Goal: Transaction & Acquisition: Purchase product/service

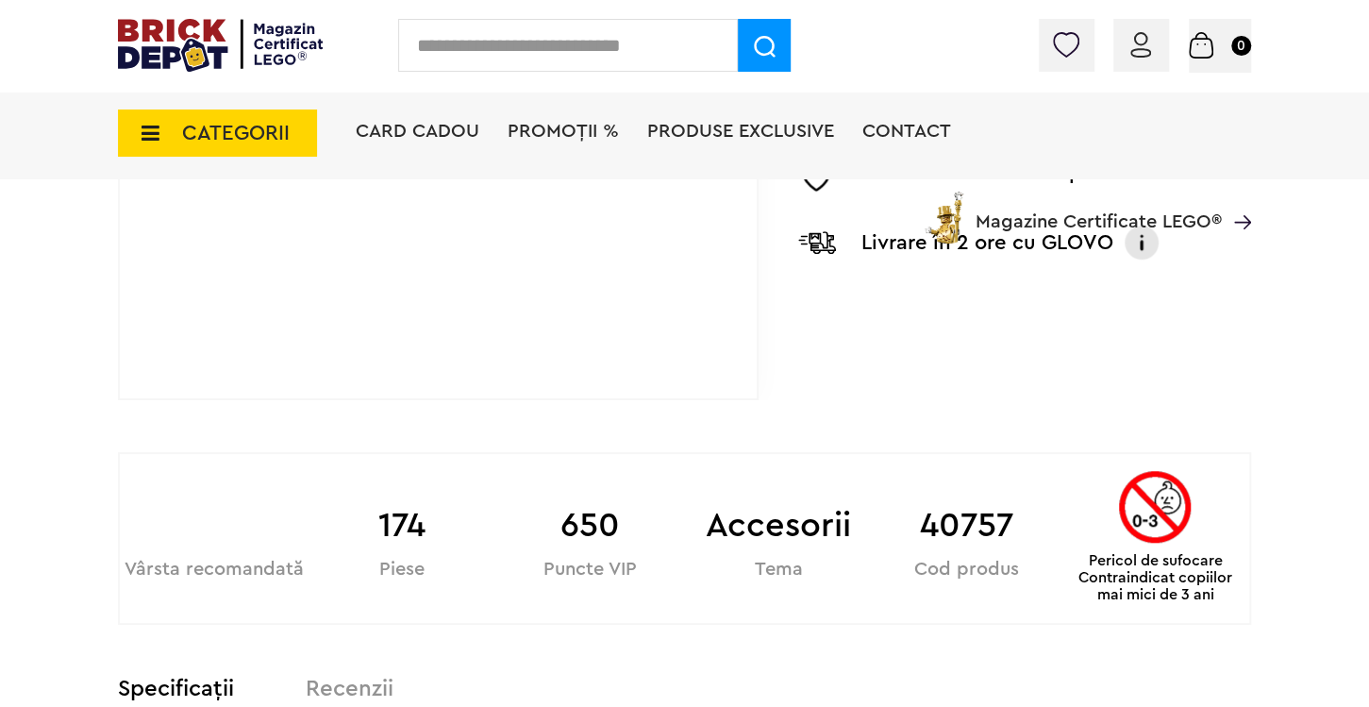
scroll to position [795, 0]
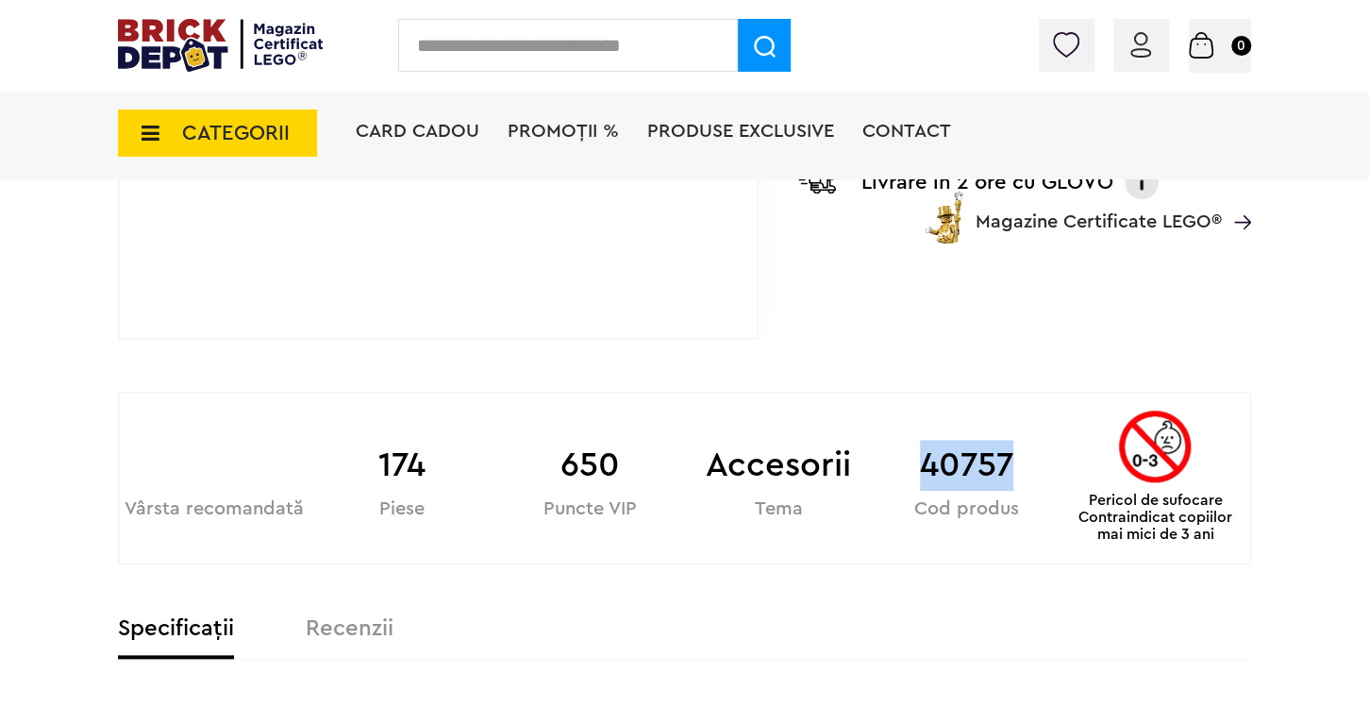
drag, startPoint x: 926, startPoint y: 467, endPoint x: 1017, endPoint y: 467, distance: 91.5
click at [1017, 467] on b "40757" at bounding box center [967, 465] width 189 height 51
copy b "40757"
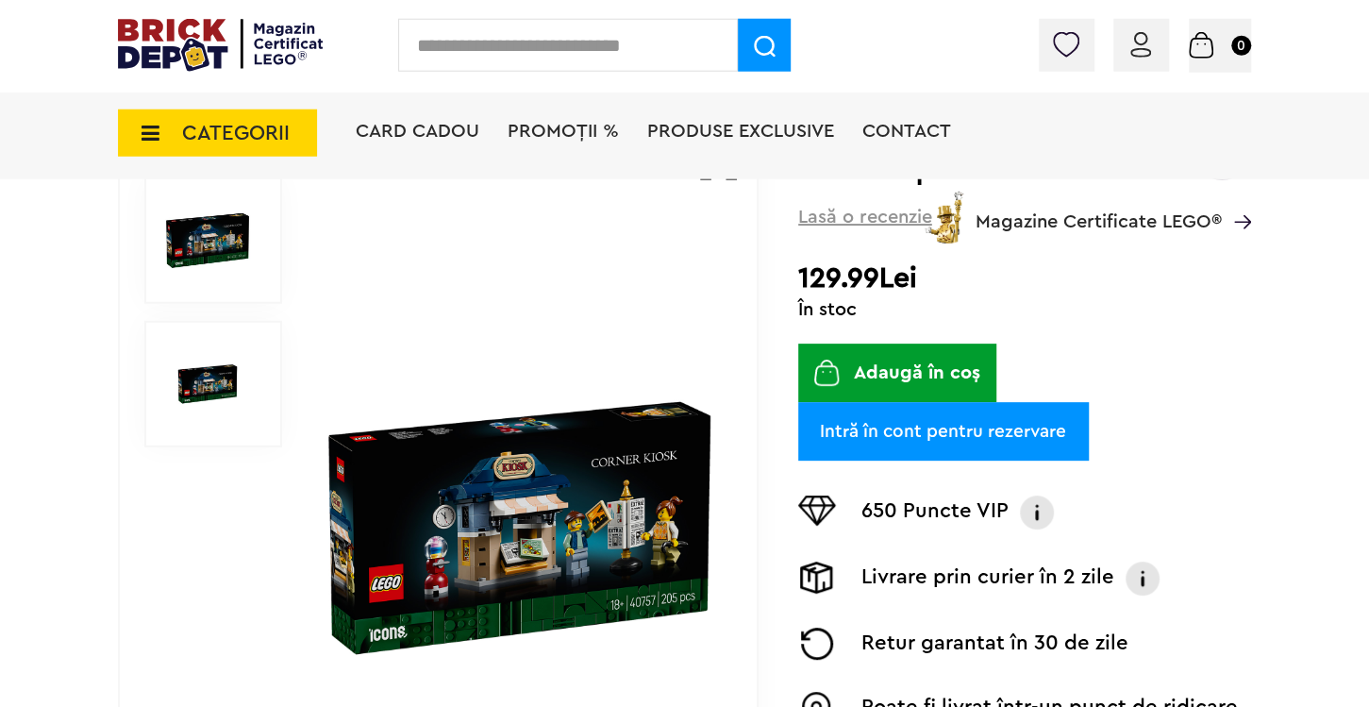
scroll to position [198, 0]
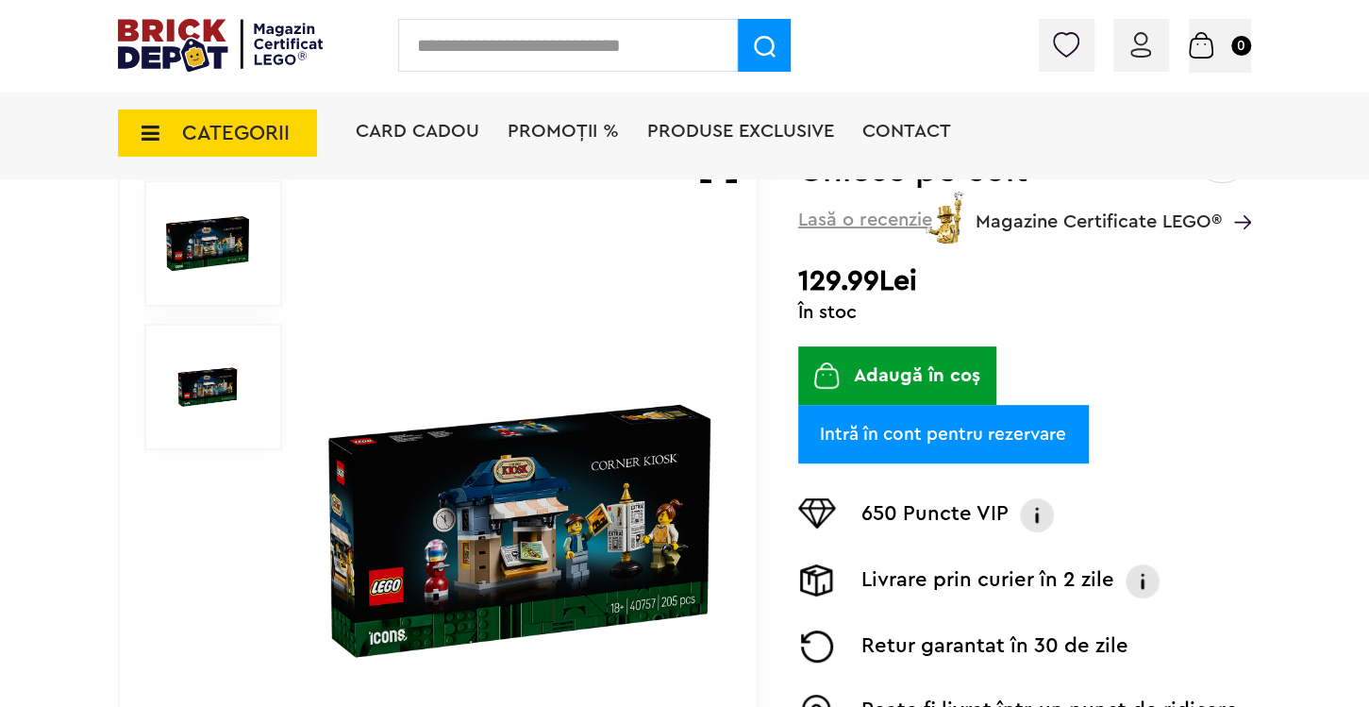
click at [977, 436] on link "Intră în cont pentru rezervare" at bounding box center [943, 434] width 291 height 58
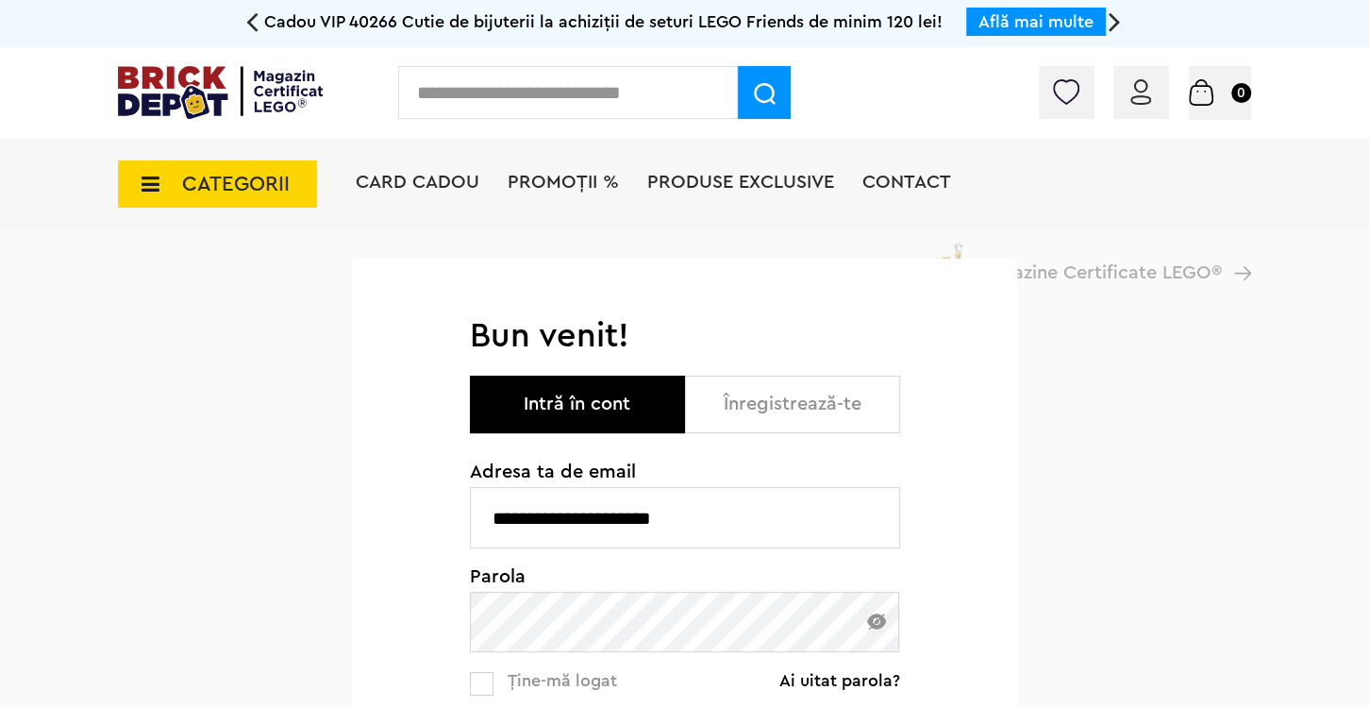
click at [589, 406] on button "Intră în cont" at bounding box center [577, 405] width 215 height 58
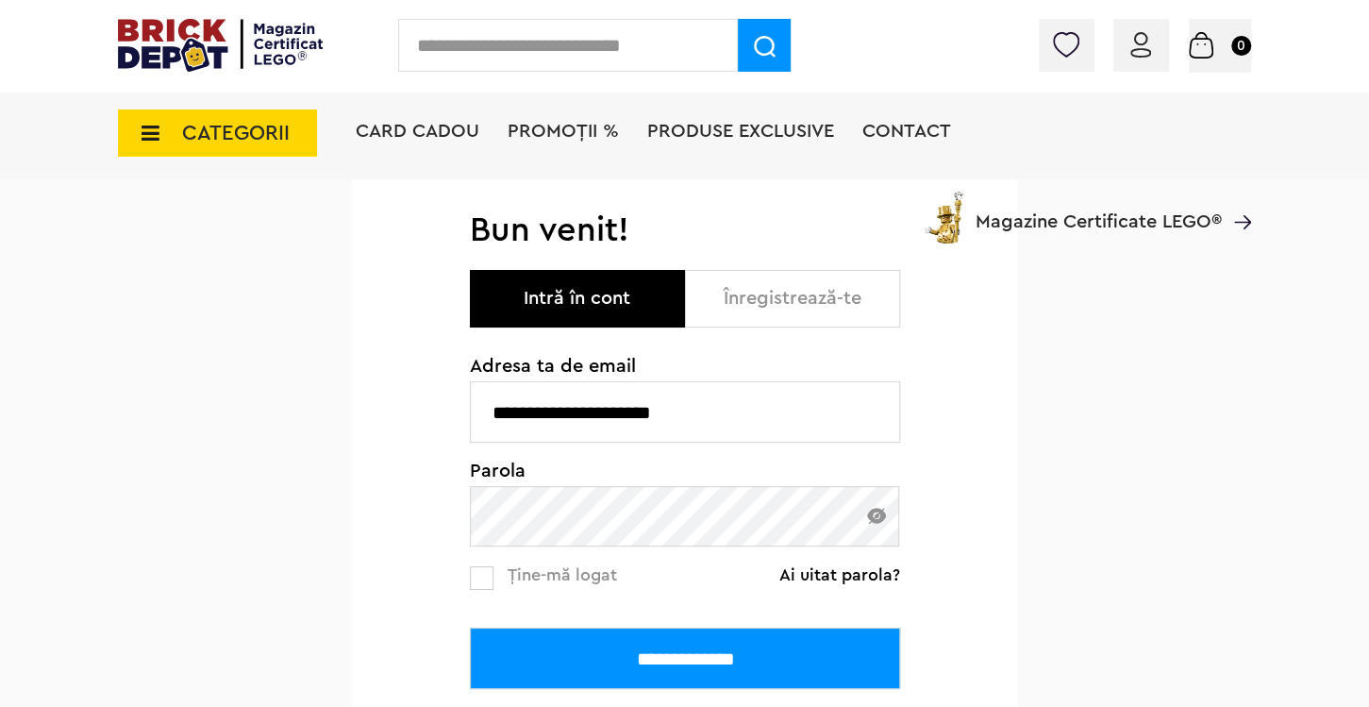
scroll to position [198, 0]
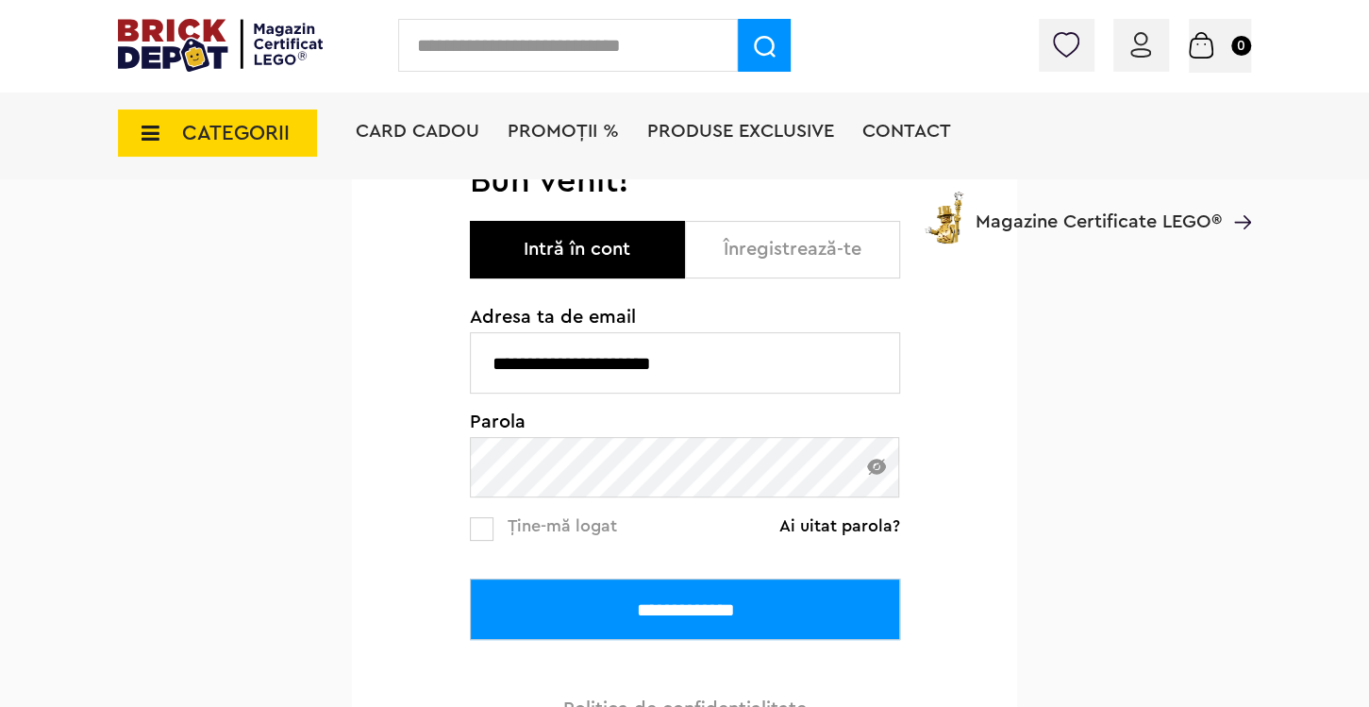
click at [698, 609] on input "**********" at bounding box center [685, 608] width 430 height 61
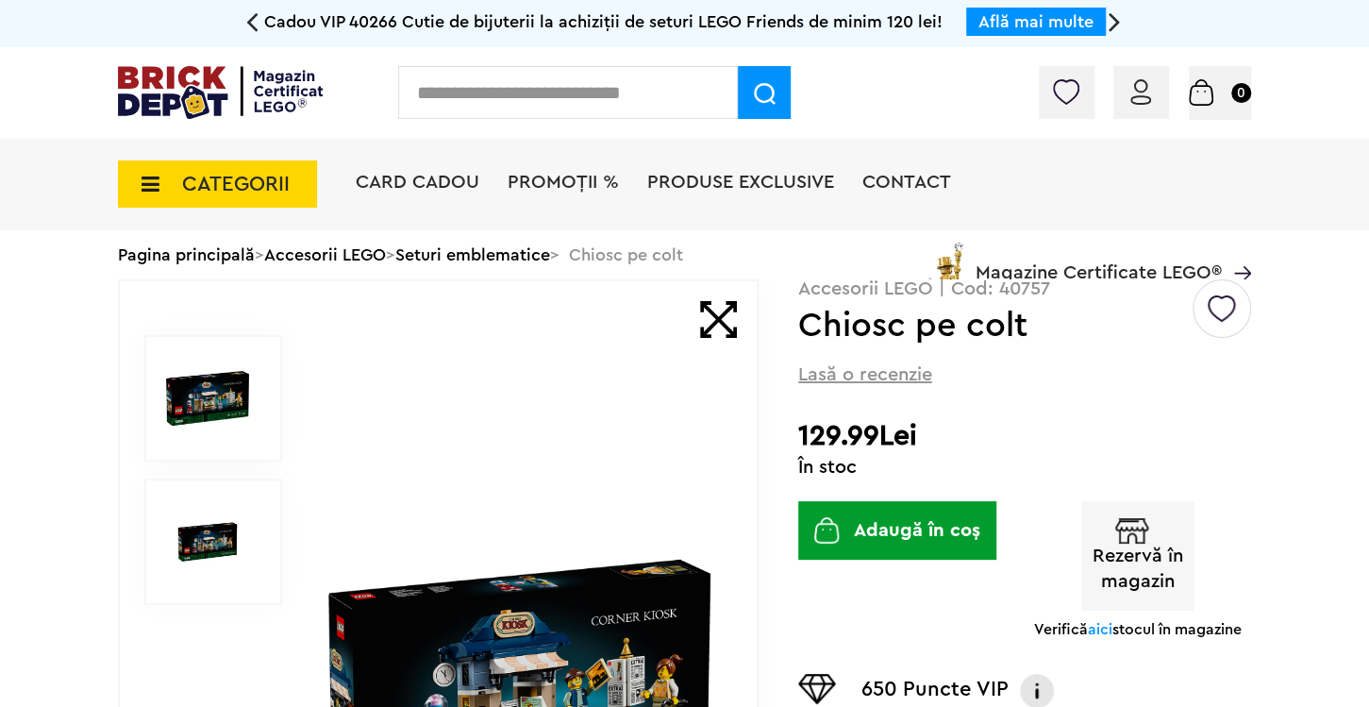
click at [1144, 575] on button "Rezervă în magazin" at bounding box center [1137, 555] width 113 height 109
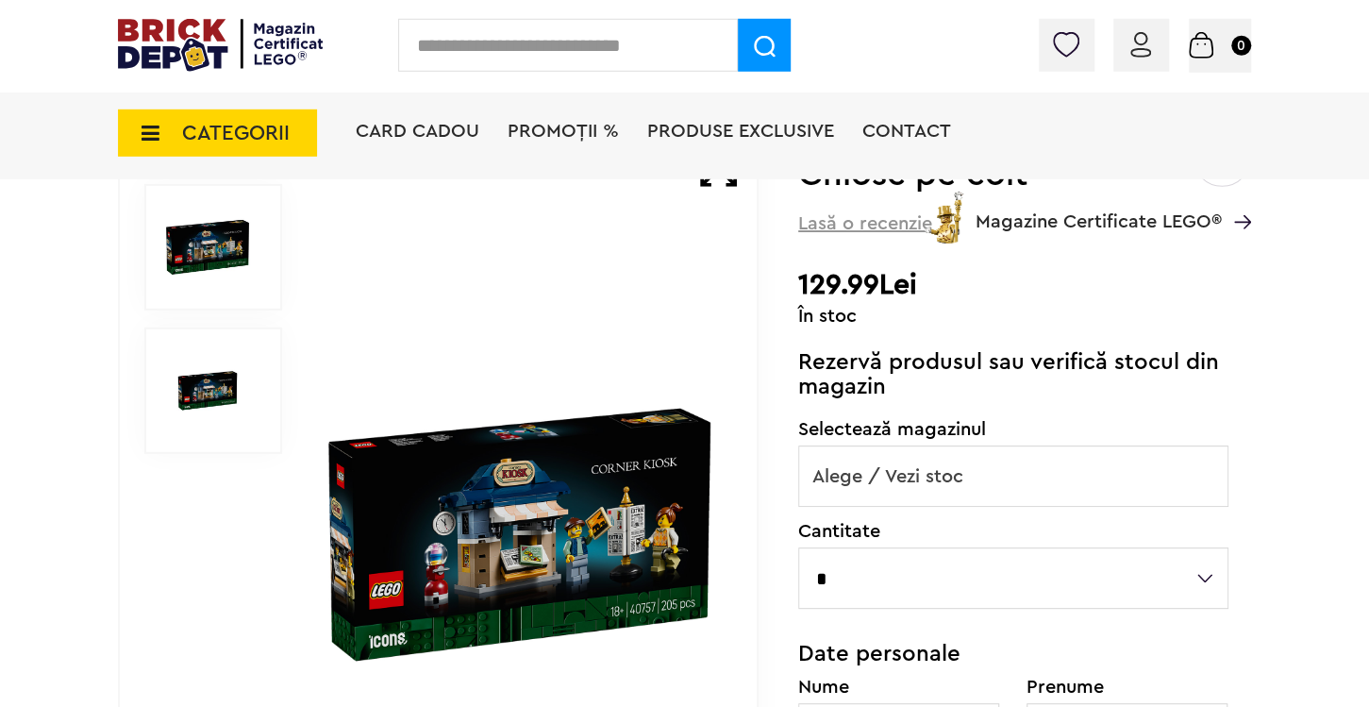
scroll to position [198, 0]
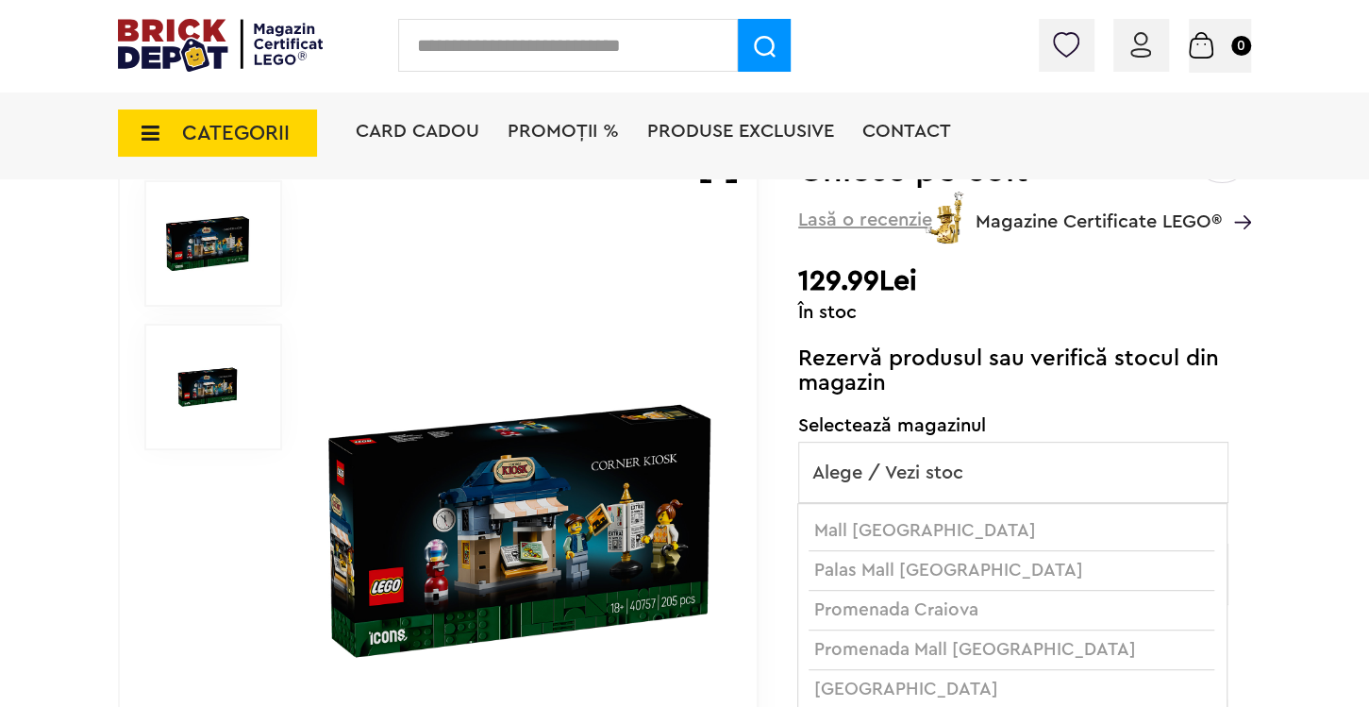
click at [977, 480] on span "Alege / Vezi stoc" at bounding box center [1013, 473] width 428 height 60
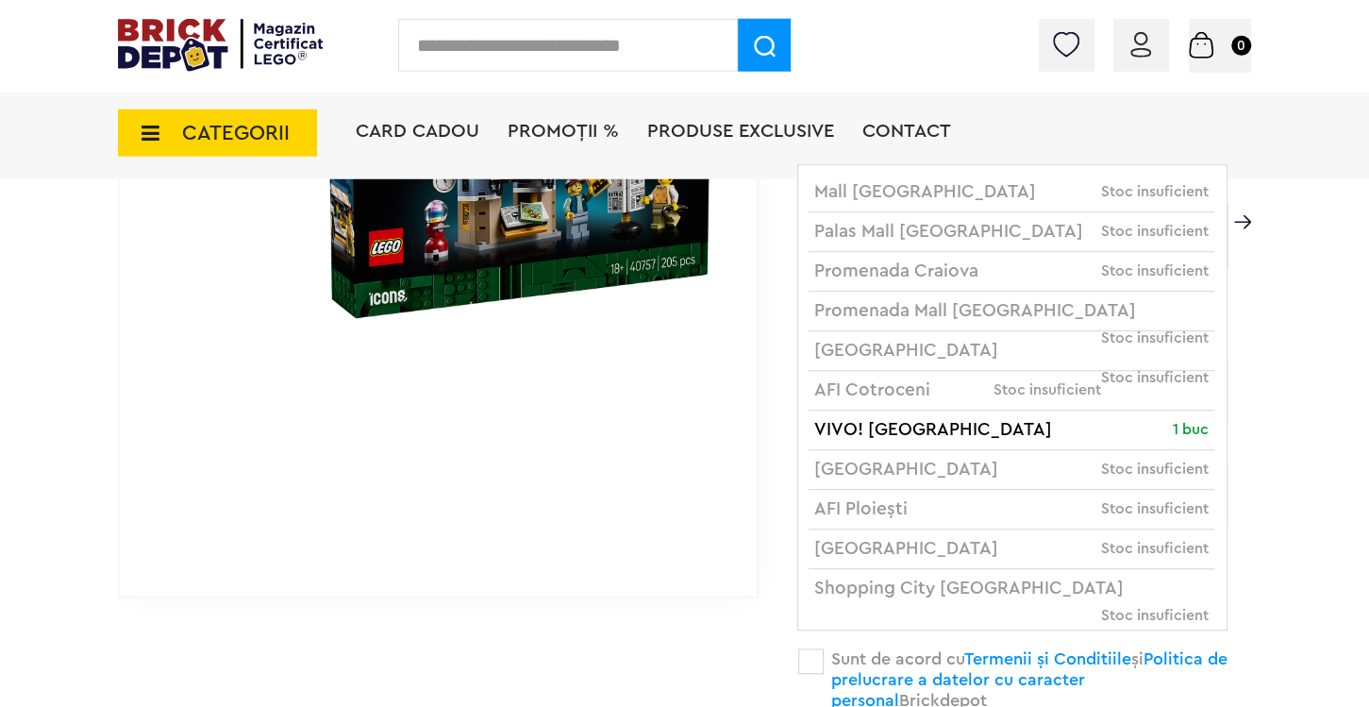
scroll to position [497, 0]
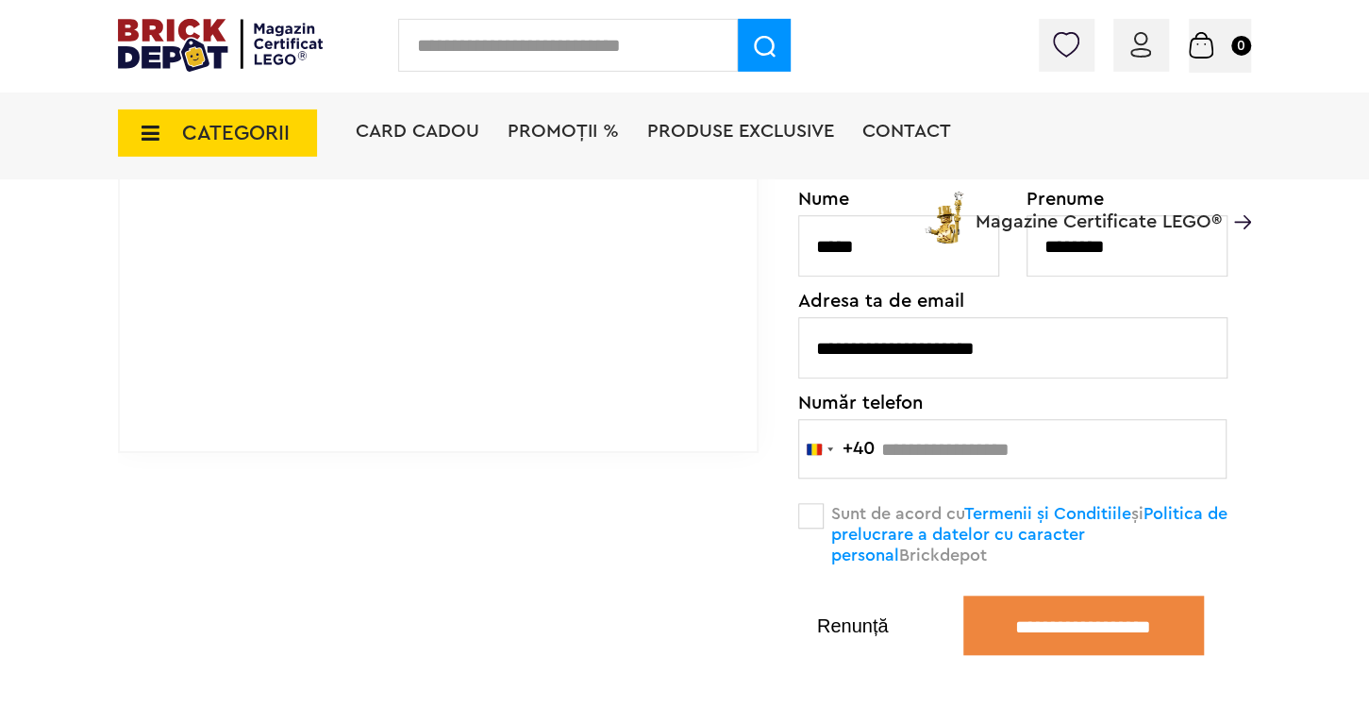
scroll to position [695, 0]
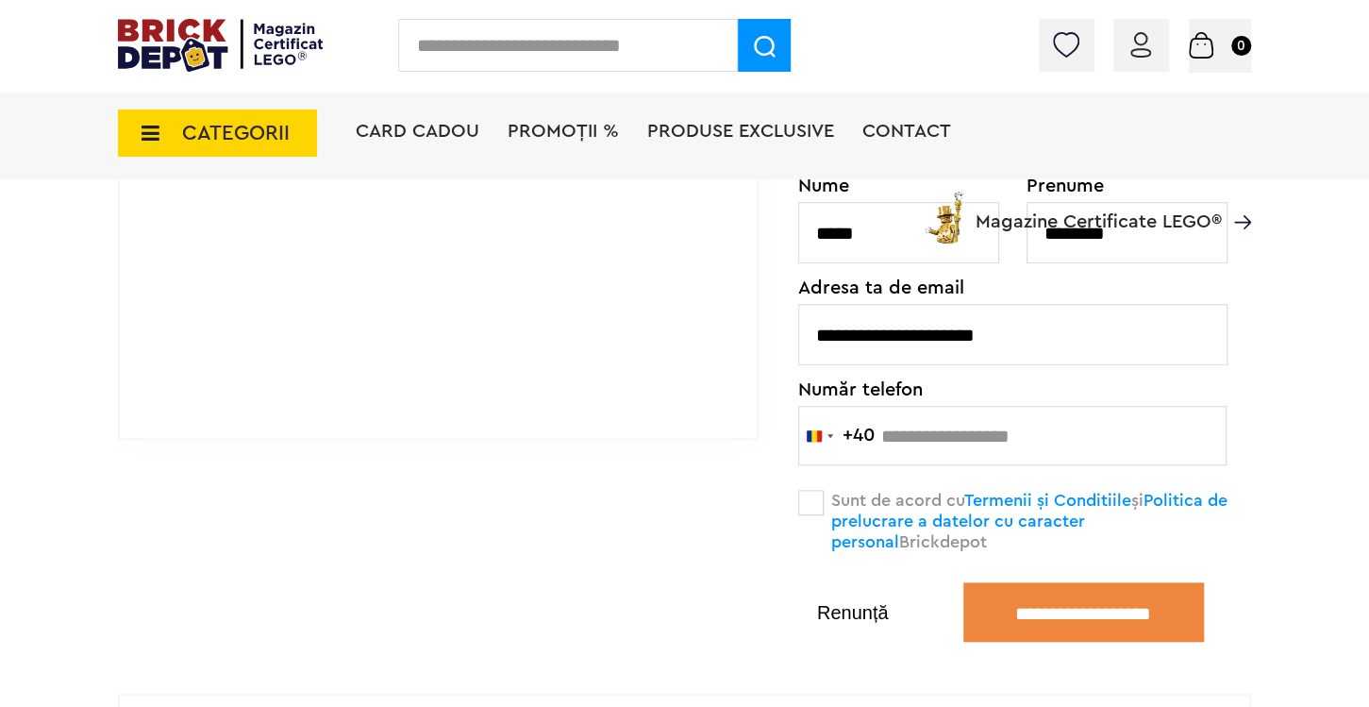
click at [1058, 595] on input "**********" at bounding box center [1083, 611] width 241 height 59
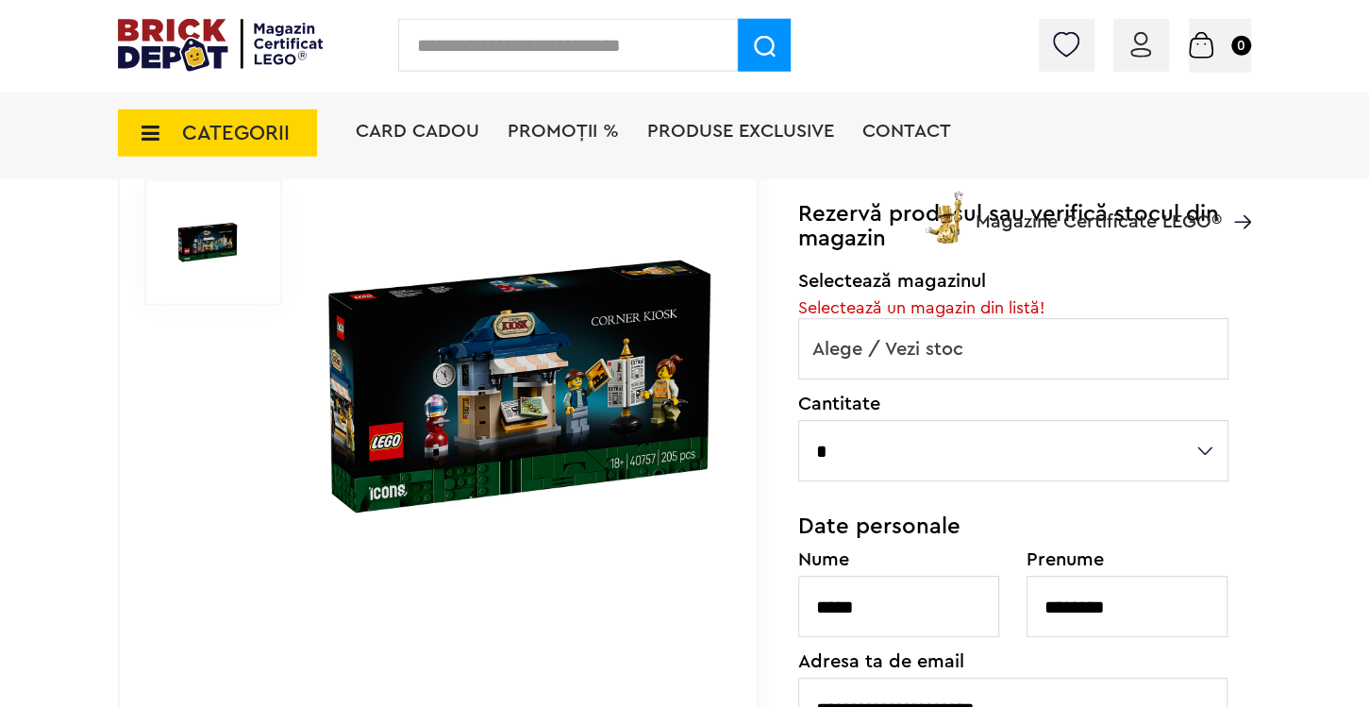
scroll to position [298, 0]
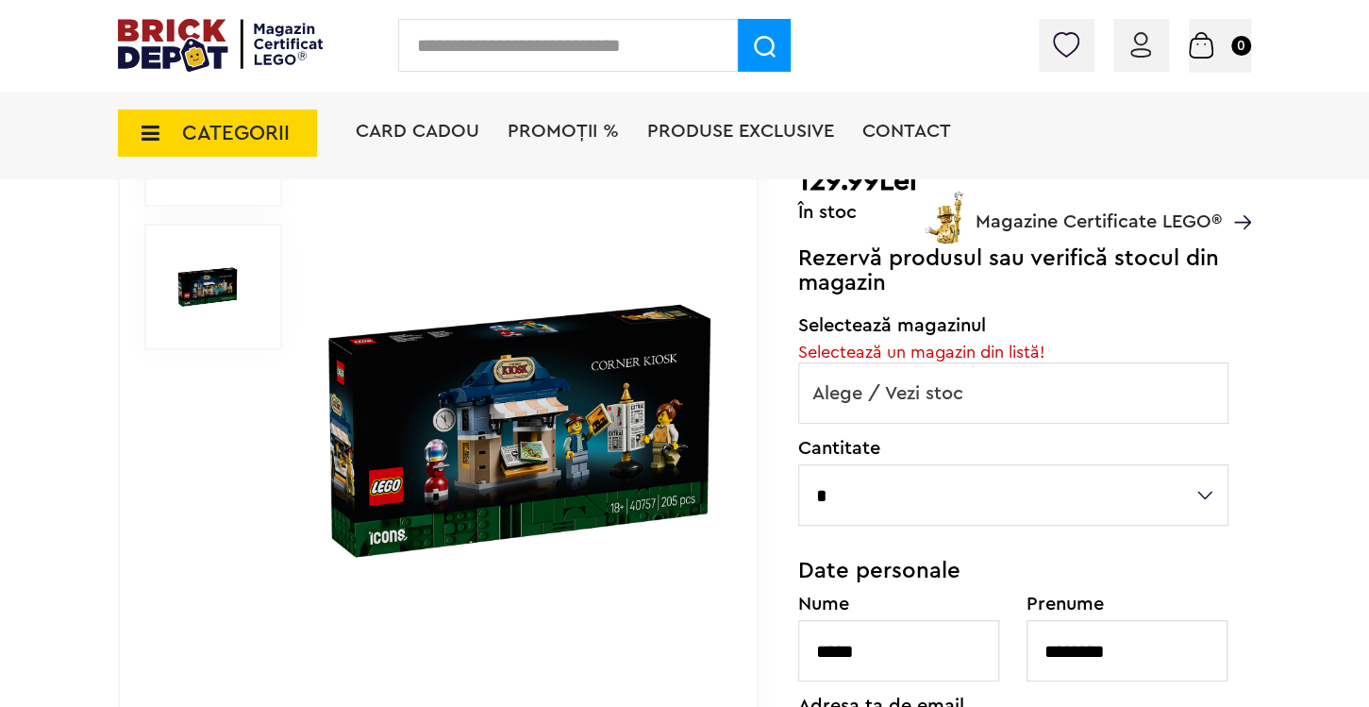
click at [886, 399] on span "Alege / Vezi stoc" at bounding box center [1013, 393] width 428 height 60
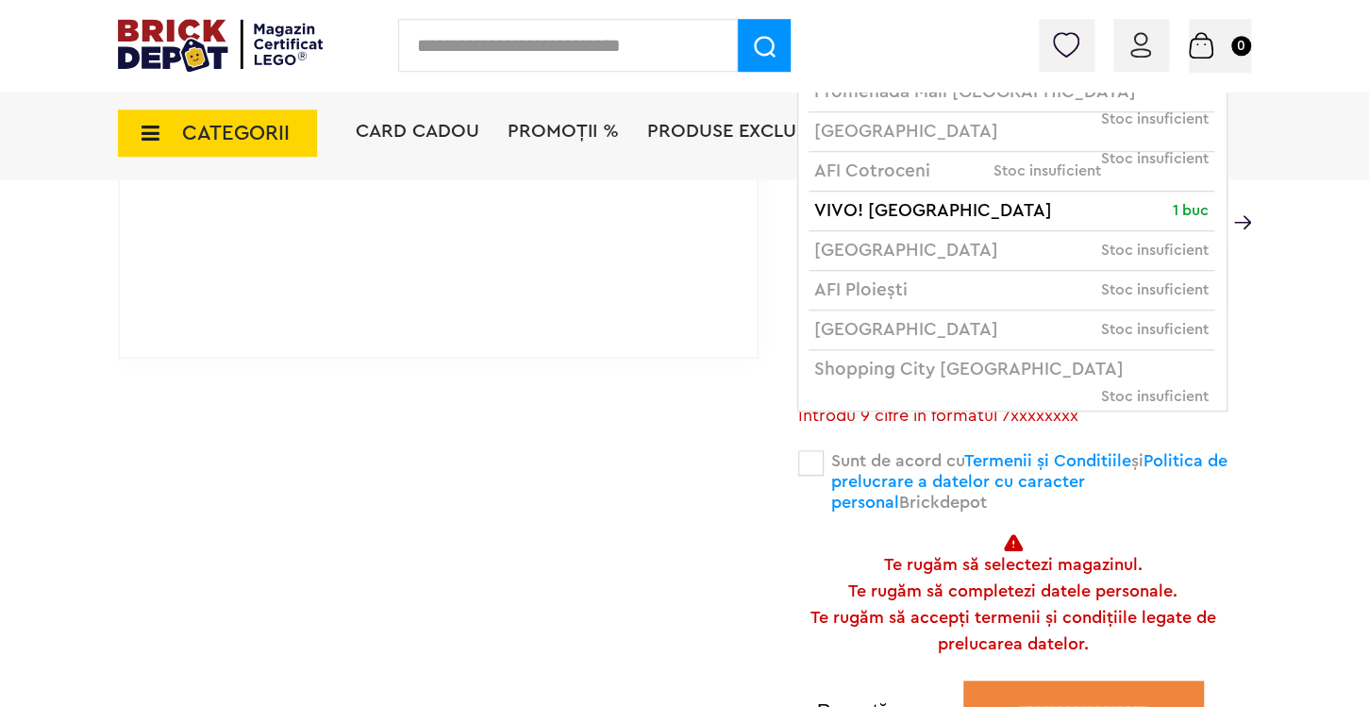
scroll to position [795, 0]
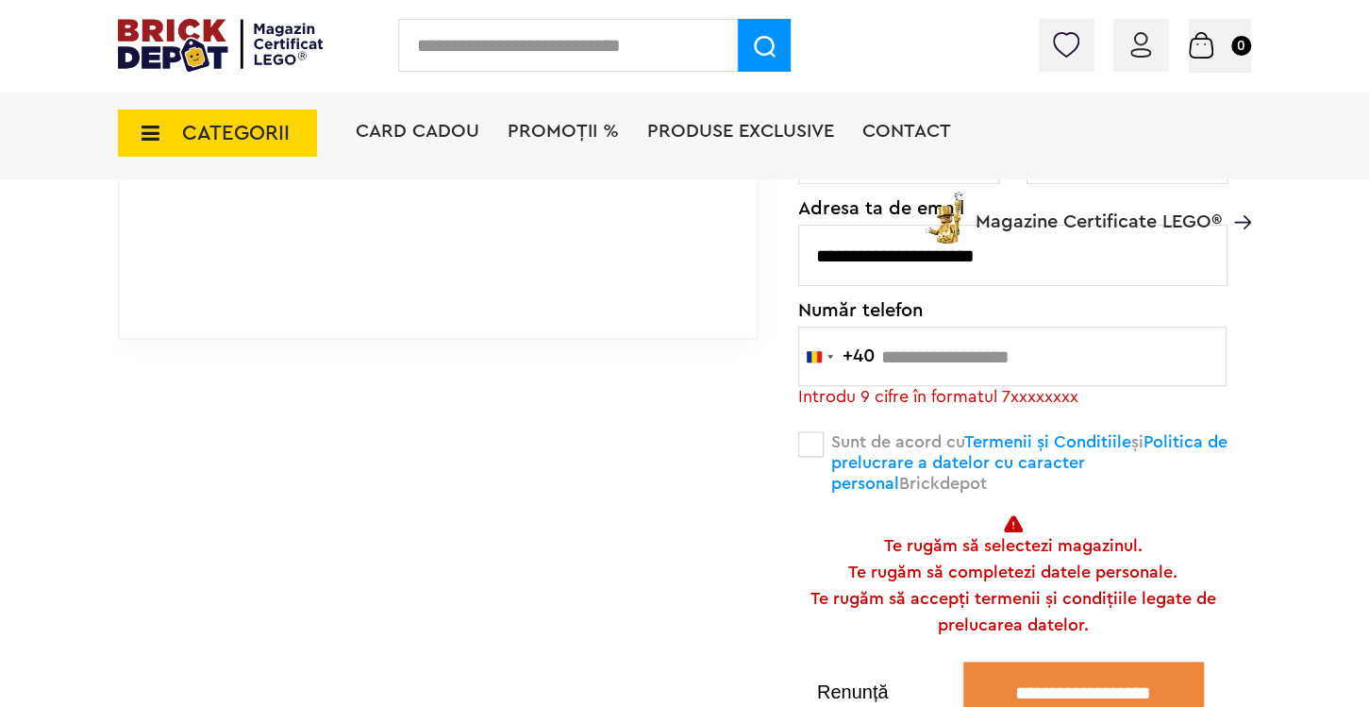
drag, startPoint x: 844, startPoint y: 694, endPoint x: 875, endPoint y: 690, distance: 30.6
click at [844, 694] on button "Renunță" at bounding box center [852, 691] width 109 height 19
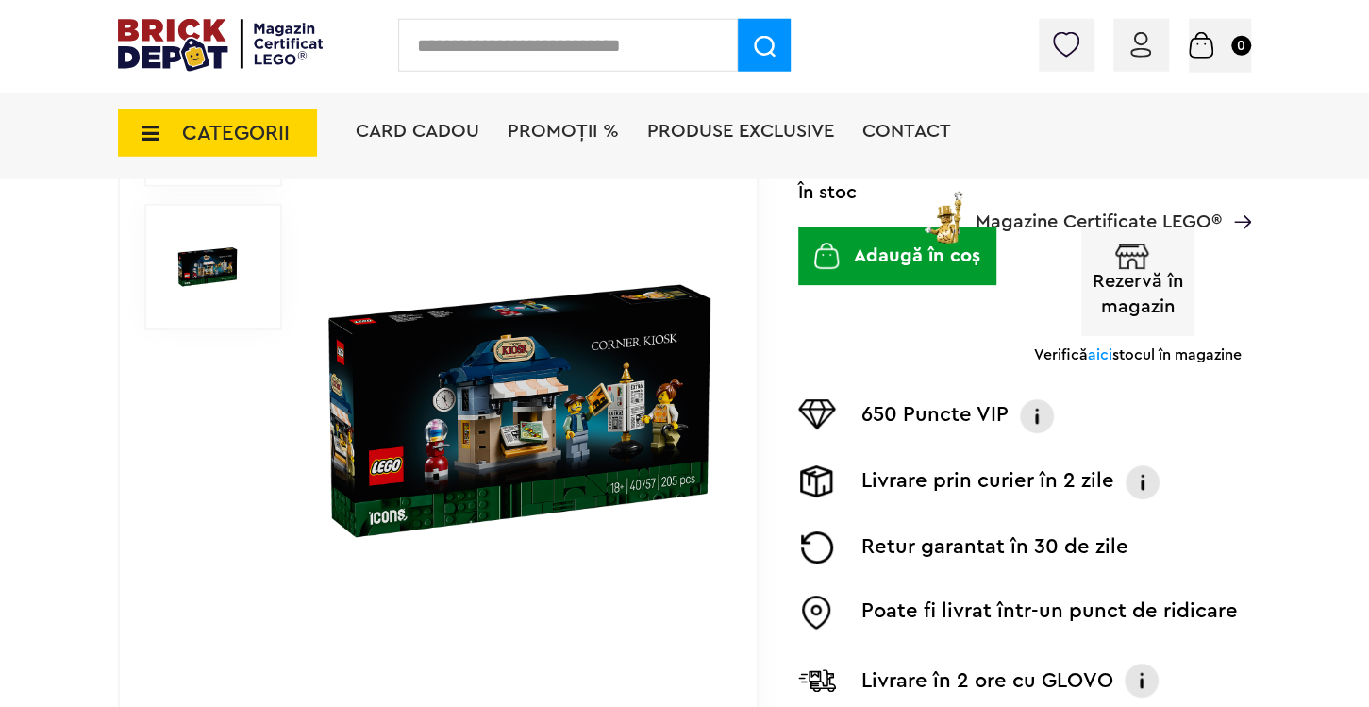
scroll to position [198, 0]
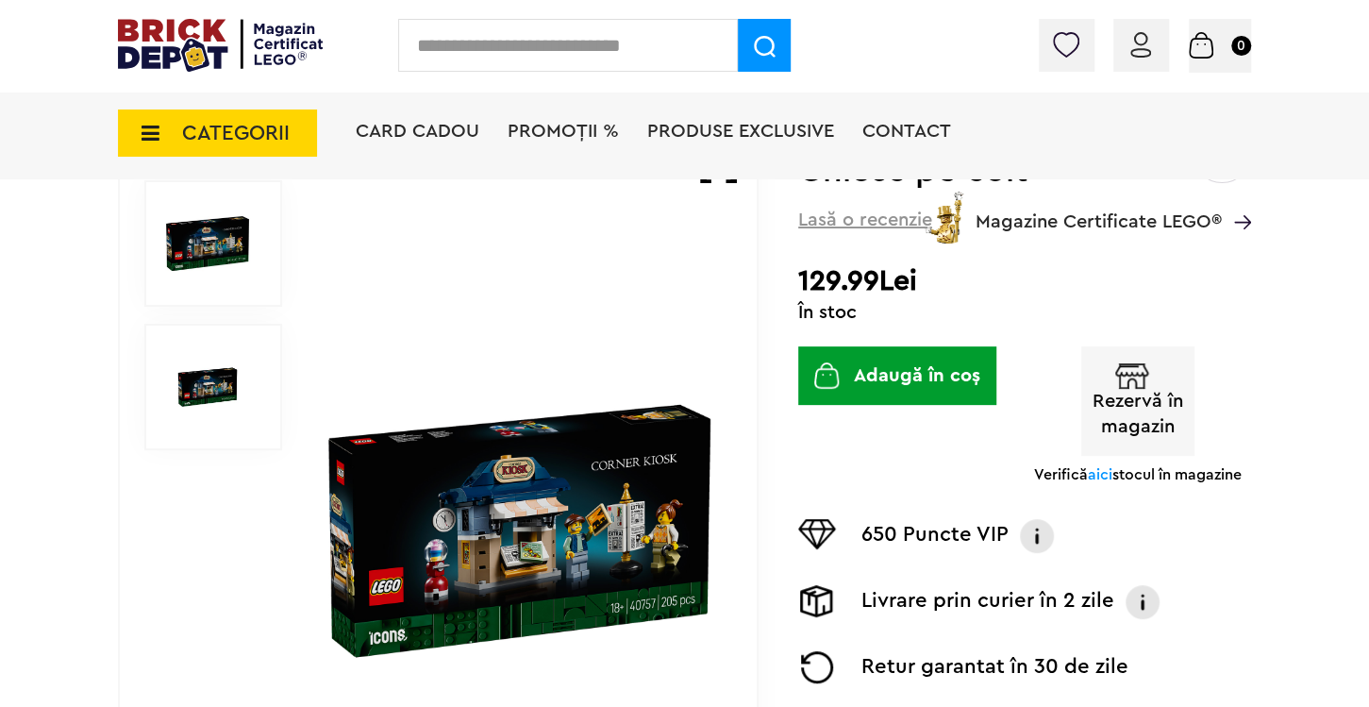
click at [1099, 476] on span "aici" at bounding box center [1100, 474] width 25 height 15
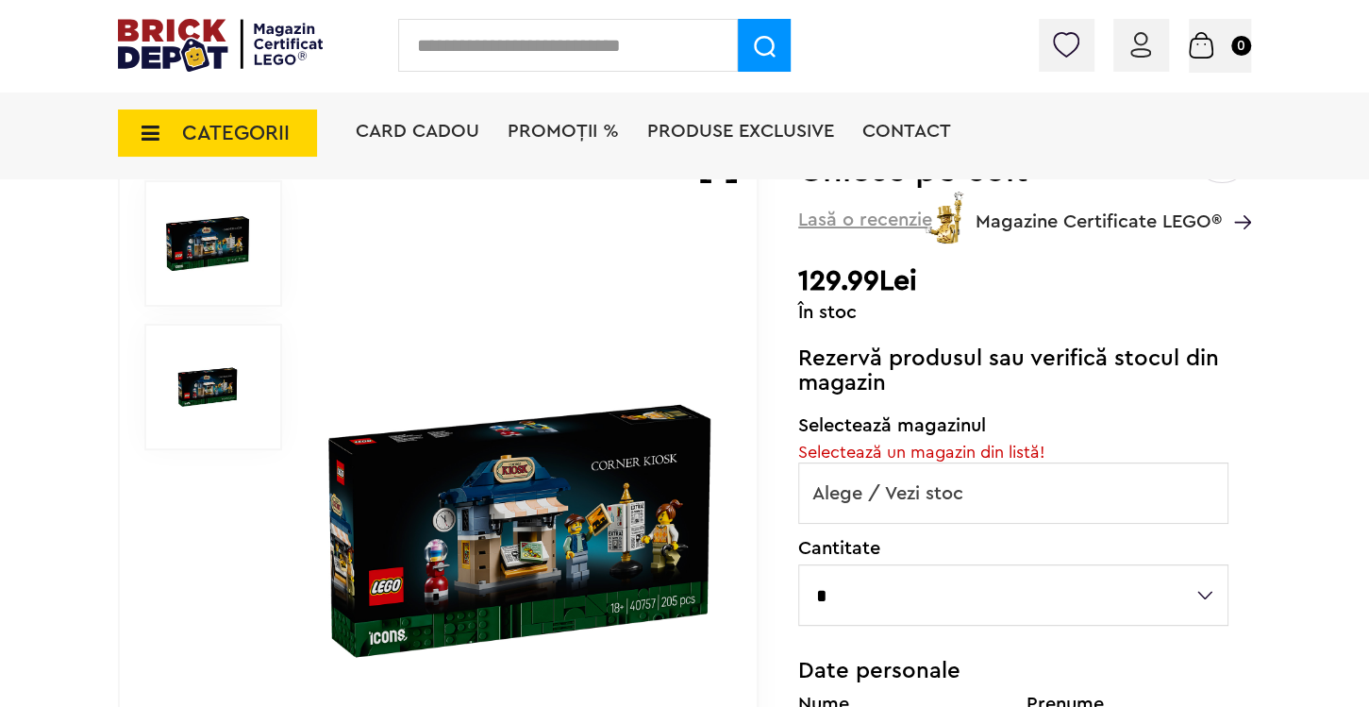
click at [1074, 498] on span "Alege / Vezi stoc" at bounding box center [1013, 493] width 428 height 60
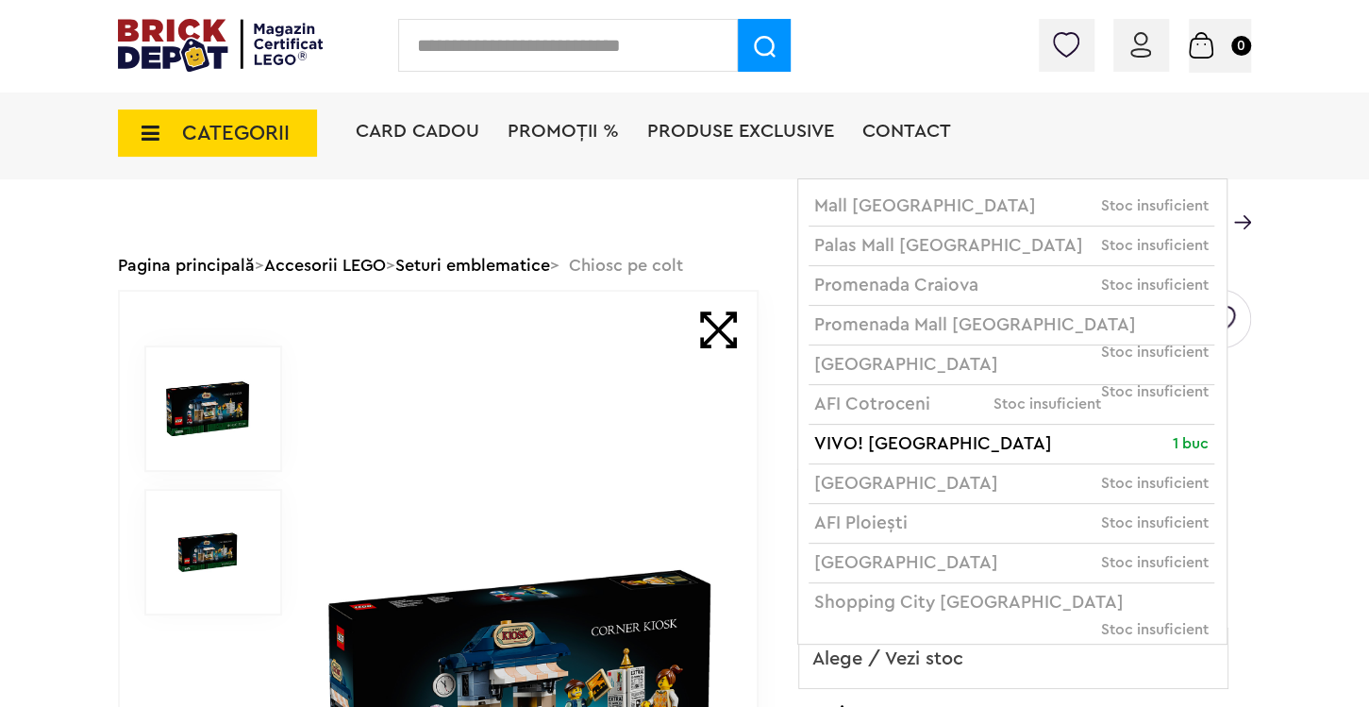
scroll to position [0, 0]
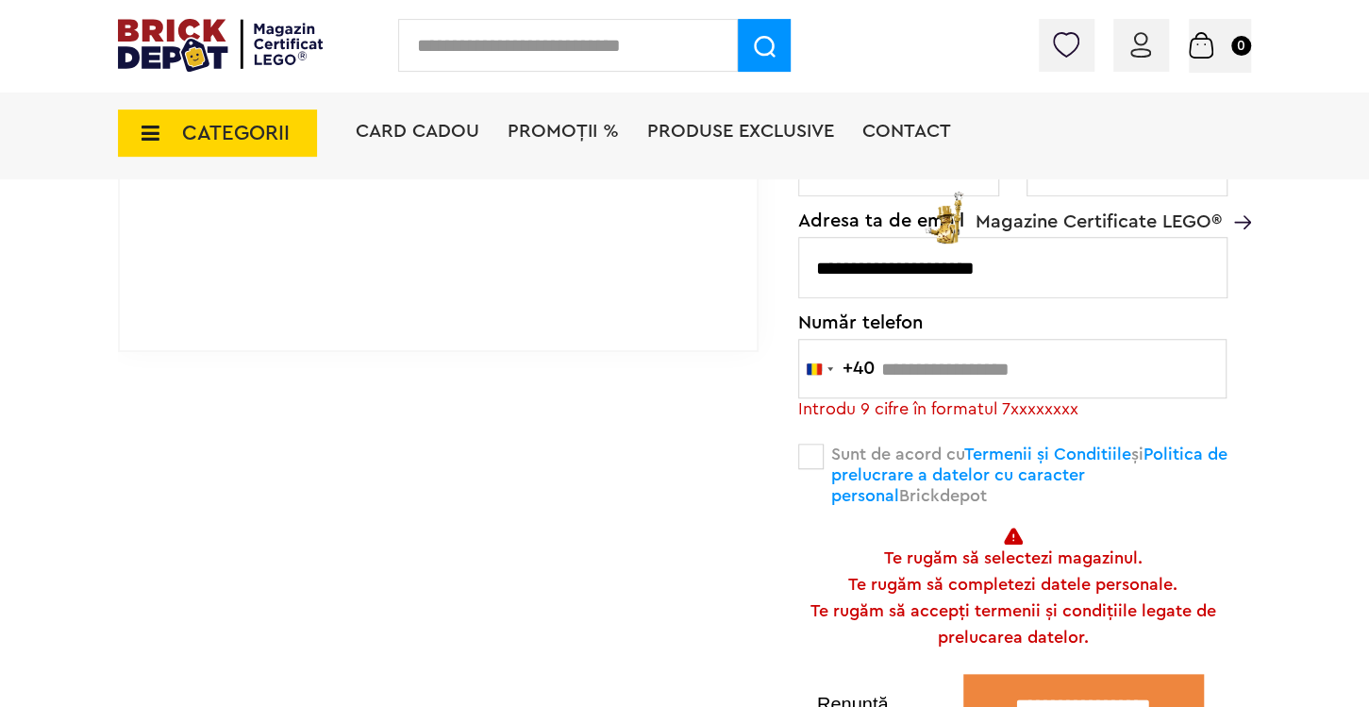
scroll to position [795, 0]
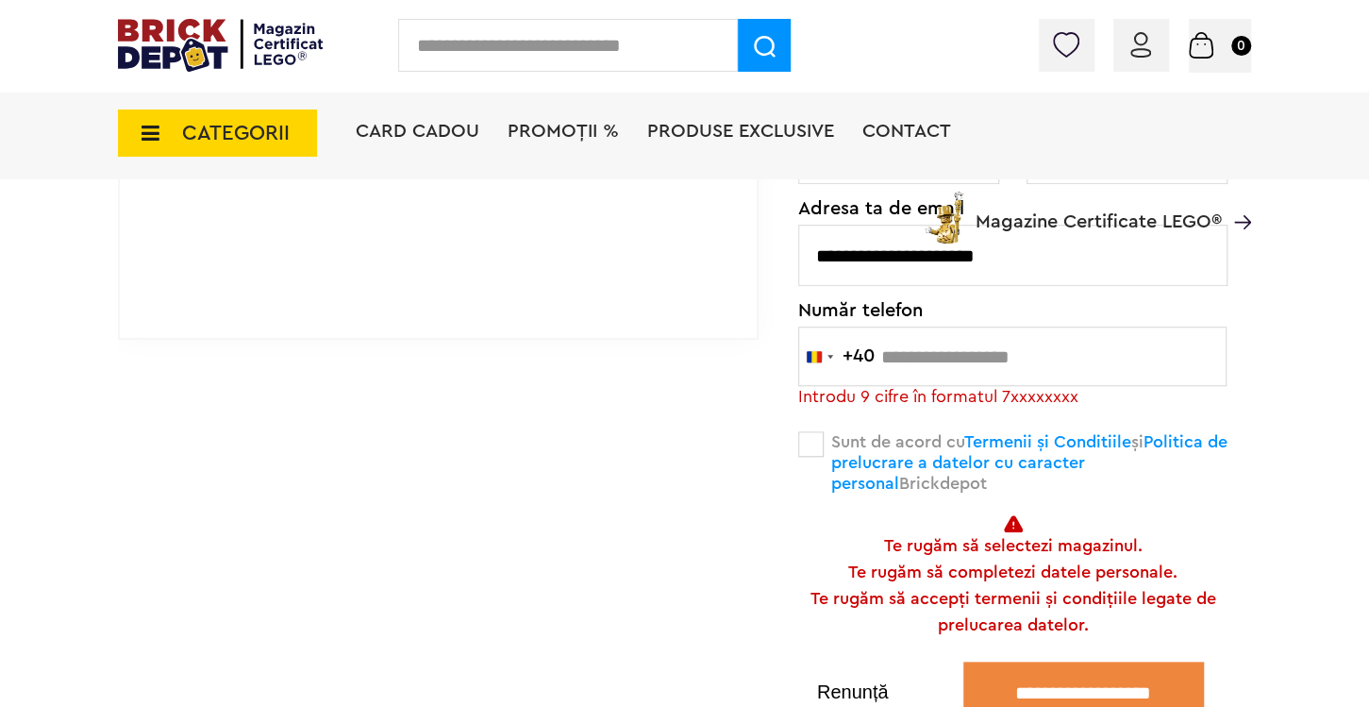
click at [844, 692] on button "Renunță" at bounding box center [852, 691] width 109 height 19
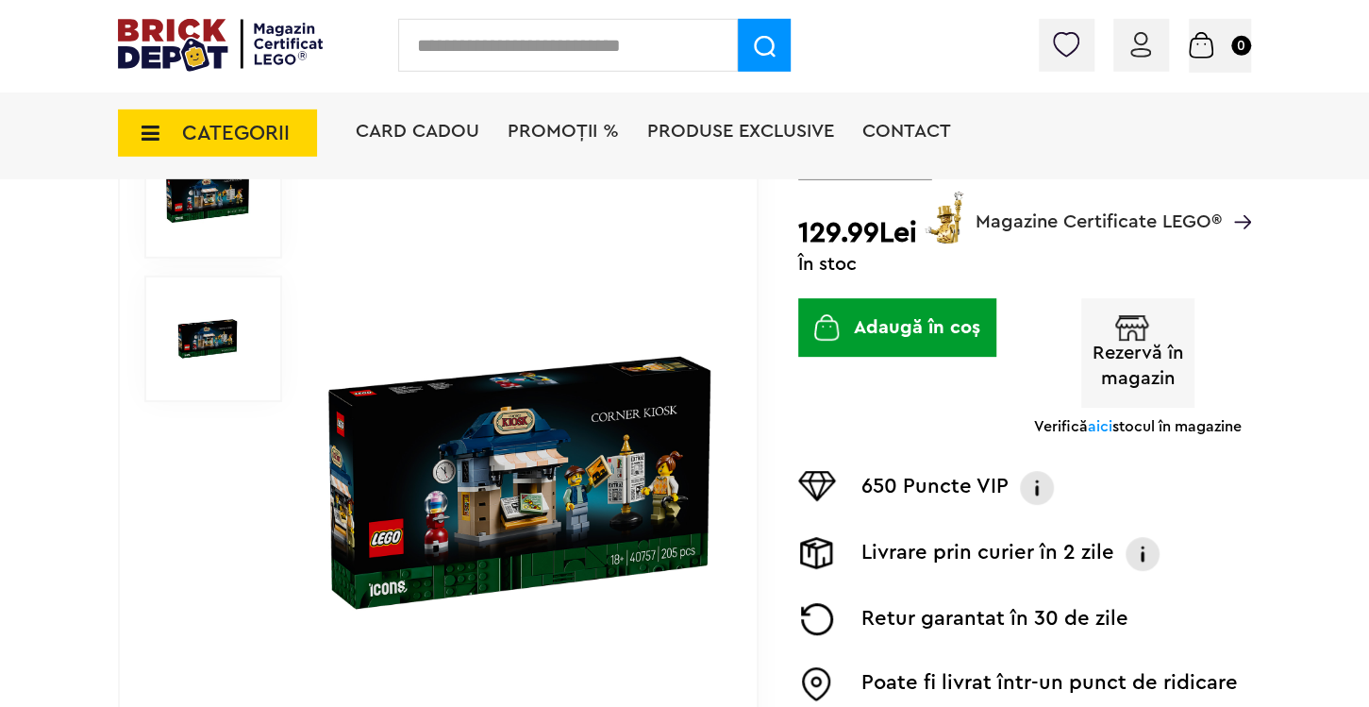
scroll to position [198, 0]
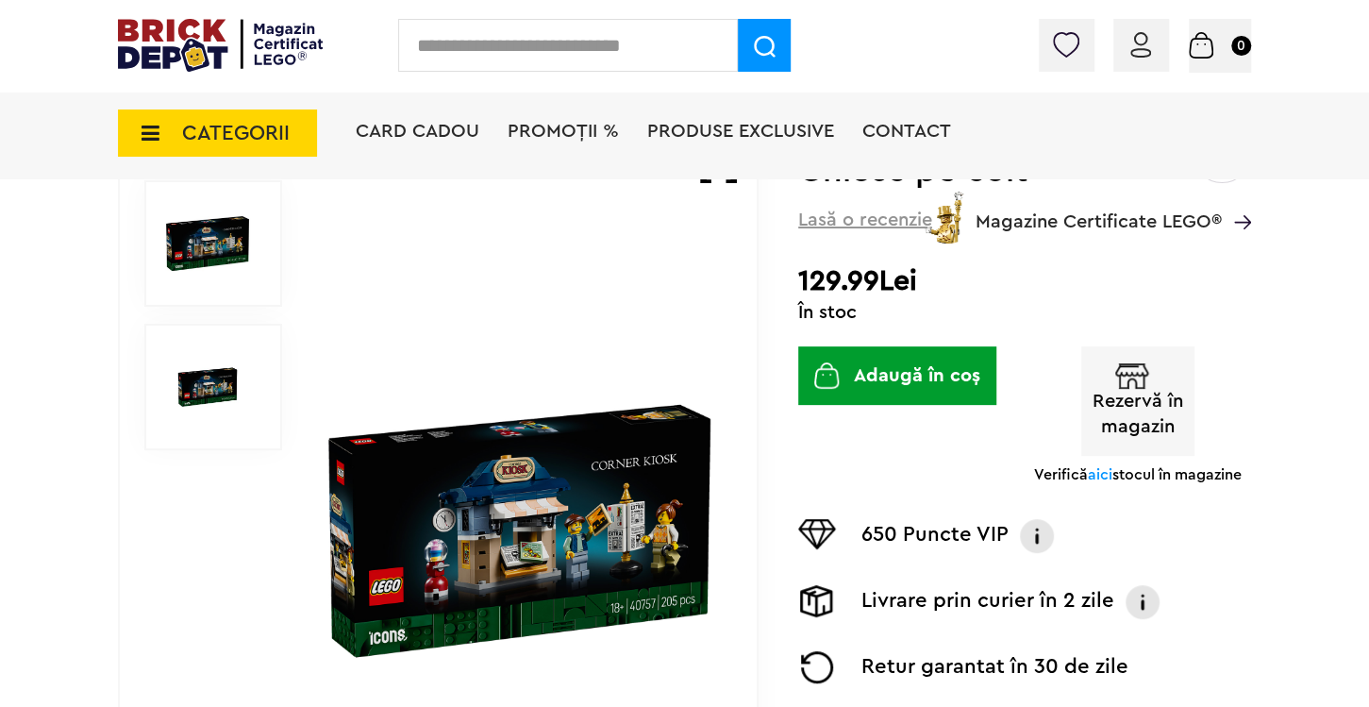
click at [907, 376] on button "Adaugă în coș" at bounding box center [897, 375] width 198 height 58
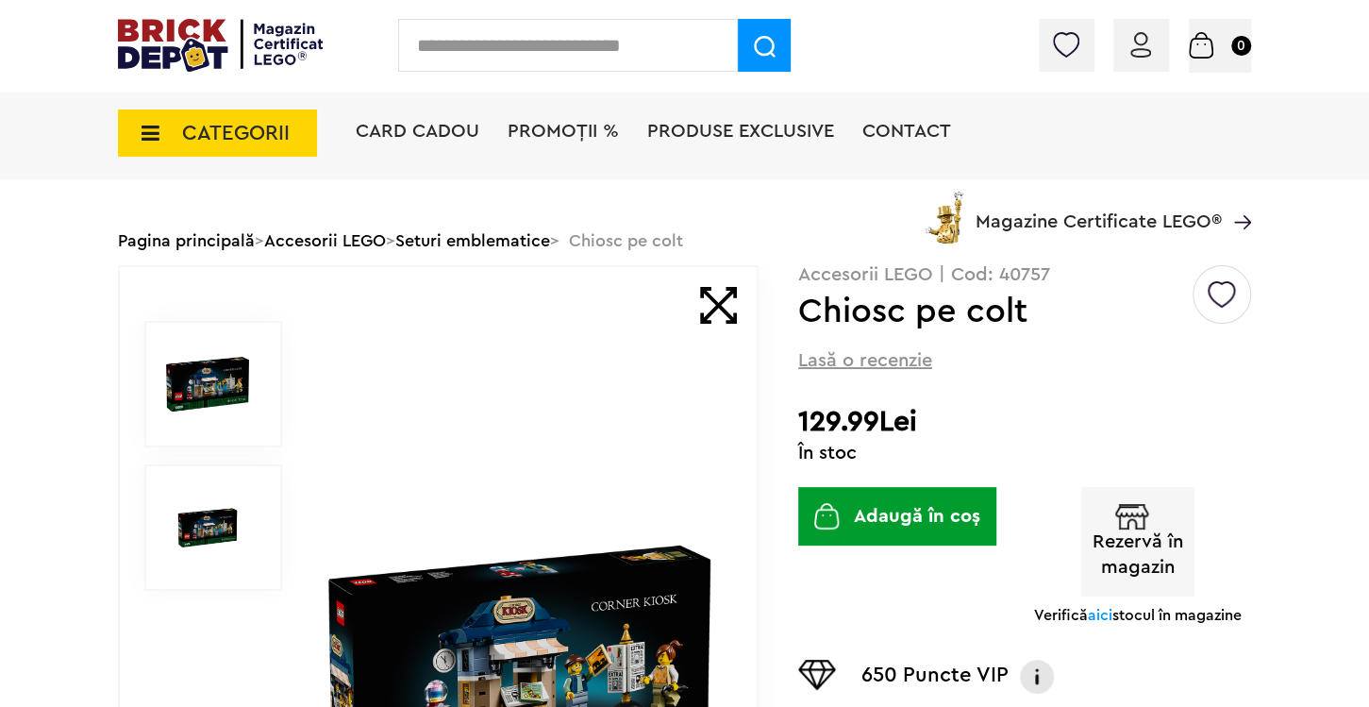
scroll to position [0, 0]
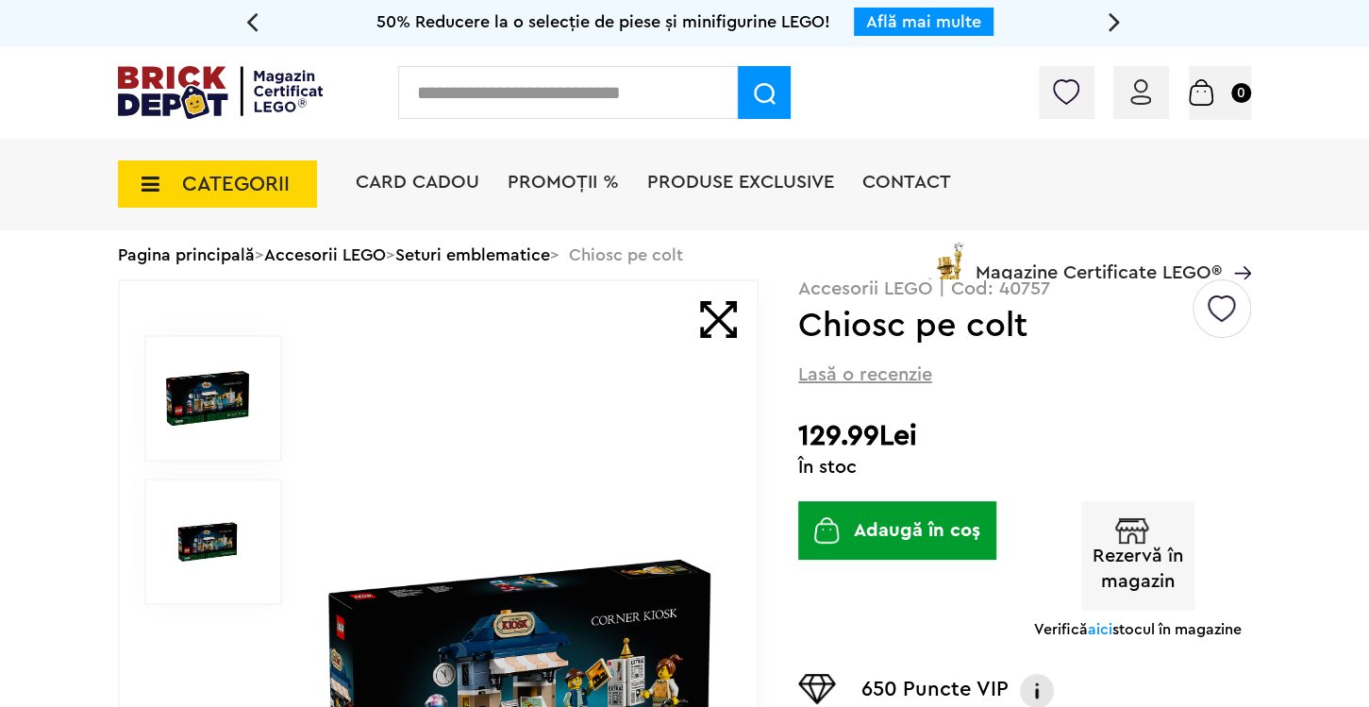
click at [931, 534] on button "Adaugă în coș" at bounding box center [897, 530] width 198 height 58
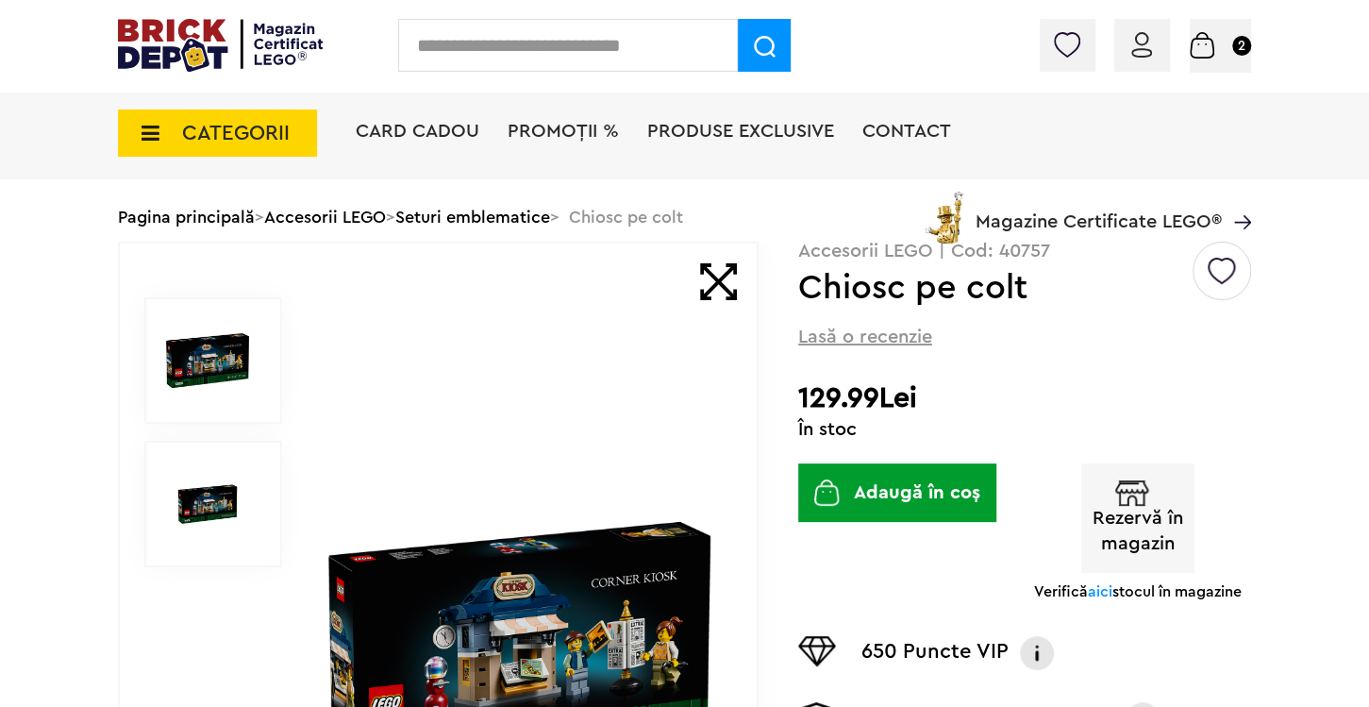
scroll to position [198, 0]
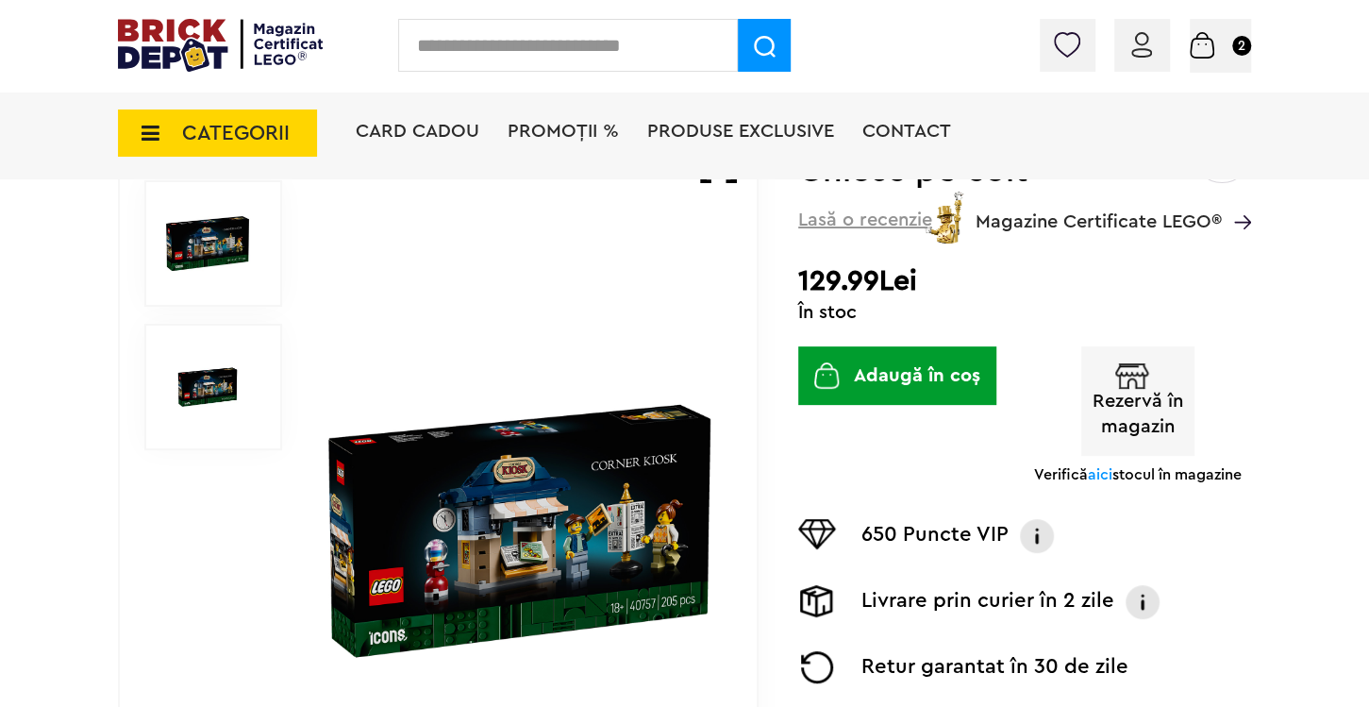
click at [926, 389] on button "Adaugă în coș" at bounding box center [897, 375] width 198 height 58
click at [1210, 45] on img at bounding box center [1202, 45] width 25 height 26
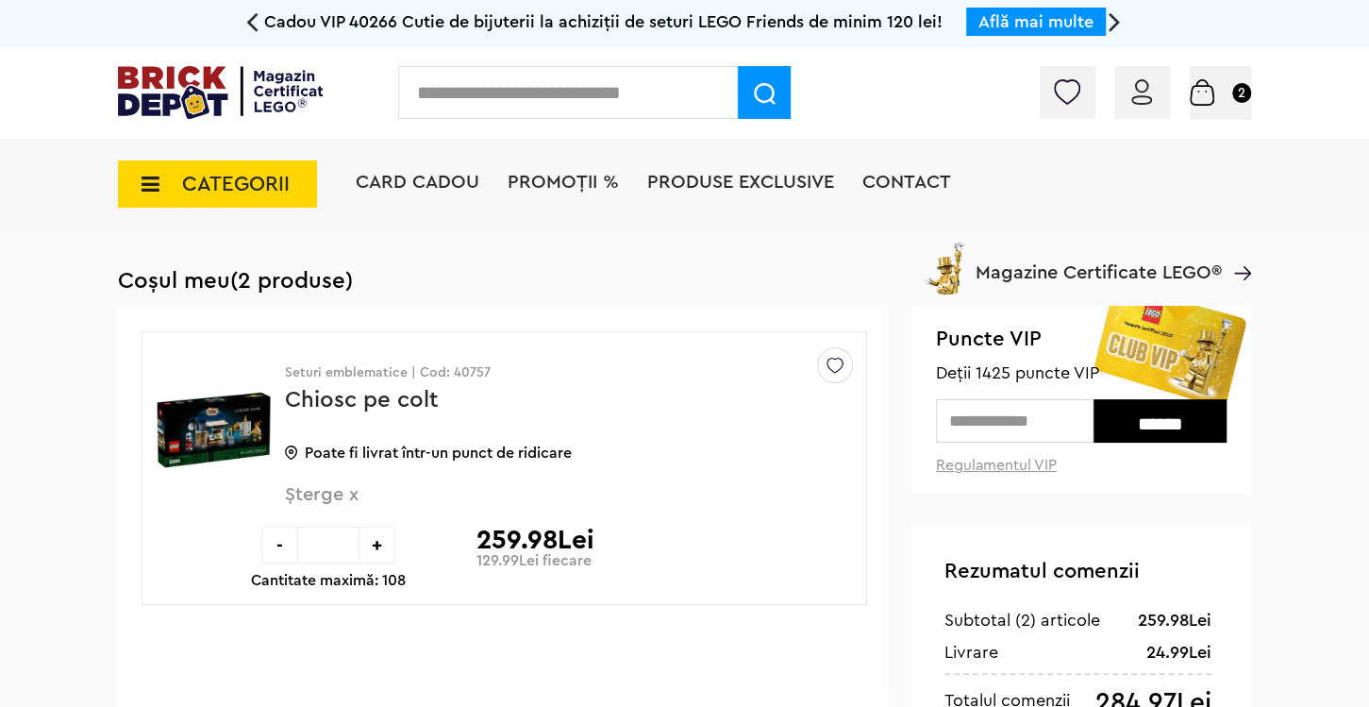
click at [278, 554] on div "-" at bounding box center [279, 544] width 37 height 37
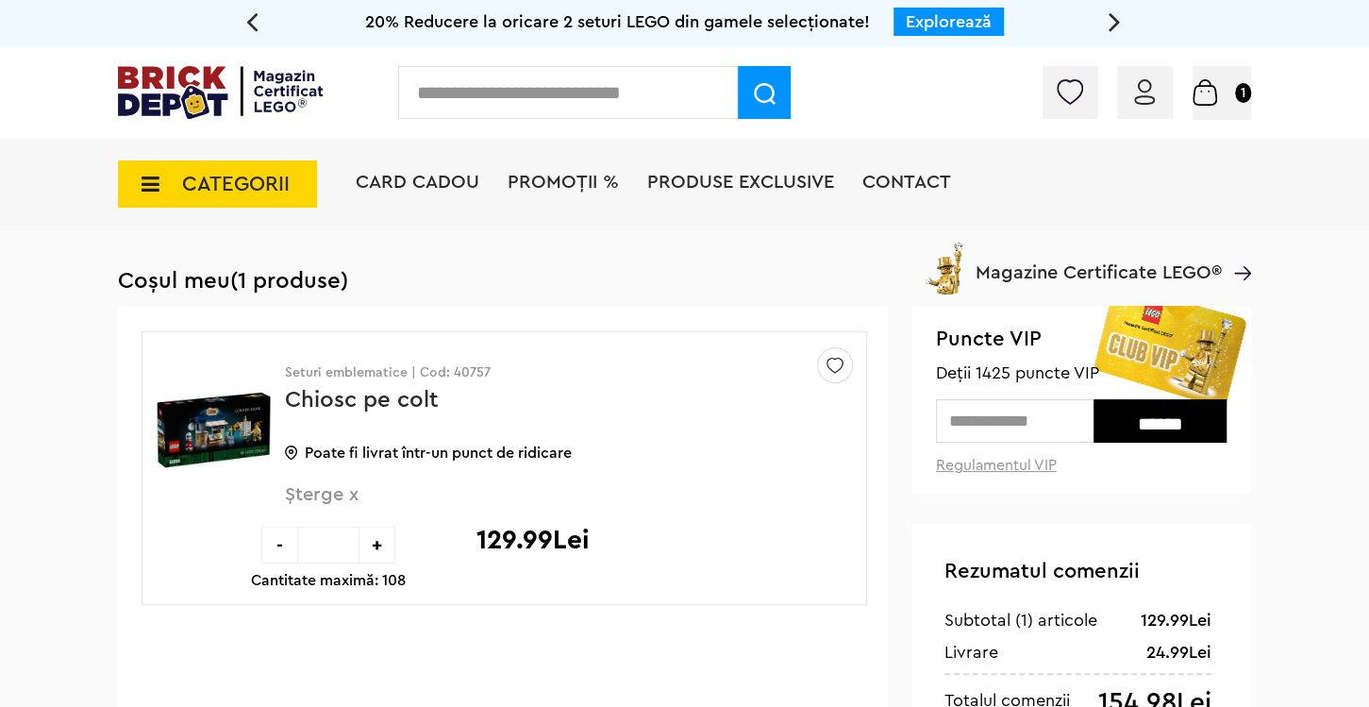
click at [1013, 420] on input "text" at bounding box center [1015, 420] width 158 height 43
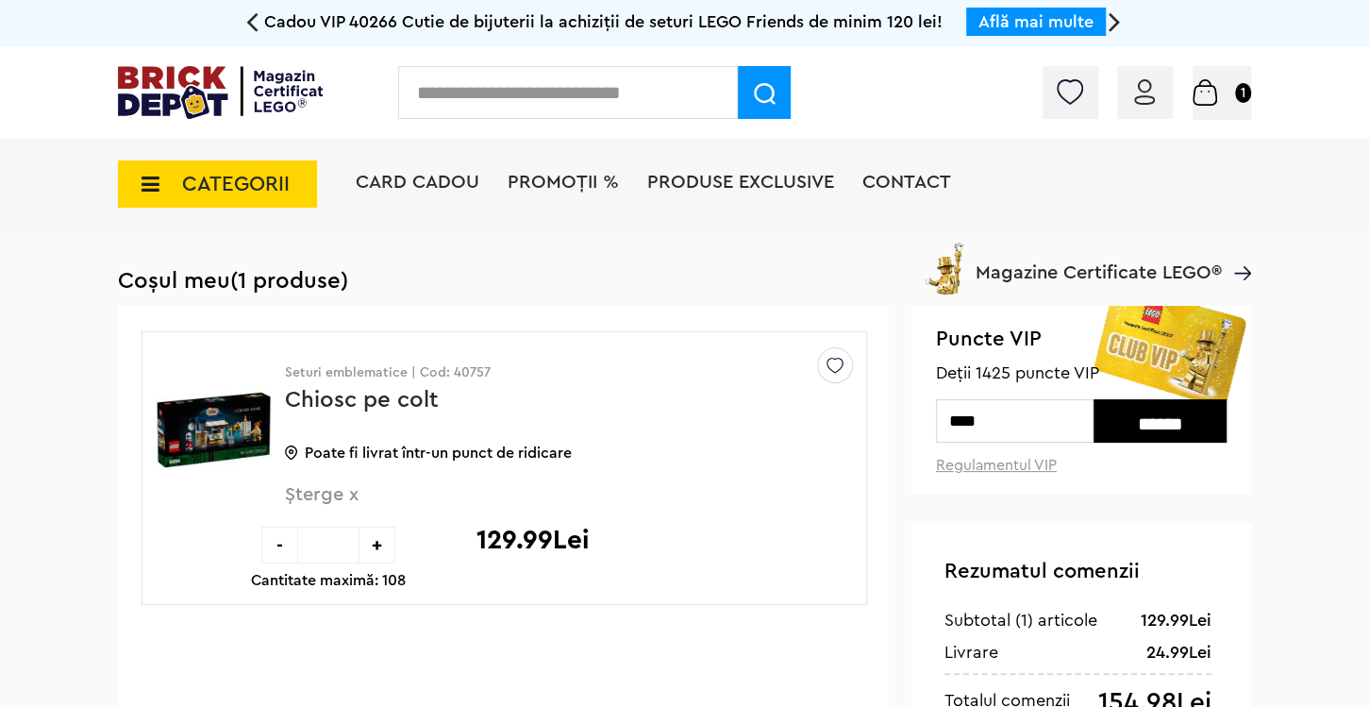
type input "****"
click at [1200, 412] on input "******" at bounding box center [1160, 420] width 133 height 43
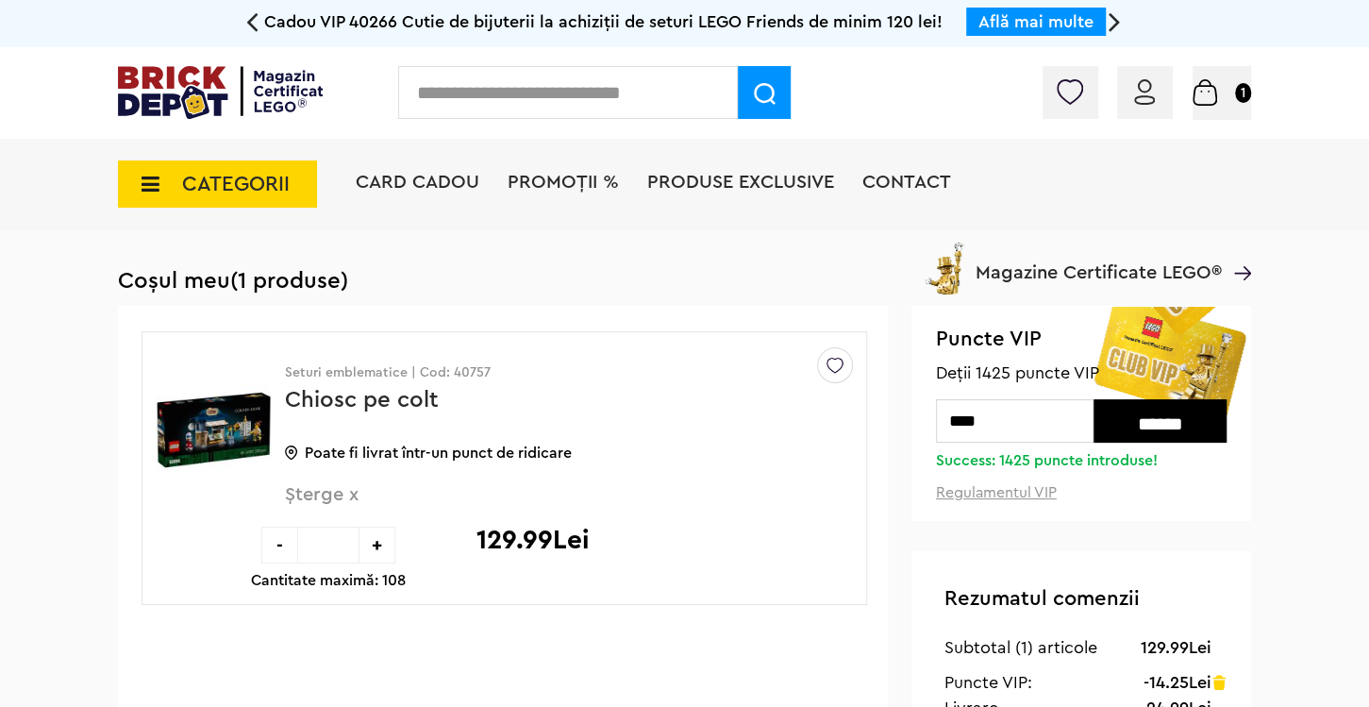
click at [202, 187] on span "CATEGORII" at bounding box center [236, 184] width 108 height 21
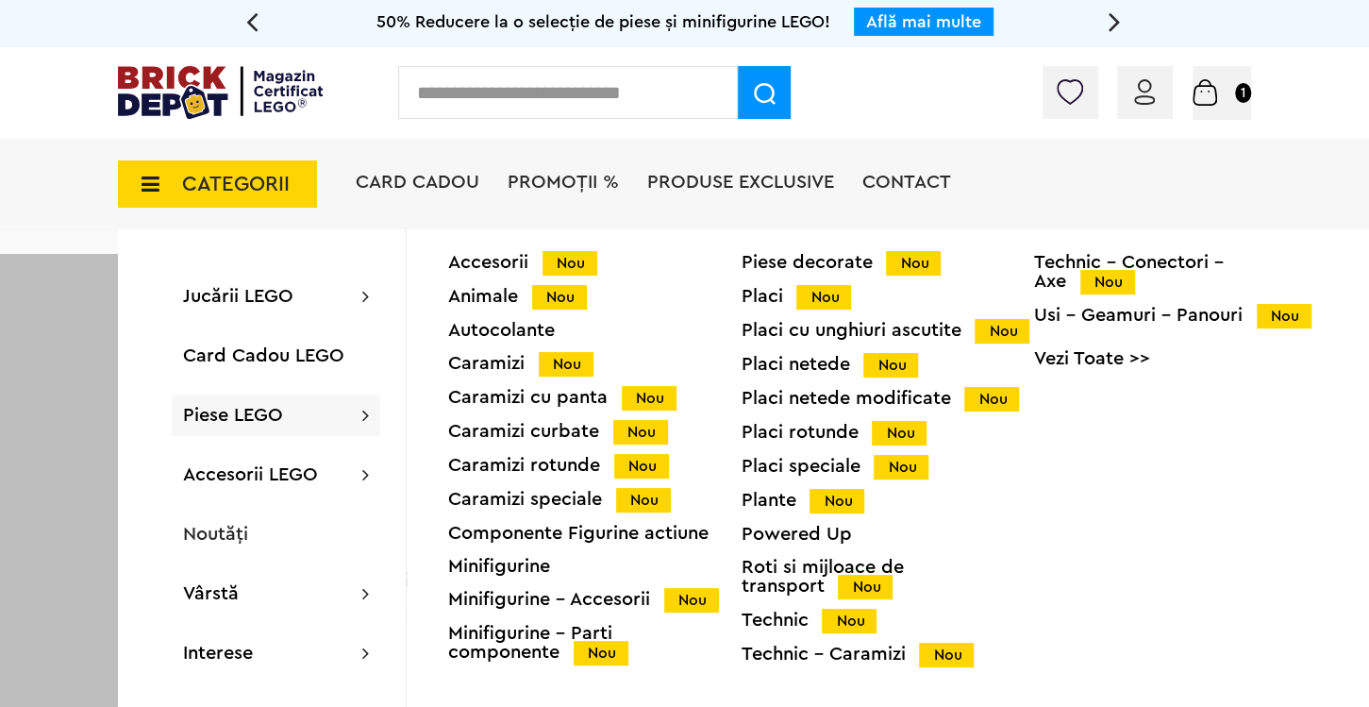
click at [259, 414] on span "Piese LEGO" at bounding box center [233, 415] width 100 height 19
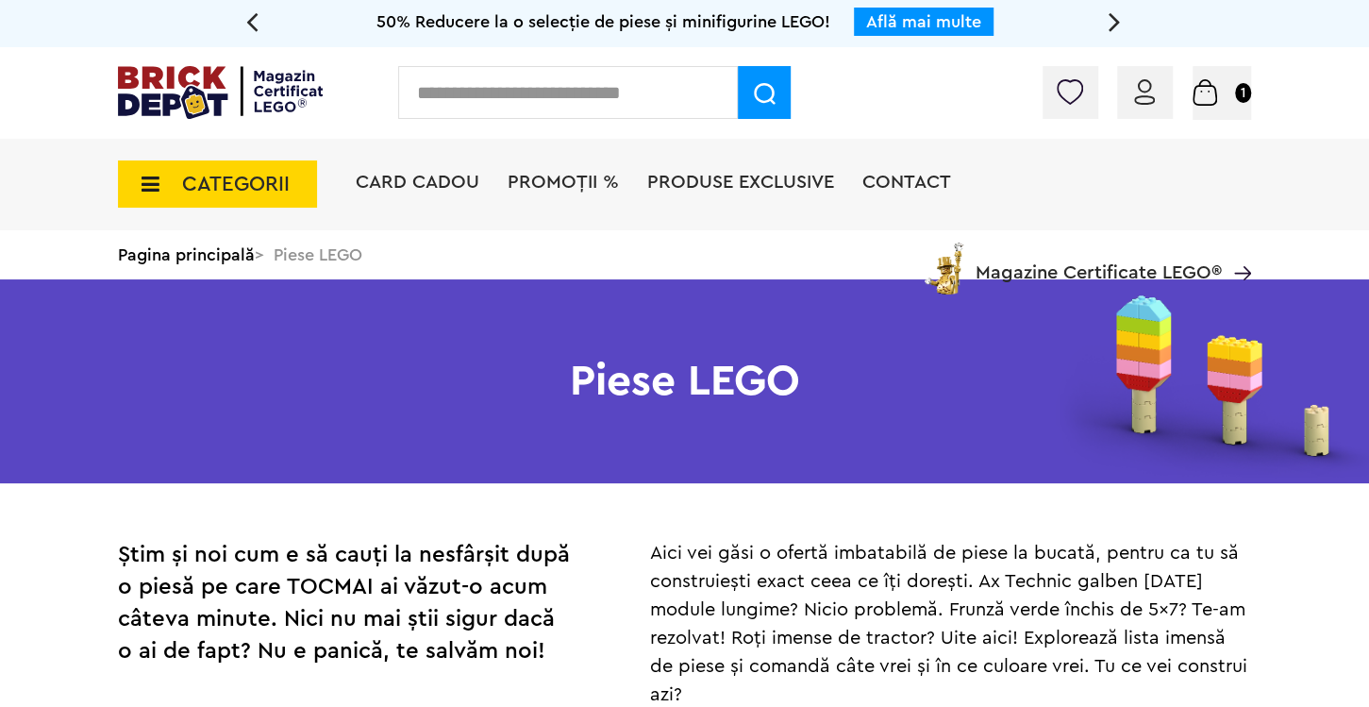
click at [539, 105] on input "text" at bounding box center [568, 92] width 340 height 53
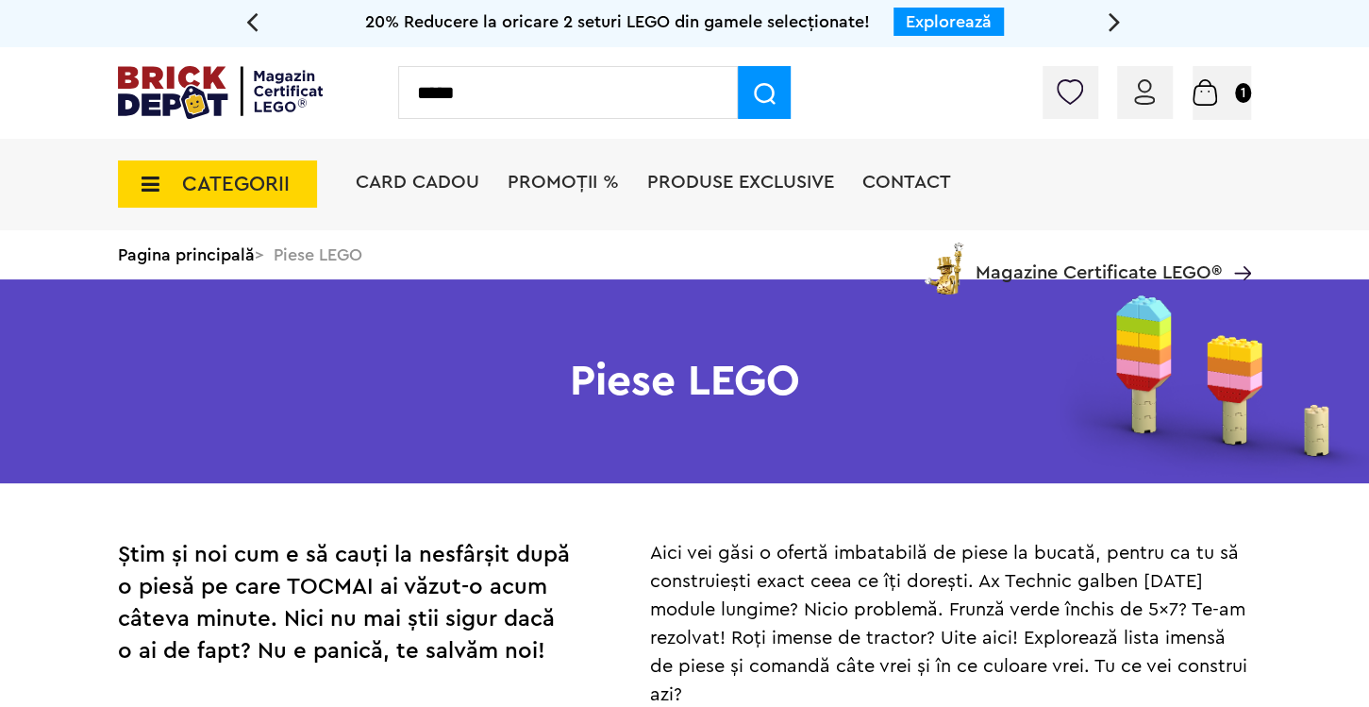
type input "*****"
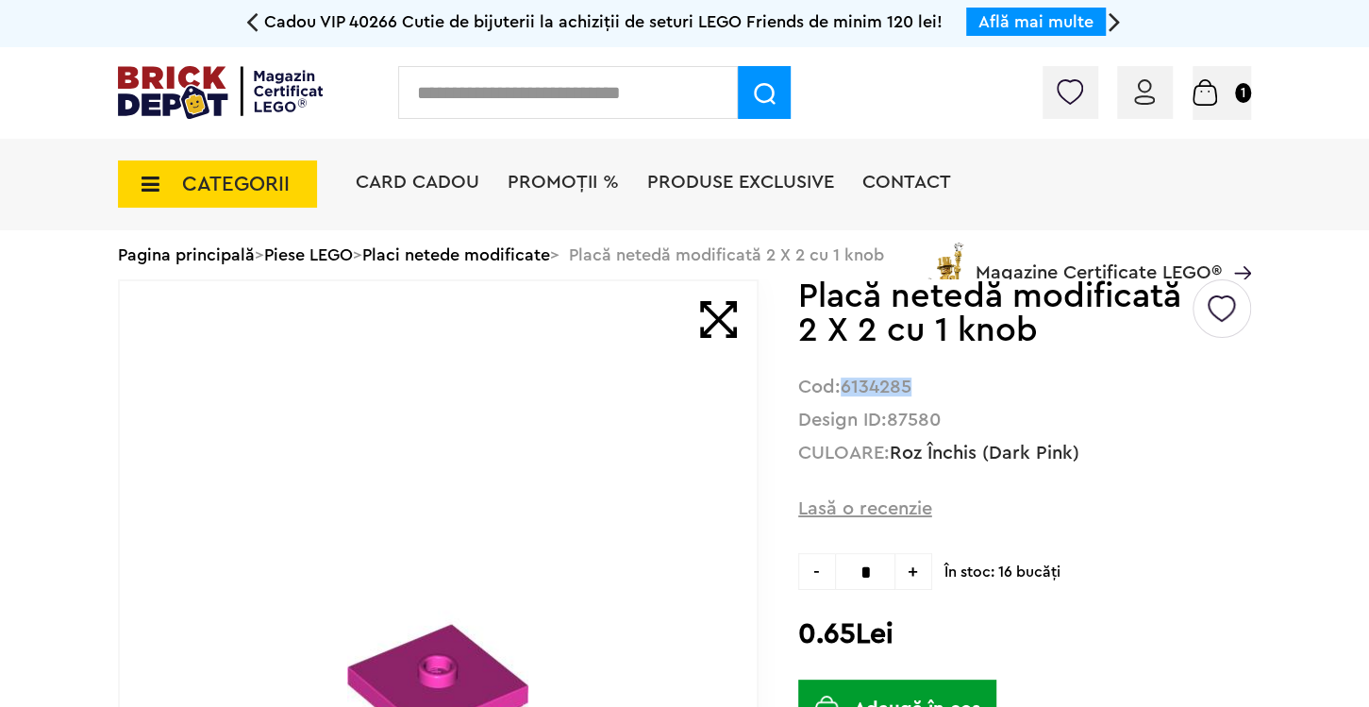
drag, startPoint x: 844, startPoint y: 387, endPoint x: 915, endPoint y: 388, distance: 70.8
click at [915, 388] on div "Cod: 6134285" at bounding box center [1024, 387] width 453 height 18
copy strong "6134285"
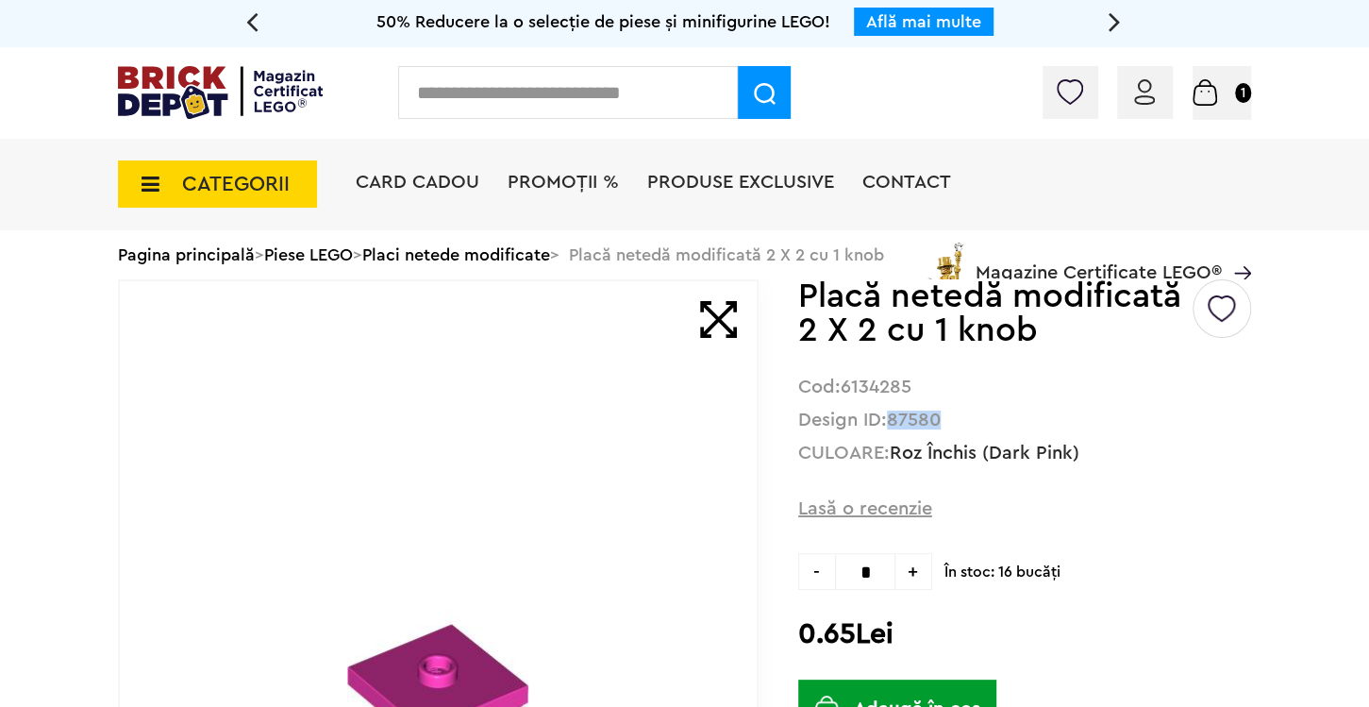
drag, startPoint x: 893, startPoint y: 420, endPoint x: 942, endPoint y: 419, distance: 49.1
click at [941, 419] on strong "87580" at bounding box center [914, 419] width 54 height 19
copy strong "87580"
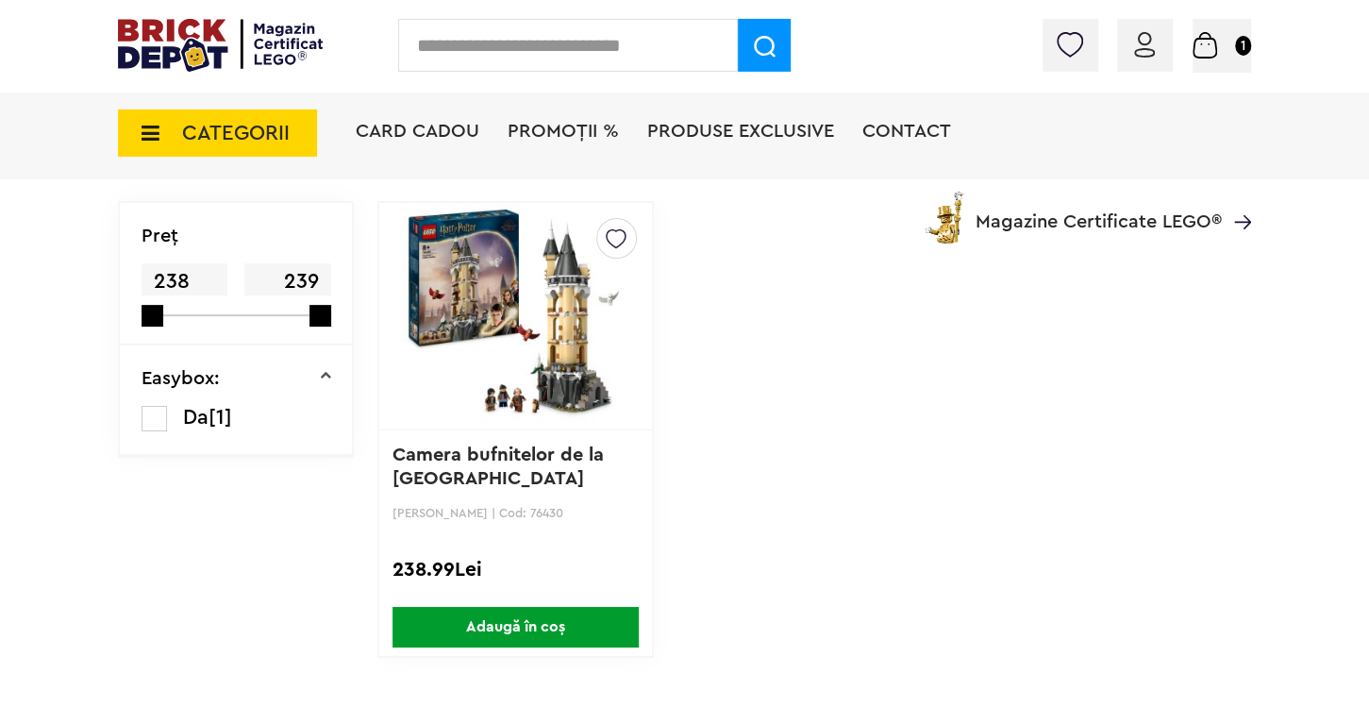
scroll to position [198, 0]
click at [1209, 57] on img at bounding box center [1205, 45] width 25 height 26
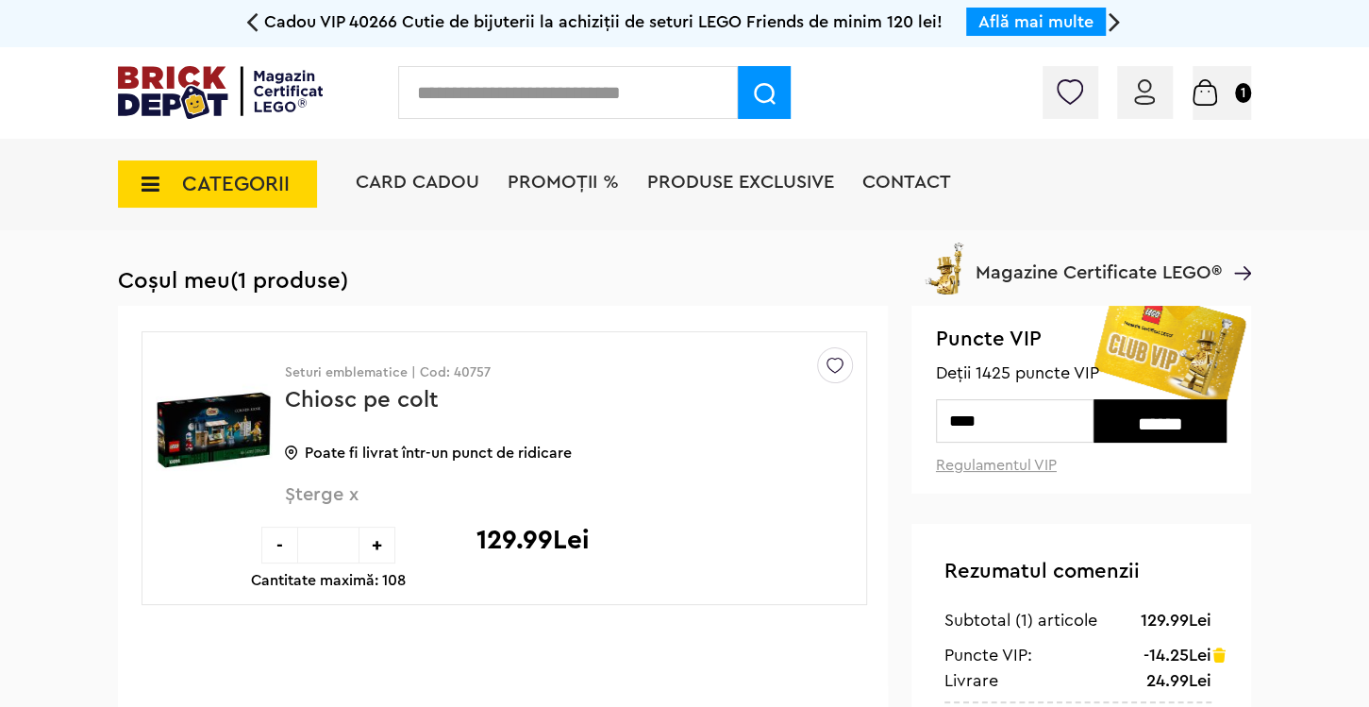
click at [375, 404] on link "Chiosc pe colt" at bounding box center [362, 400] width 154 height 23
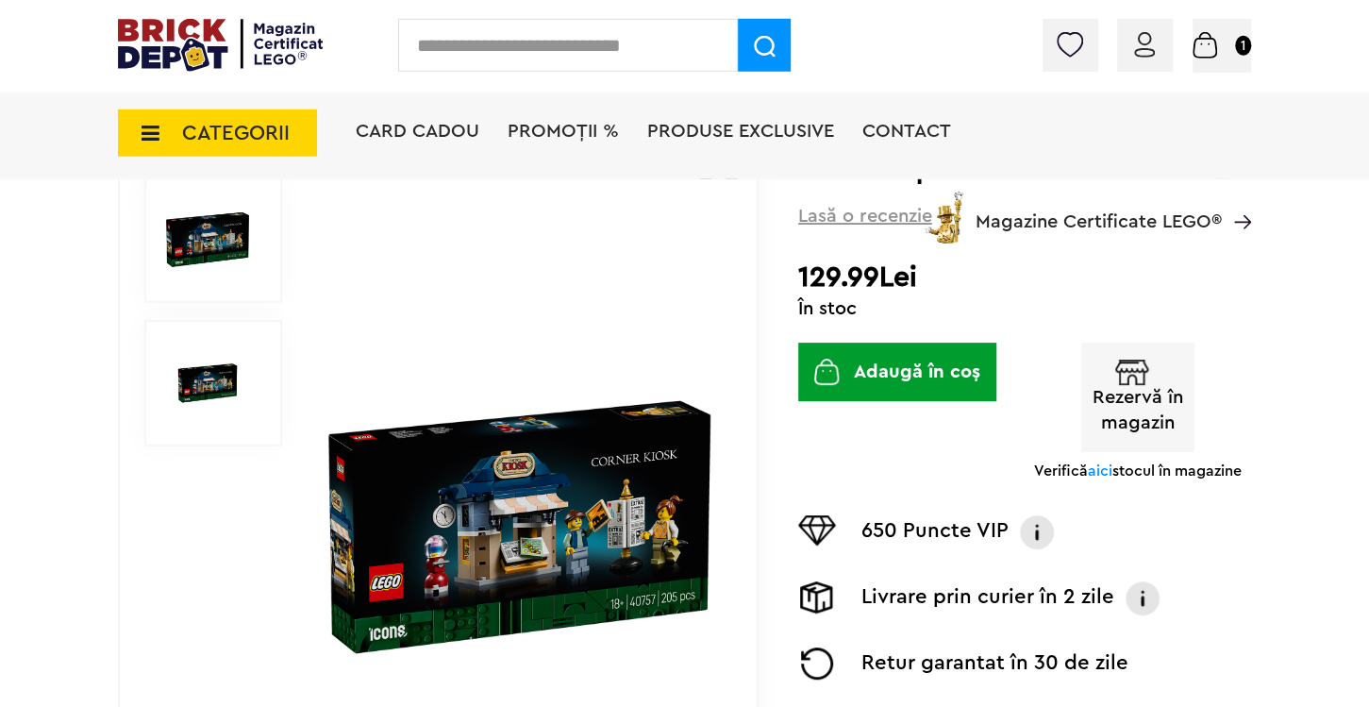
scroll to position [198, 0]
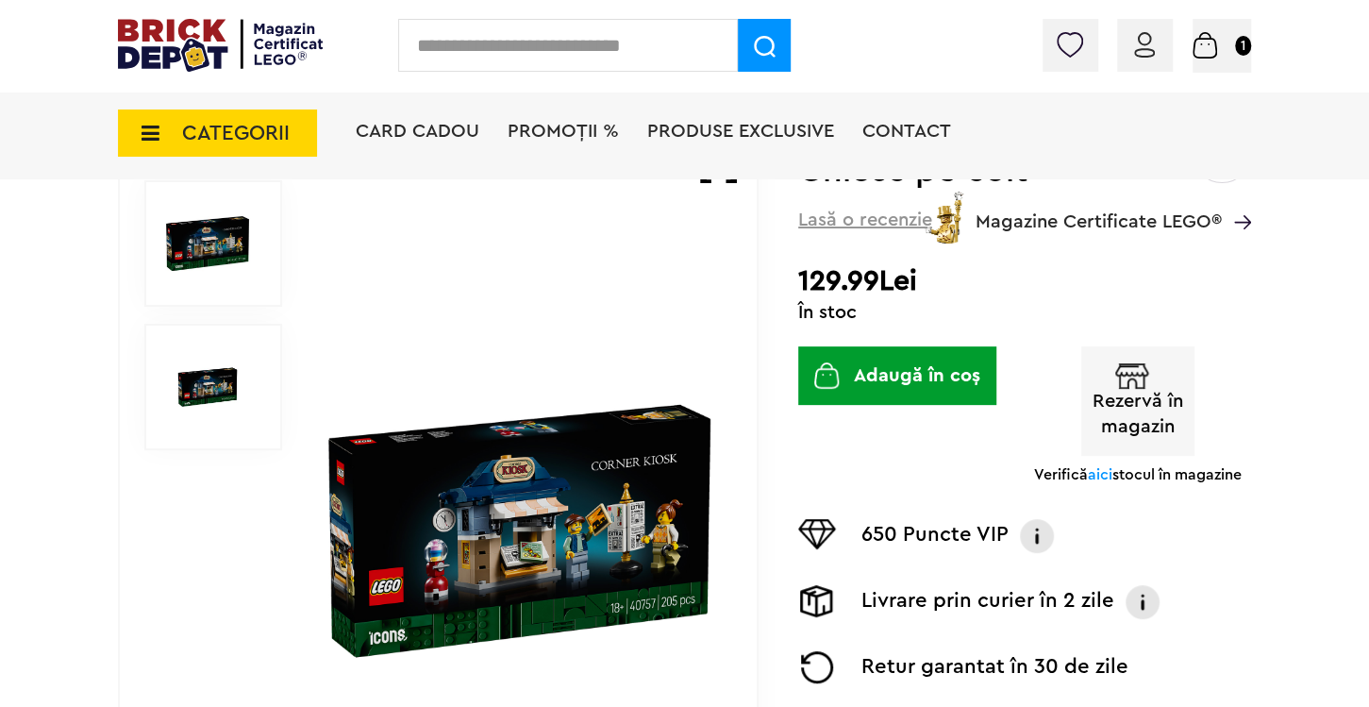
click at [1211, 38] on img at bounding box center [1205, 45] width 25 height 26
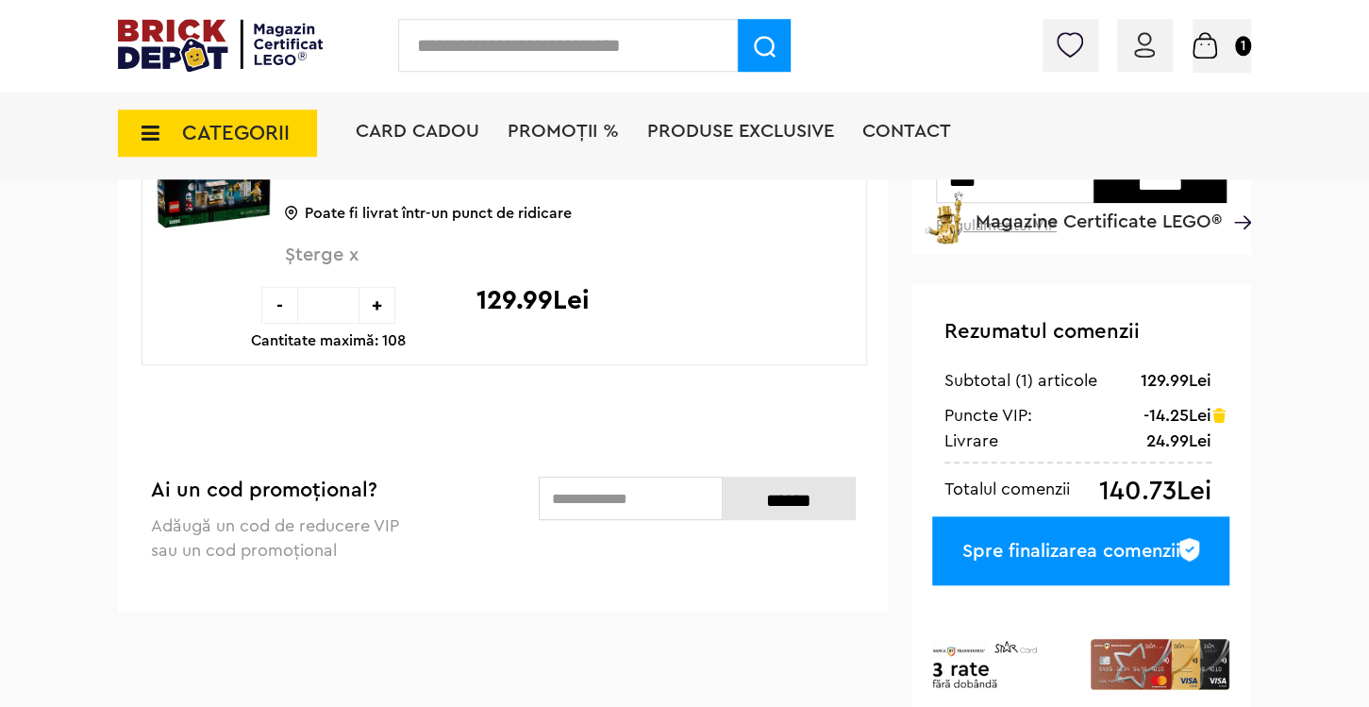
scroll to position [298, 0]
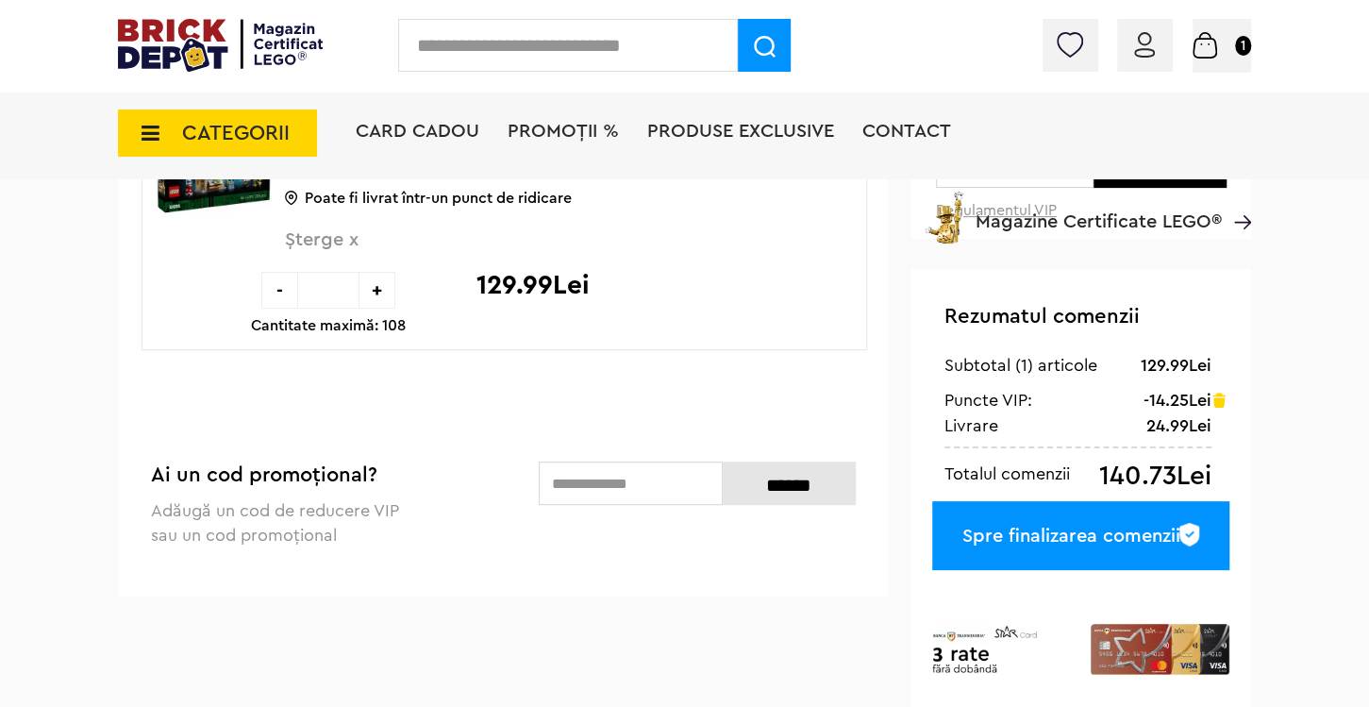
click at [224, 123] on span "CATEGORII" at bounding box center [236, 133] width 108 height 21
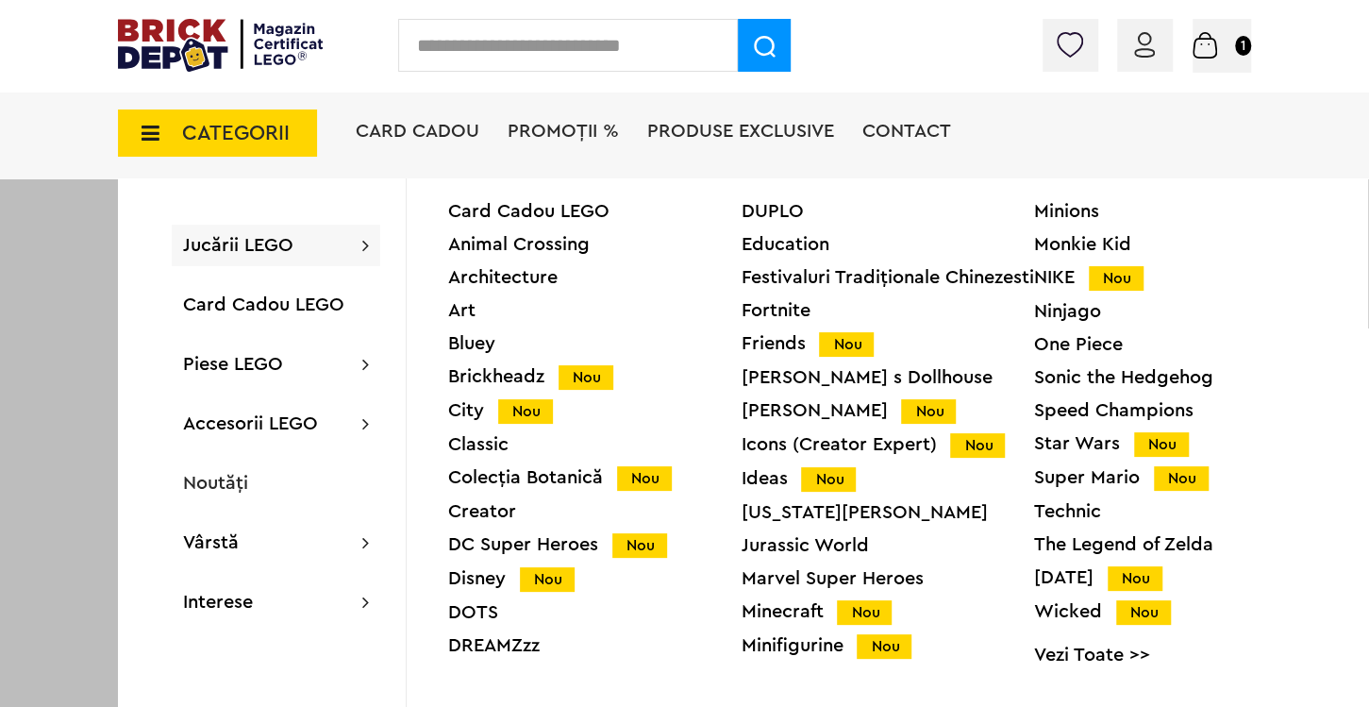
click at [228, 240] on span "Jucării LEGO" at bounding box center [238, 245] width 110 height 19
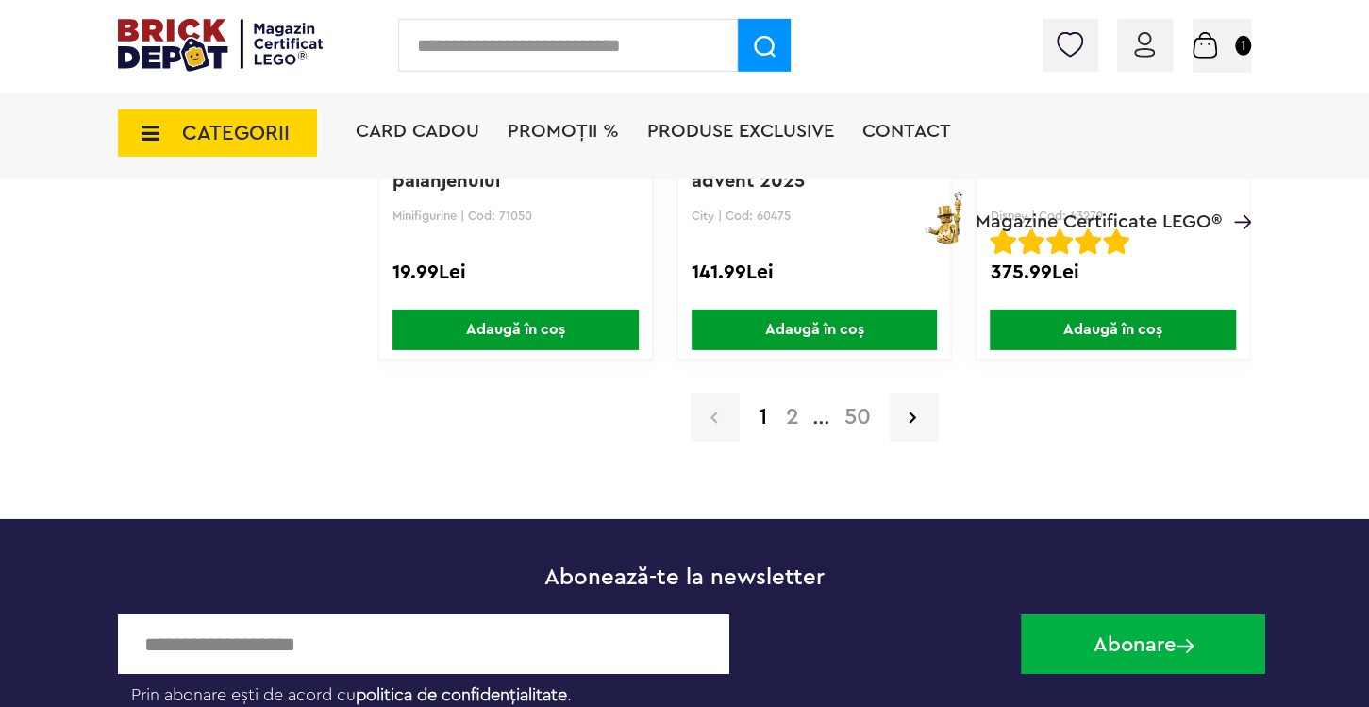
scroll to position [3381, 0]
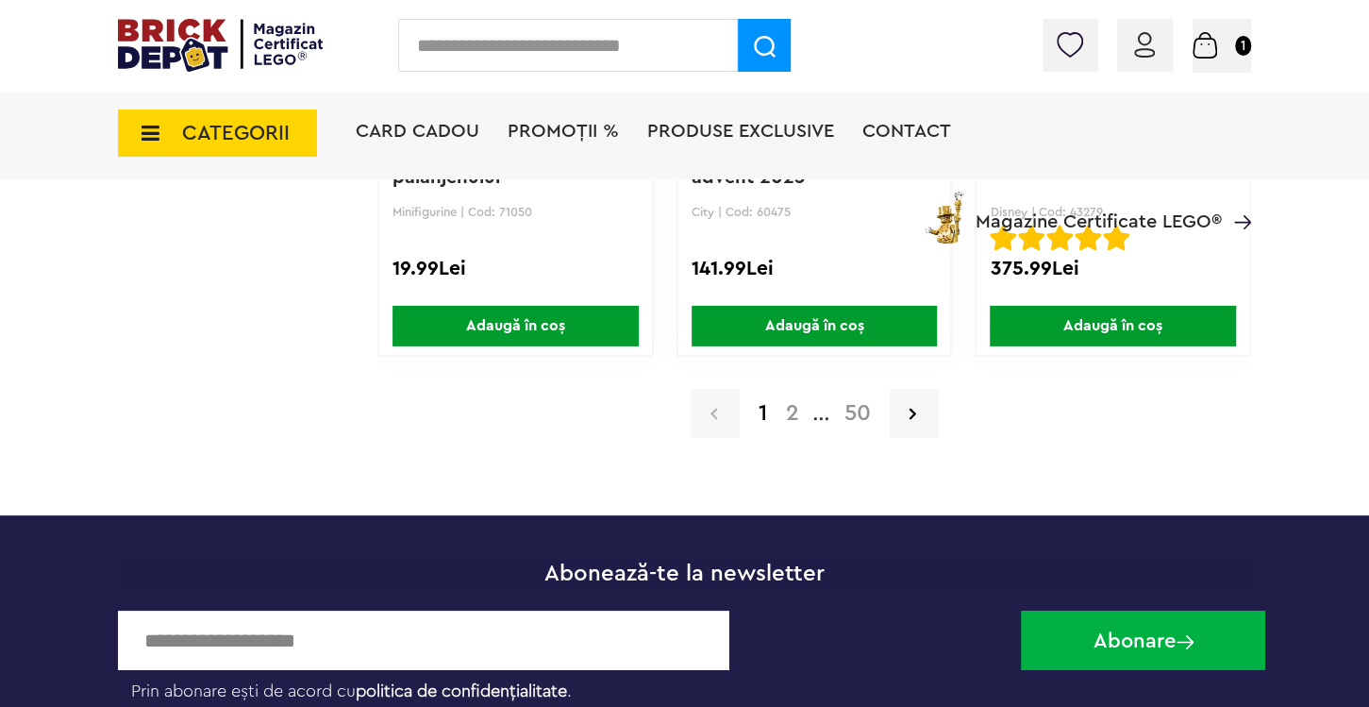
click at [795, 408] on link "2" at bounding box center [793, 413] width 32 height 23
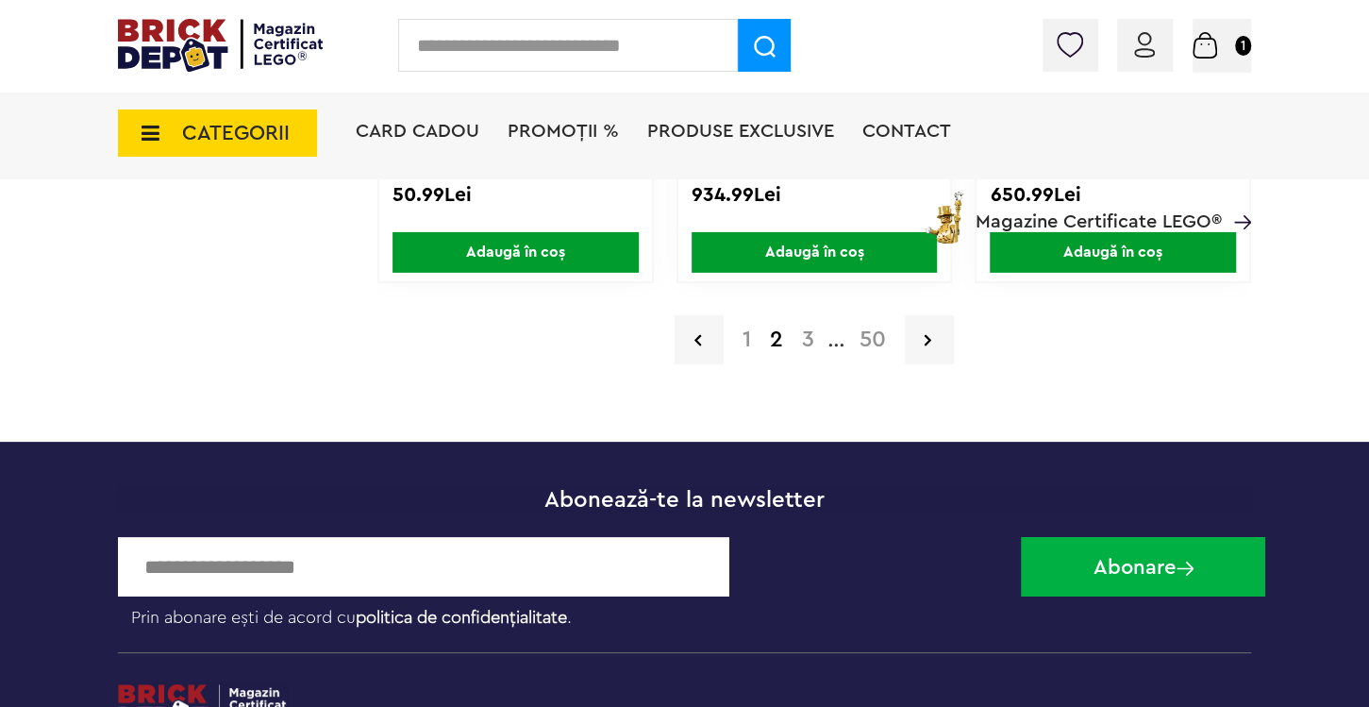
scroll to position [3481, 0]
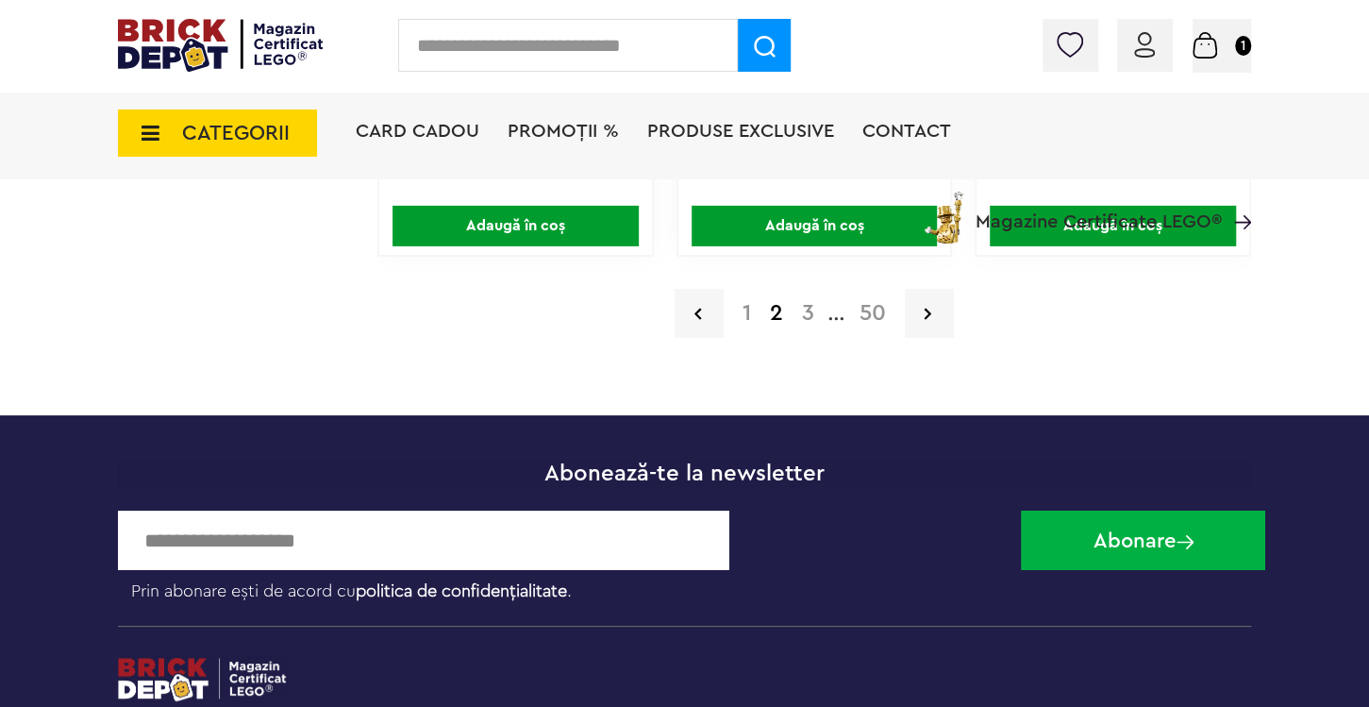
click at [1213, 42] on img at bounding box center [1205, 45] width 25 height 26
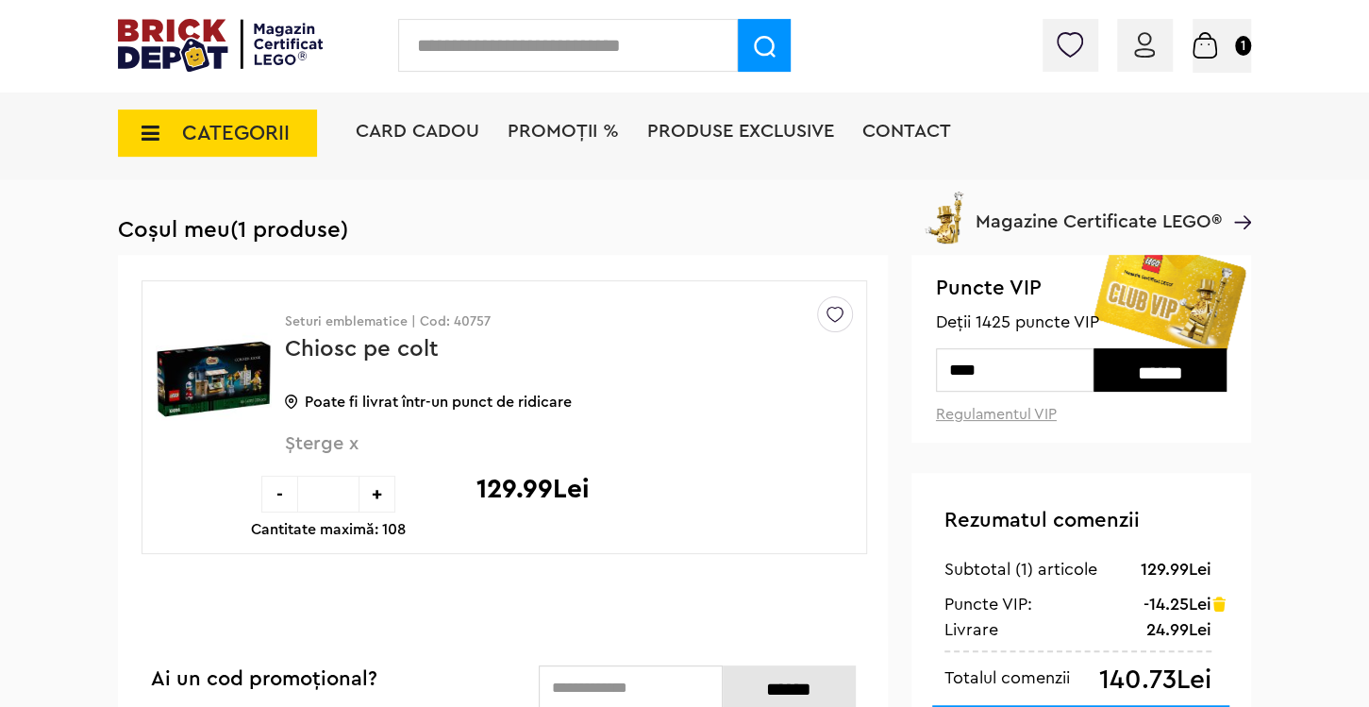
scroll to position [99, 0]
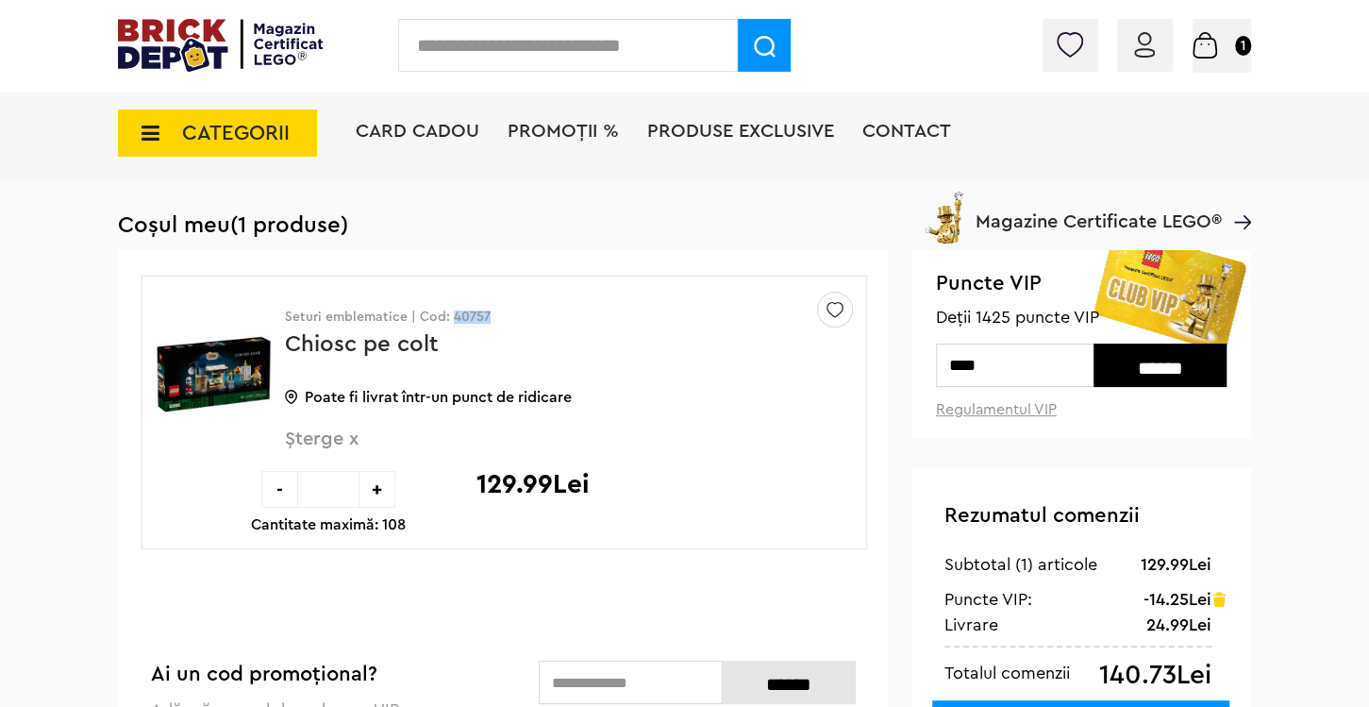
drag, startPoint x: 448, startPoint y: 316, endPoint x: 484, endPoint y: 317, distance: 35.9
click at [484, 317] on p "Seturi emblematice | Cod: 40757" at bounding box center [561, 316] width 553 height 13
copy p "40757"
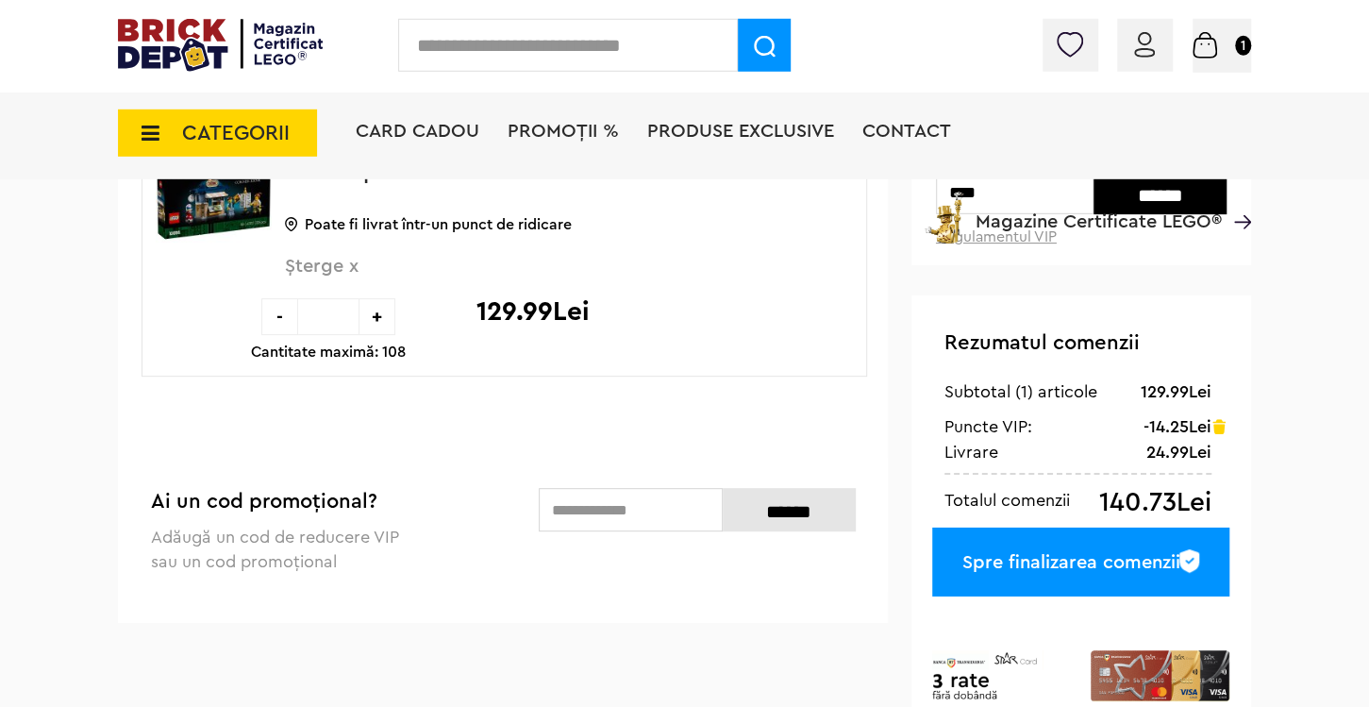
scroll to position [298, 0]
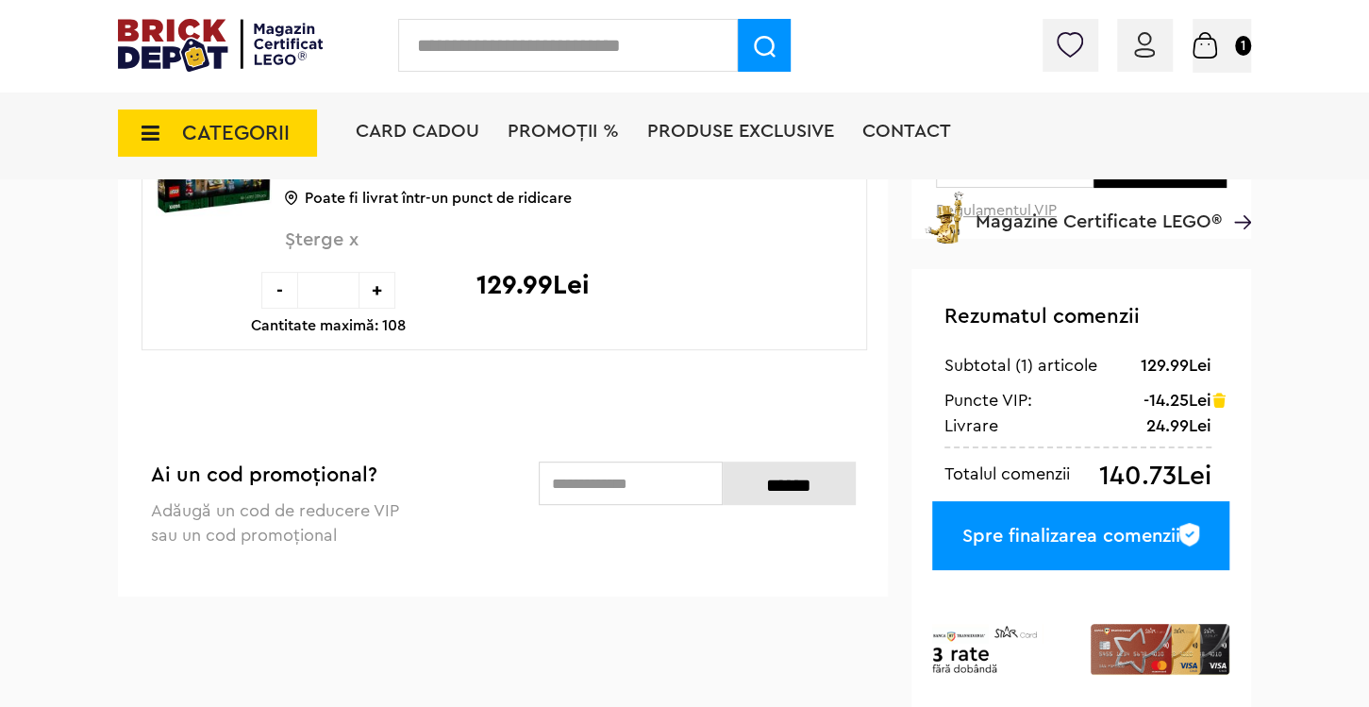
click at [1104, 539] on div "Spre finalizarea comenzii" at bounding box center [1080, 535] width 297 height 69
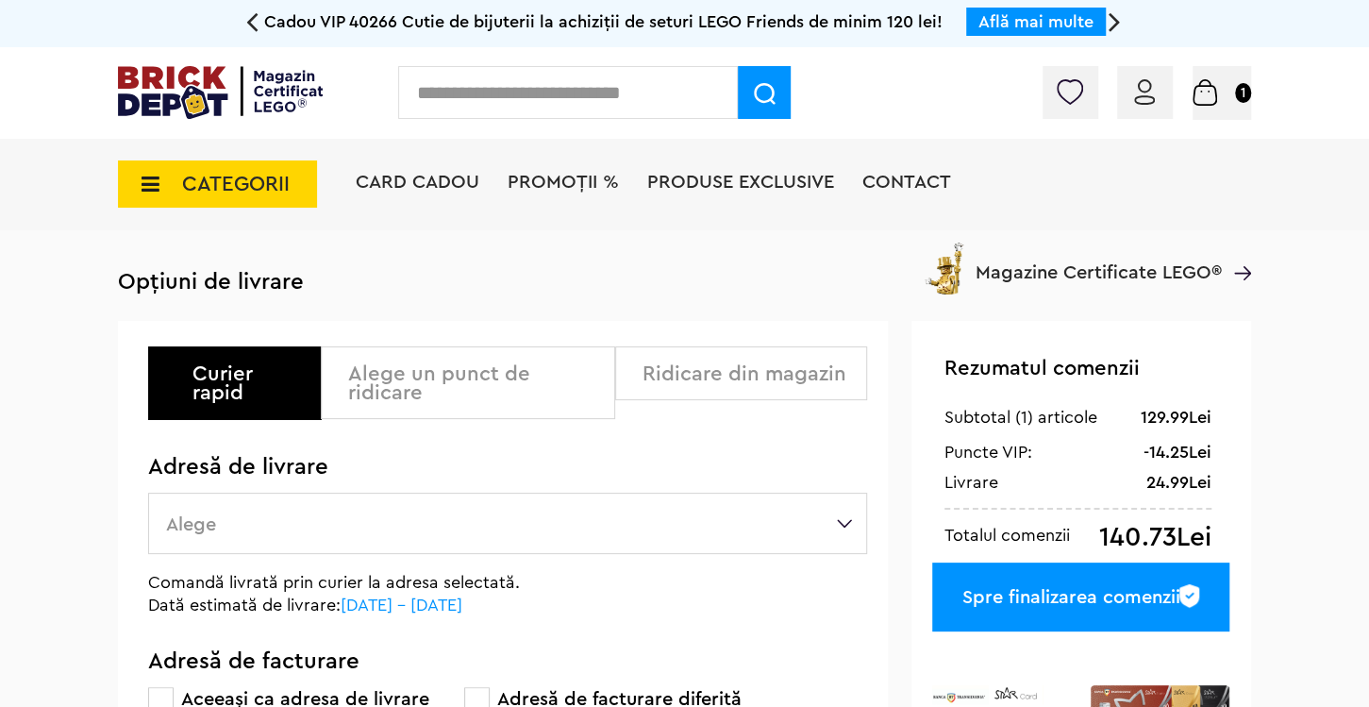
click at [478, 391] on div "Alege un punct de ridicare" at bounding box center [474, 383] width 253 height 38
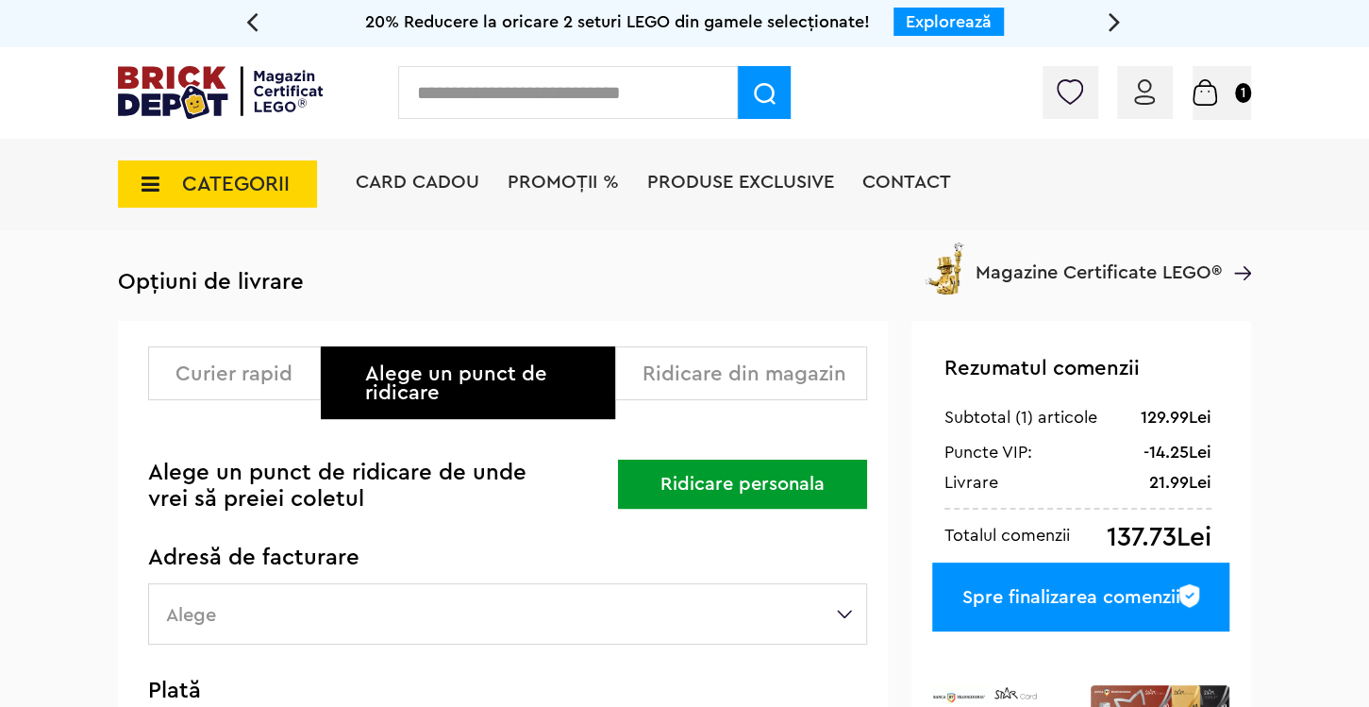
click at [744, 482] on button "Ridicare personala" at bounding box center [742, 483] width 249 height 49
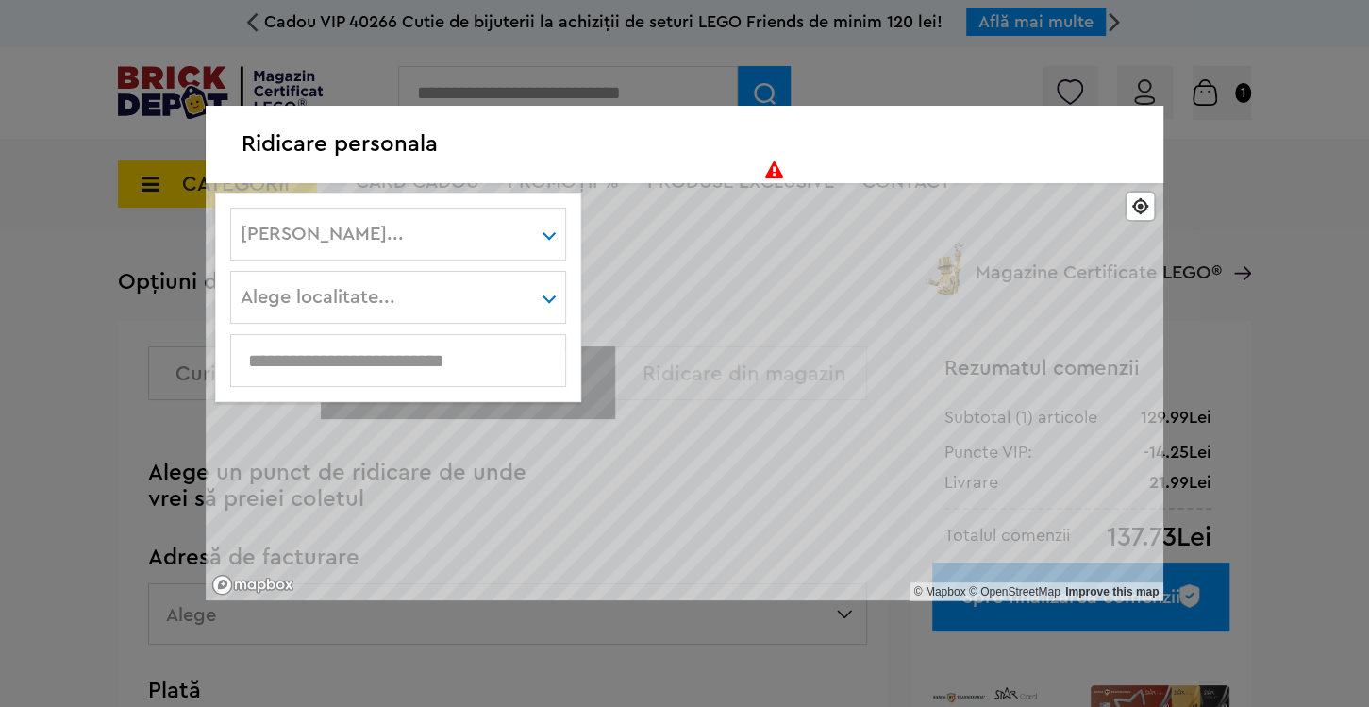
click at [563, 222] on div "Alege judet... Alba Arad Argeş Bacău Bihor Bistriţa-Năsăud Botoşani Braşov Brăi…" at bounding box center [398, 234] width 336 height 53
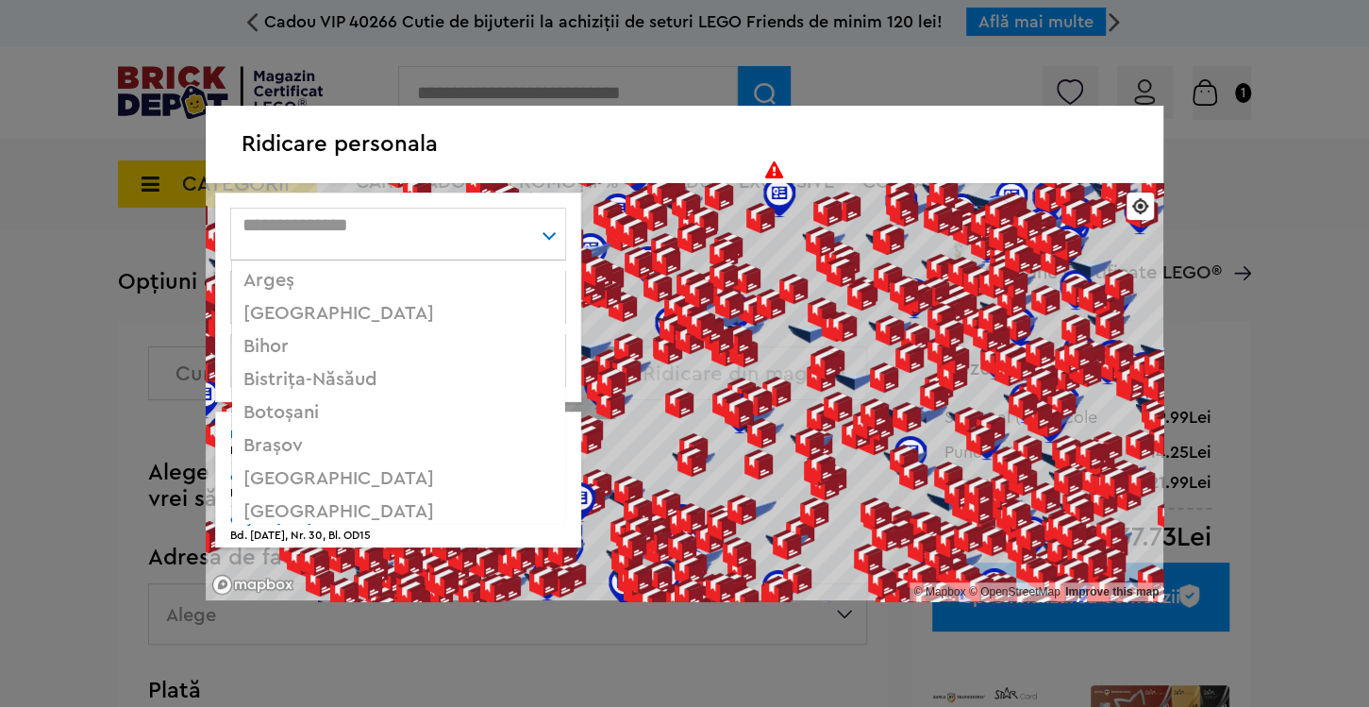
scroll to position [141, 0]
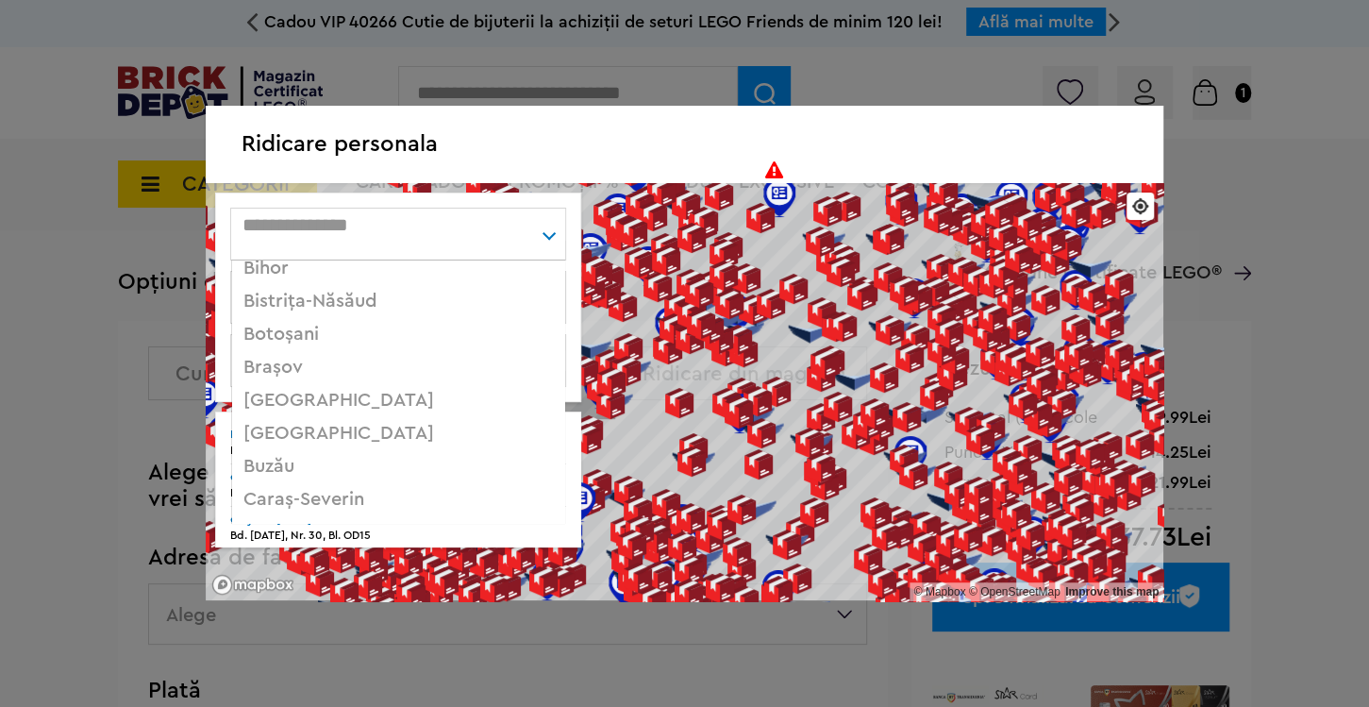
click at [313, 435] on div "București" at bounding box center [398, 433] width 332 height 33
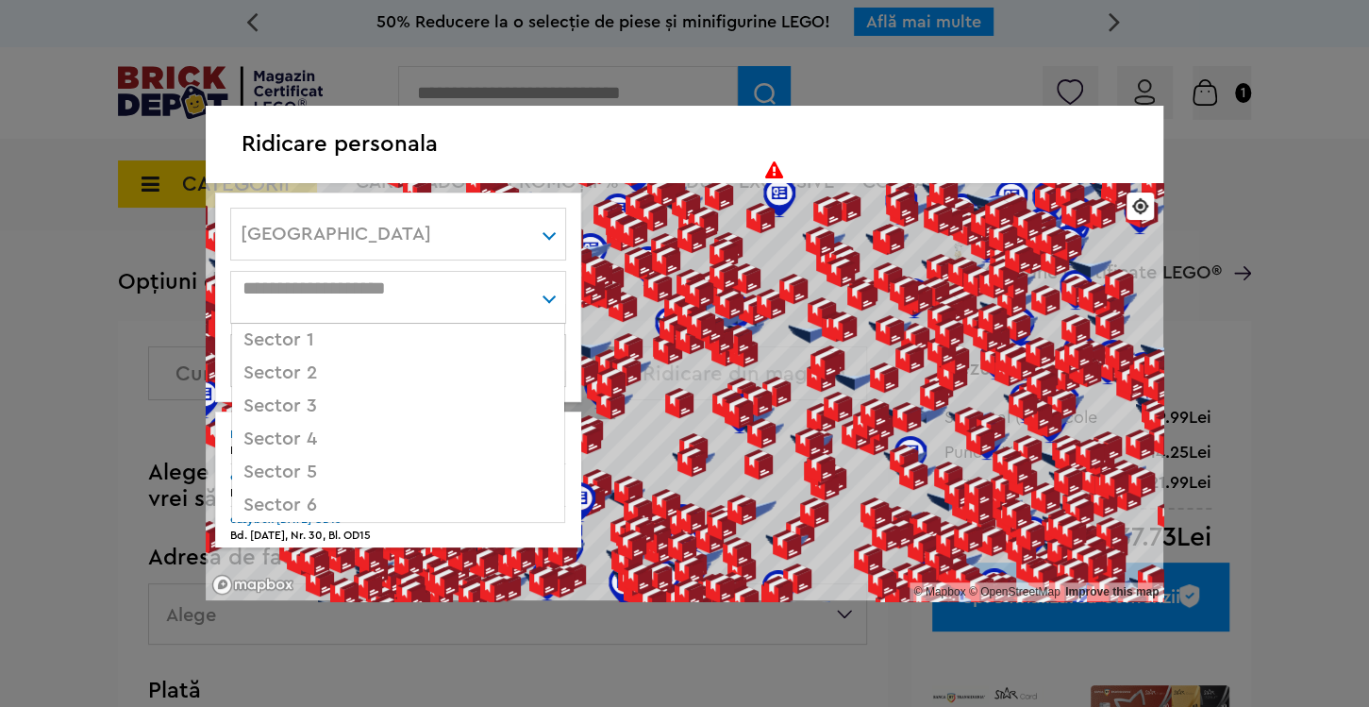
click at [446, 308] on div "Alege localitate... Sector 1 Sector 2 Sector 3 Sector 4 Sector 5 Sector 6" at bounding box center [398, 297] width 336 height 53
click at [300, 469] on div "Sector 5" at bounding box center [398, 472] width 332 height 33
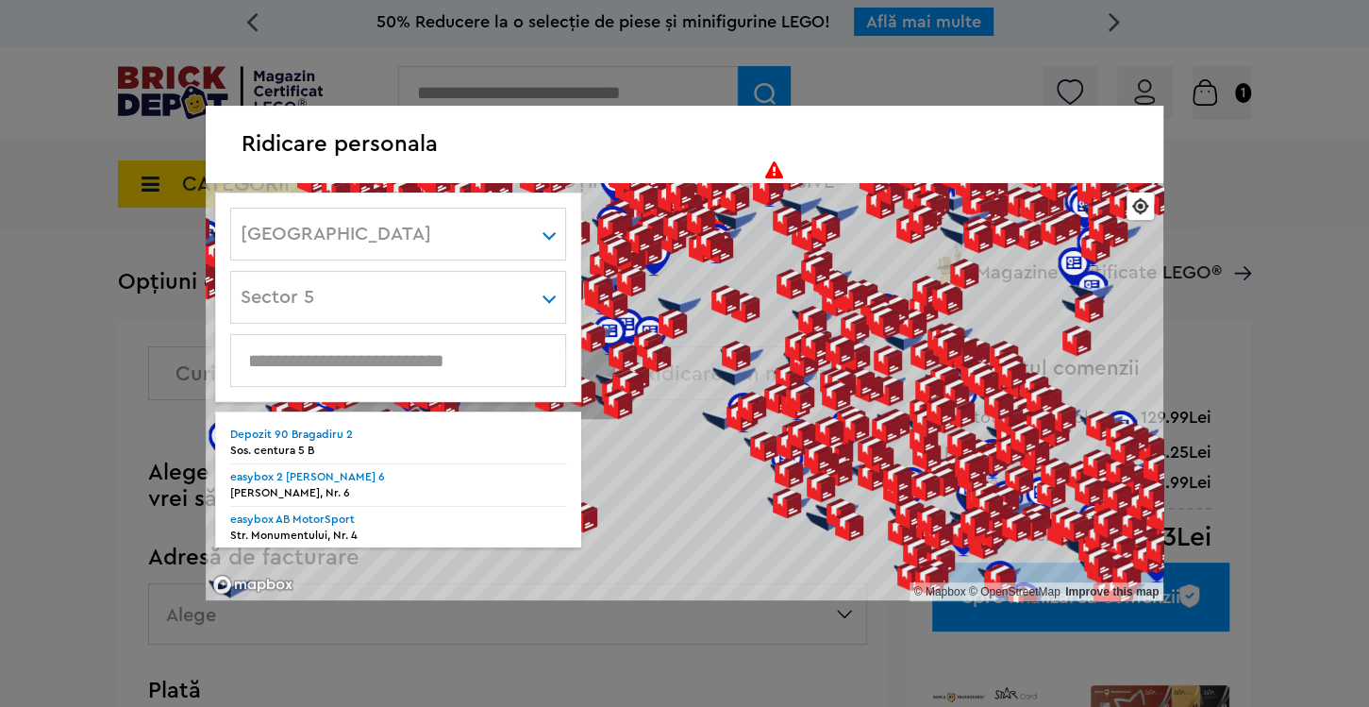
click at [430, 366] on input "text" at bounding box center [398, 360] width 334 height 21
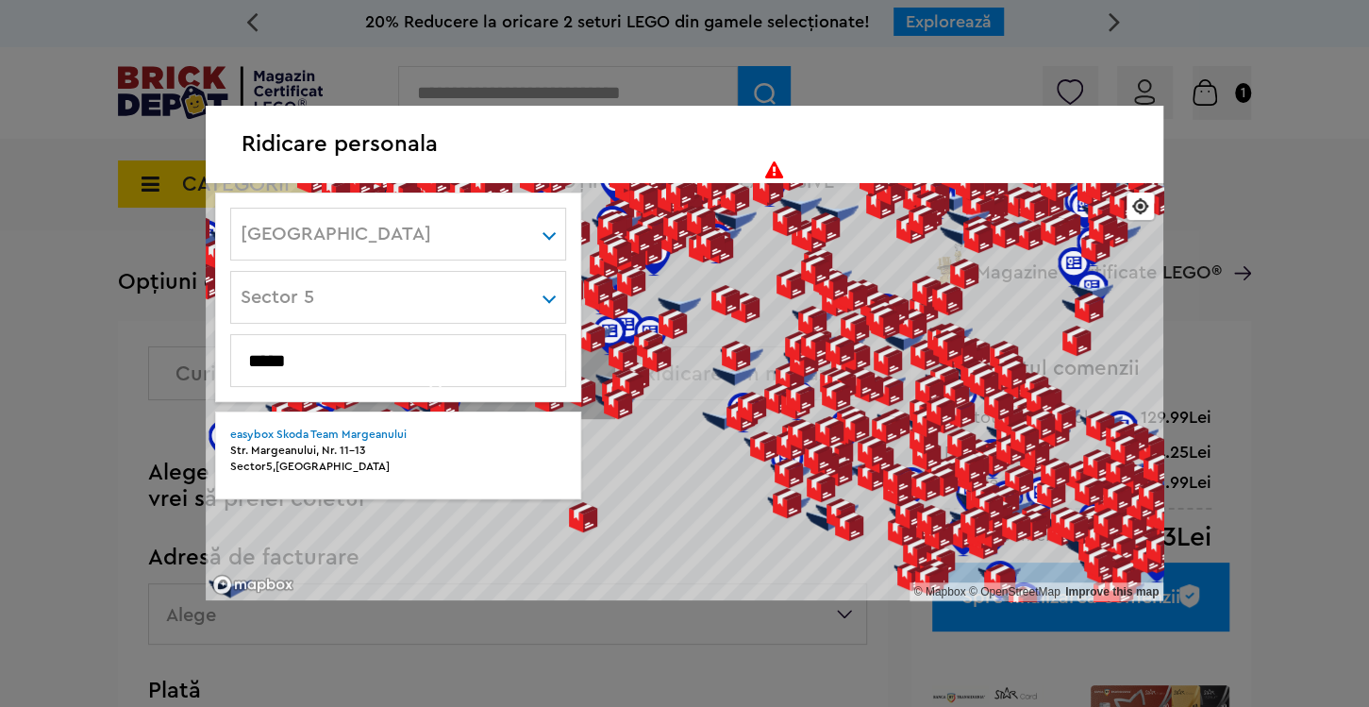
type input "*****"
click at [396, 452] on div "Str. Margeanului, Nr. 11-13" at bounding box center [398, 451] width 336 height 16
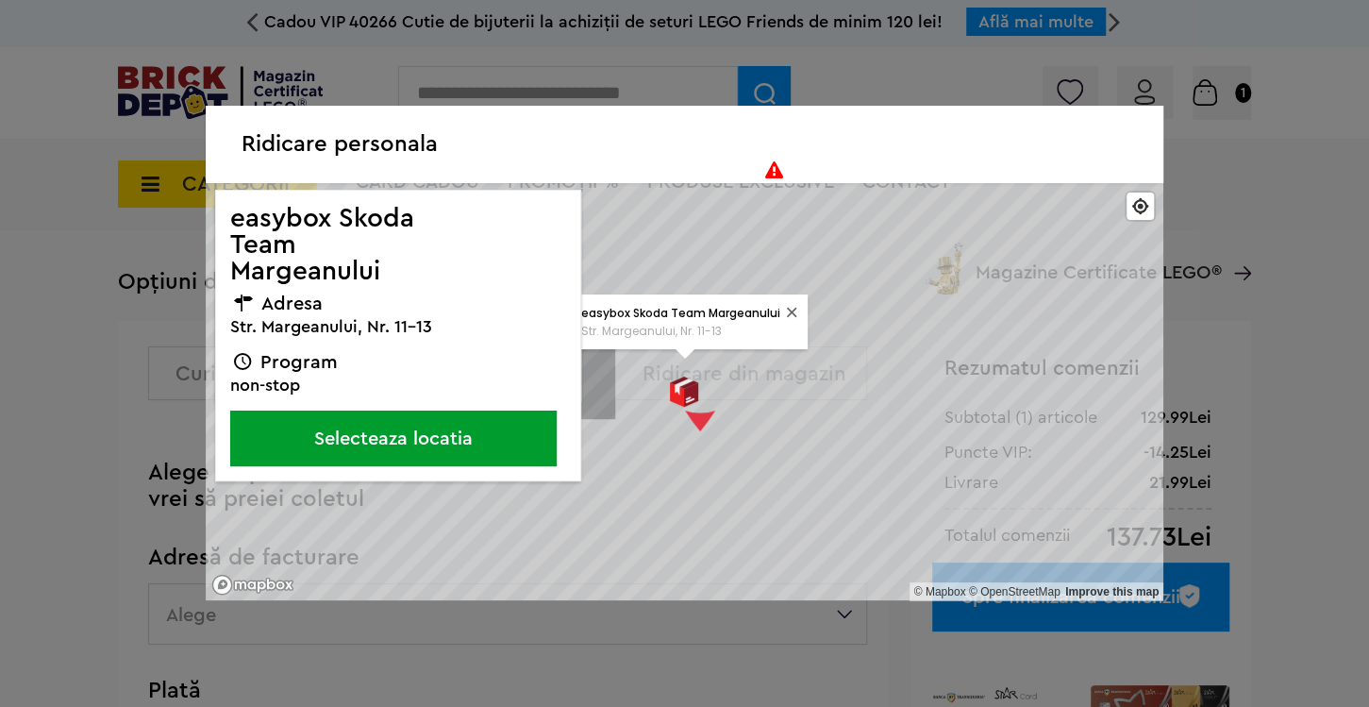
click at [418, 430] on button "Selecteaza locatia" at bounding box center [393, 438] width 326 height 56
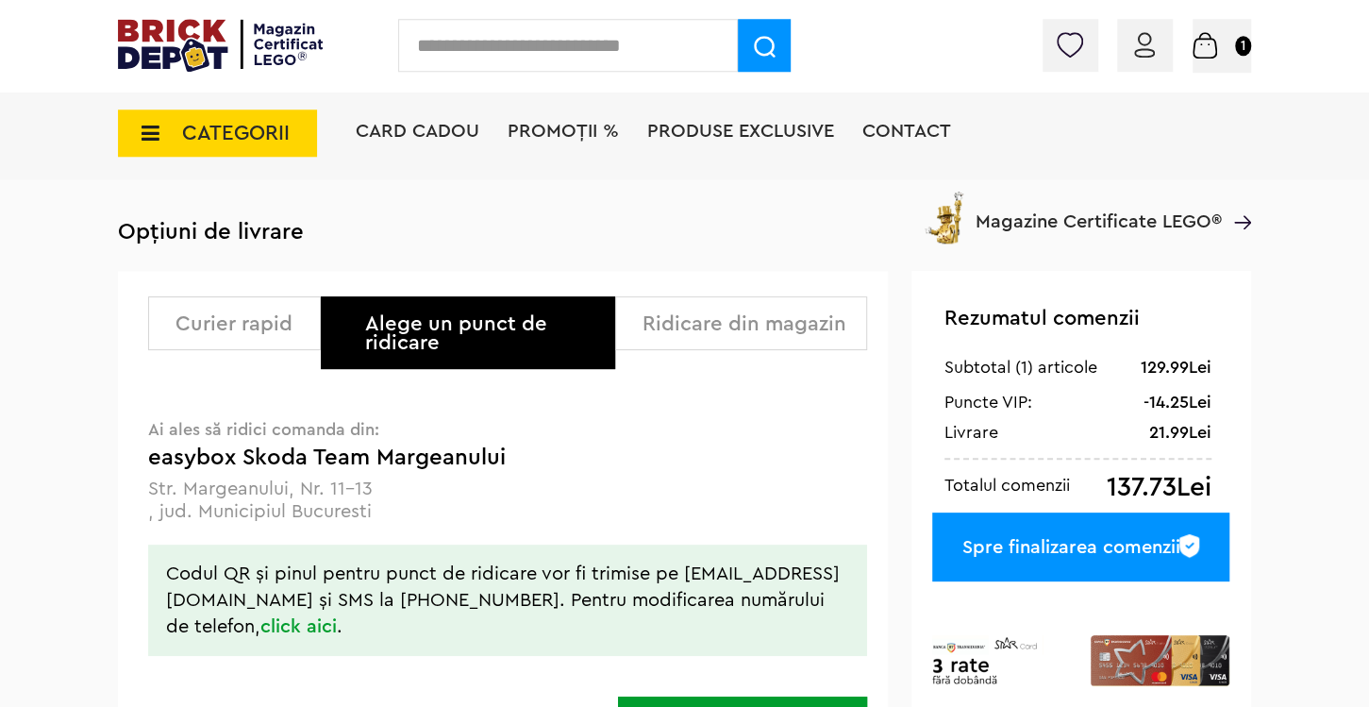
scroll to position [99, 0]
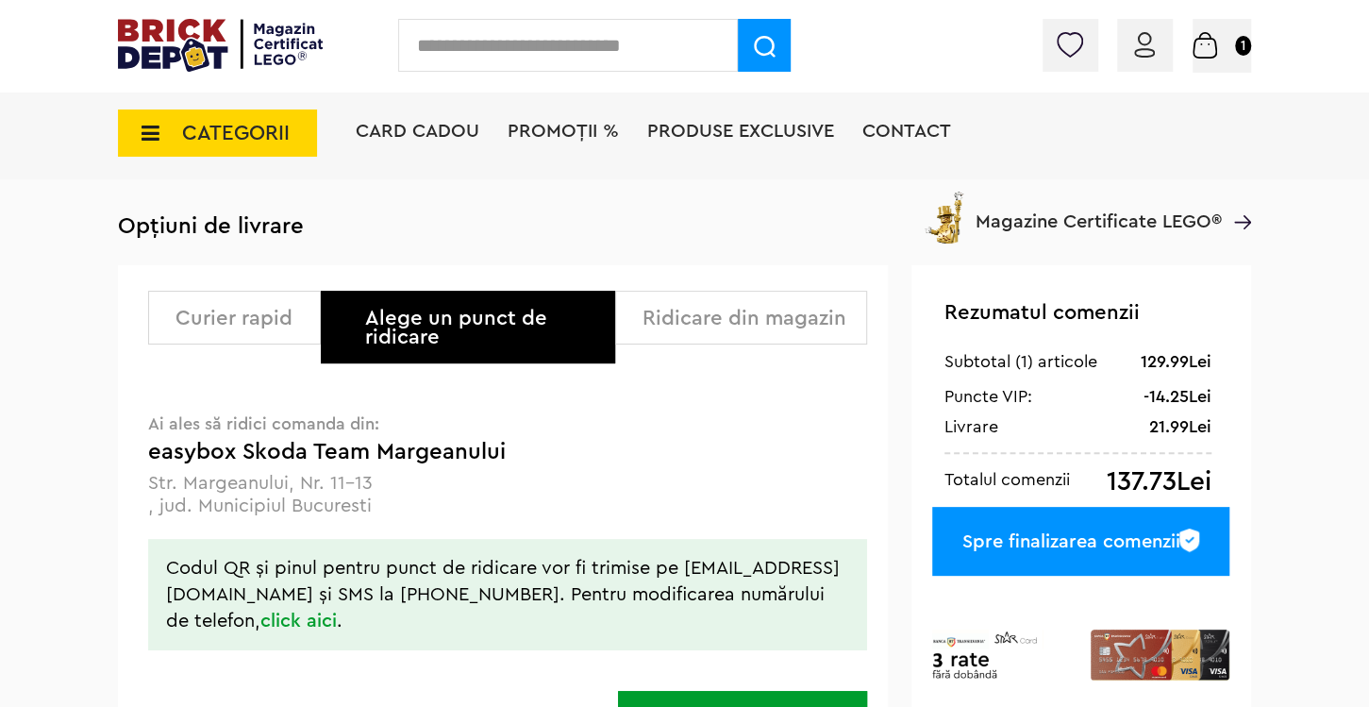
click at [760, 327] on div "Ridicare din magazin" at bounding box center [748, 318] width 210 height 19
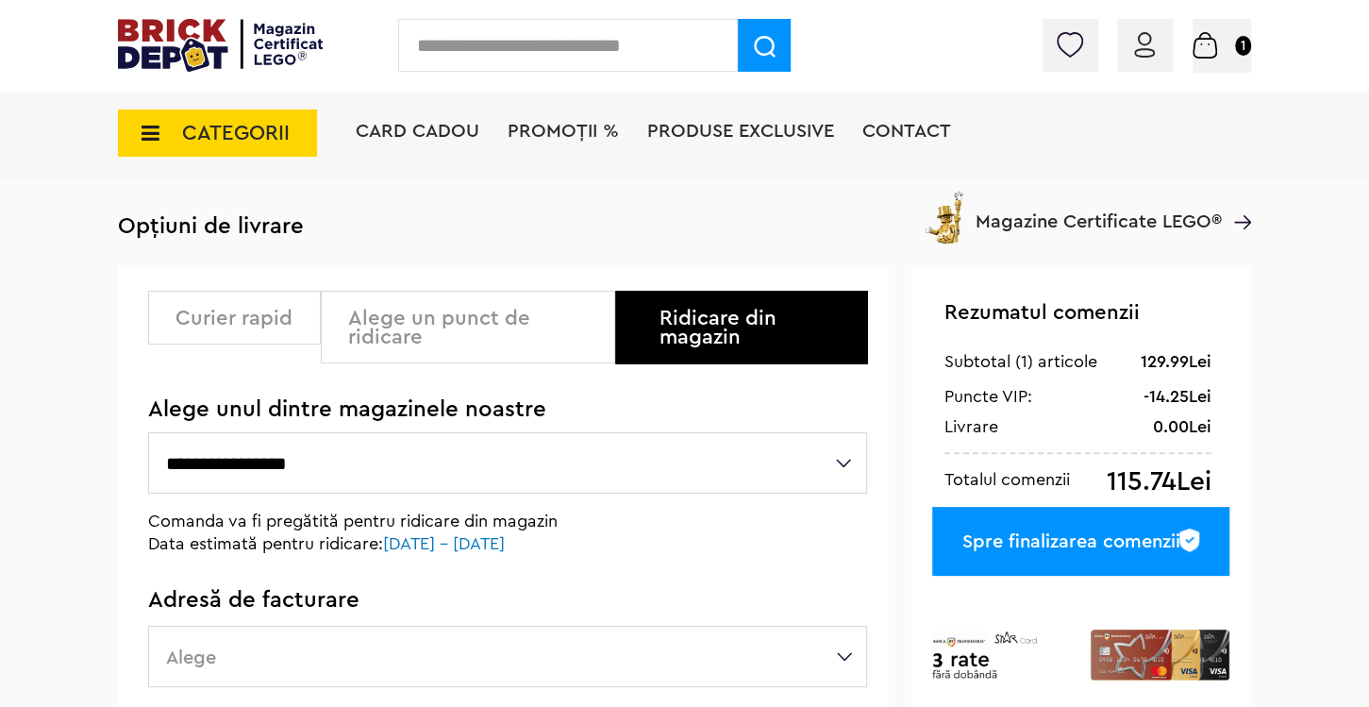
click at [148, 432] on select "**********" at bounding box center [507, 462] width 718 height 61
select select "**"
click option "**********" at bounding box center [0, 0] width 0 height 0
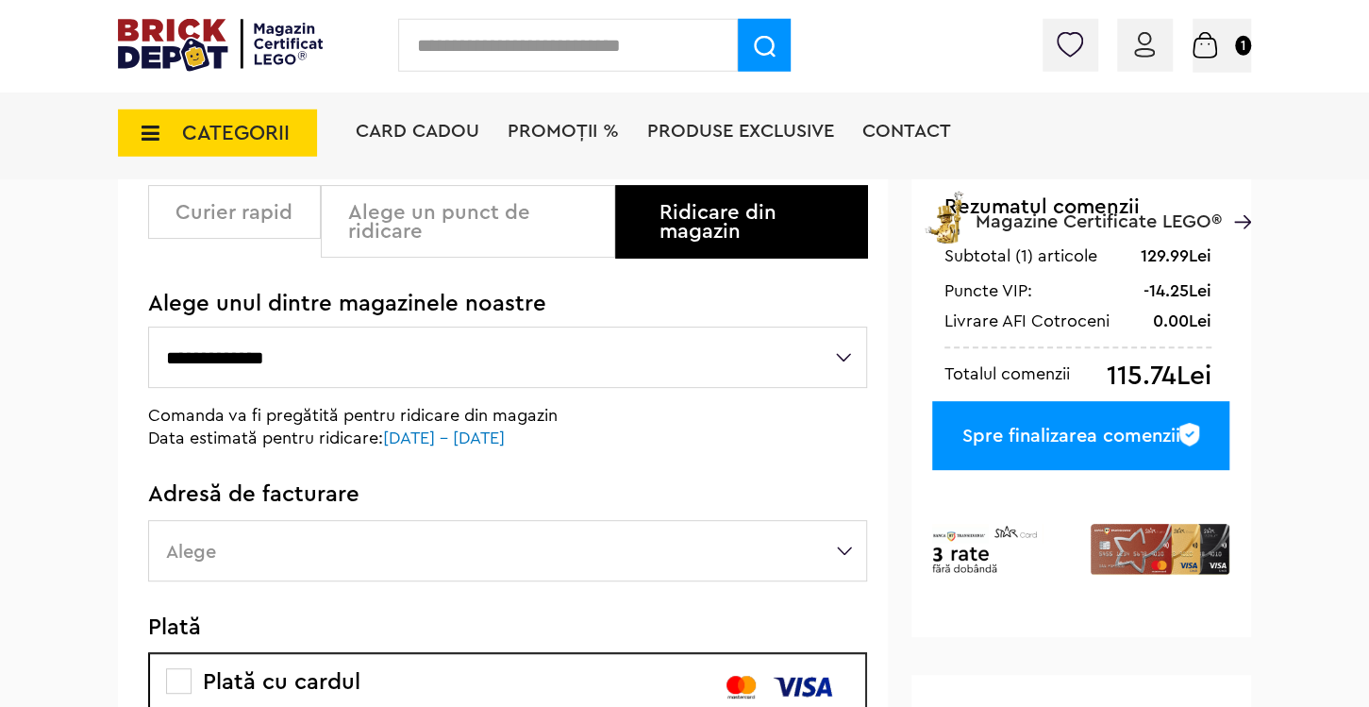
scroll to position [198, 0]
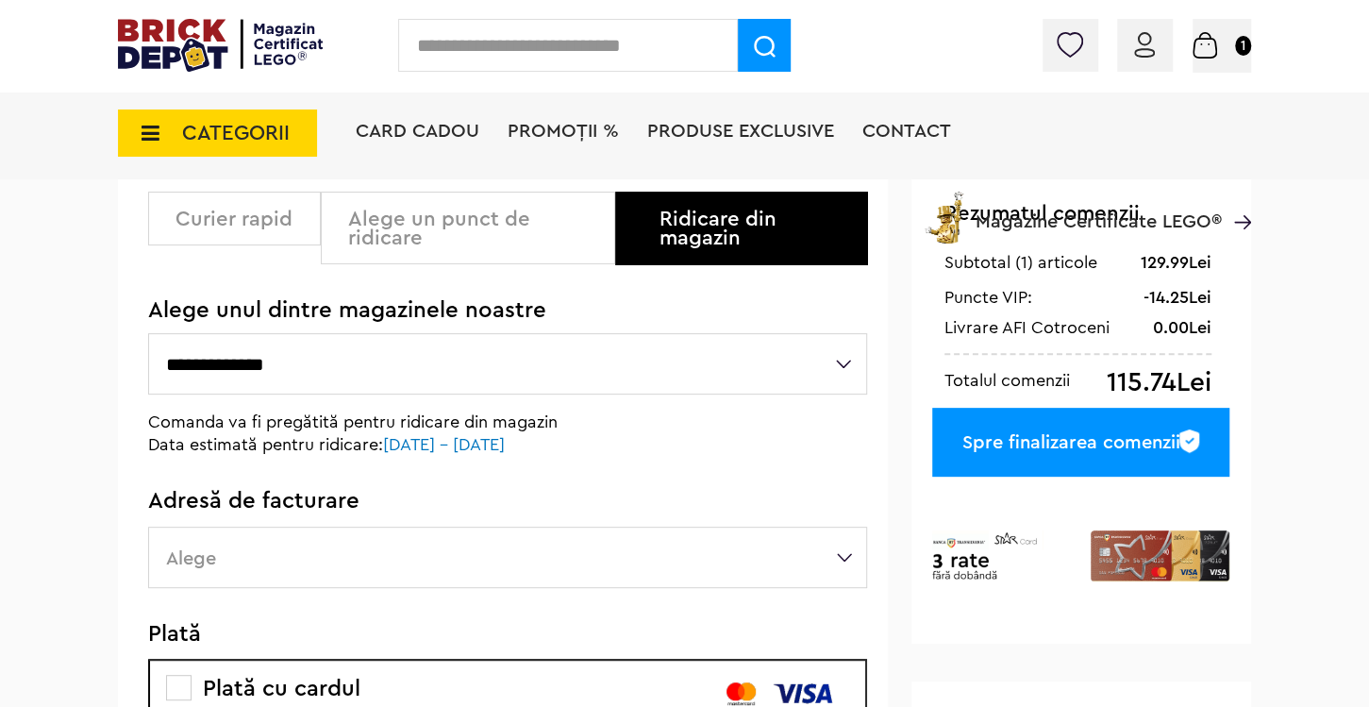
click at [660, 556] on label "Alege" at bounding box center [507, 556] width 719 height 61
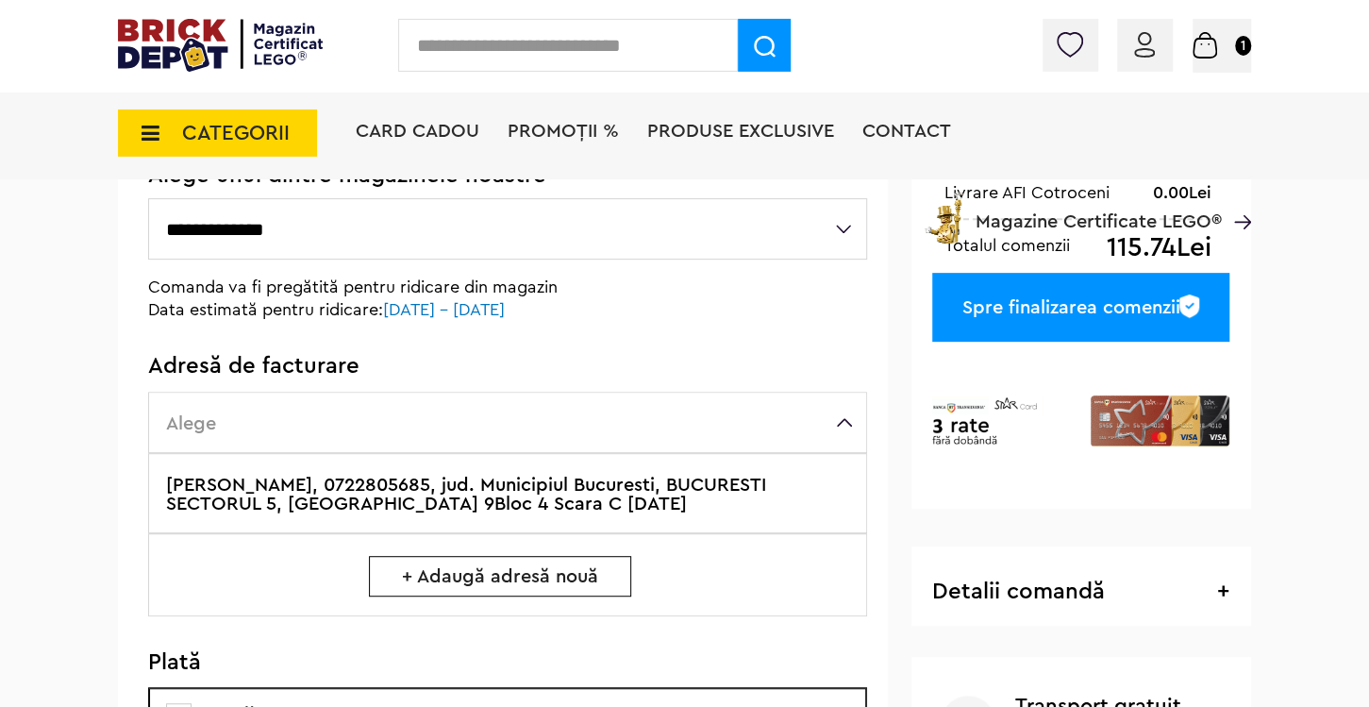
scroll to position [397, 0]
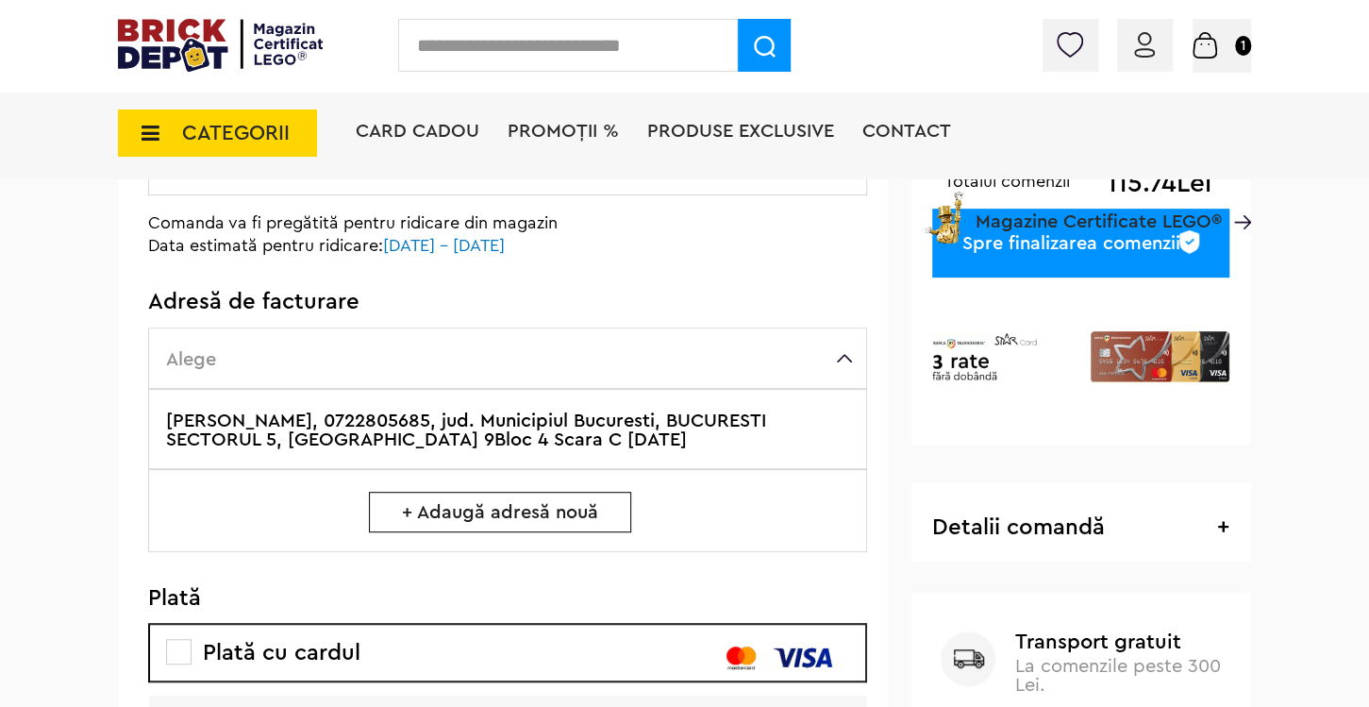
click at [581, 441] on label "Voicu Madalina, 0722805685, jud. Municipiul Bucuresti, BUCURESTI SECTORUL 5, Al…" at bounding box center [507, 429] width 719 height 80
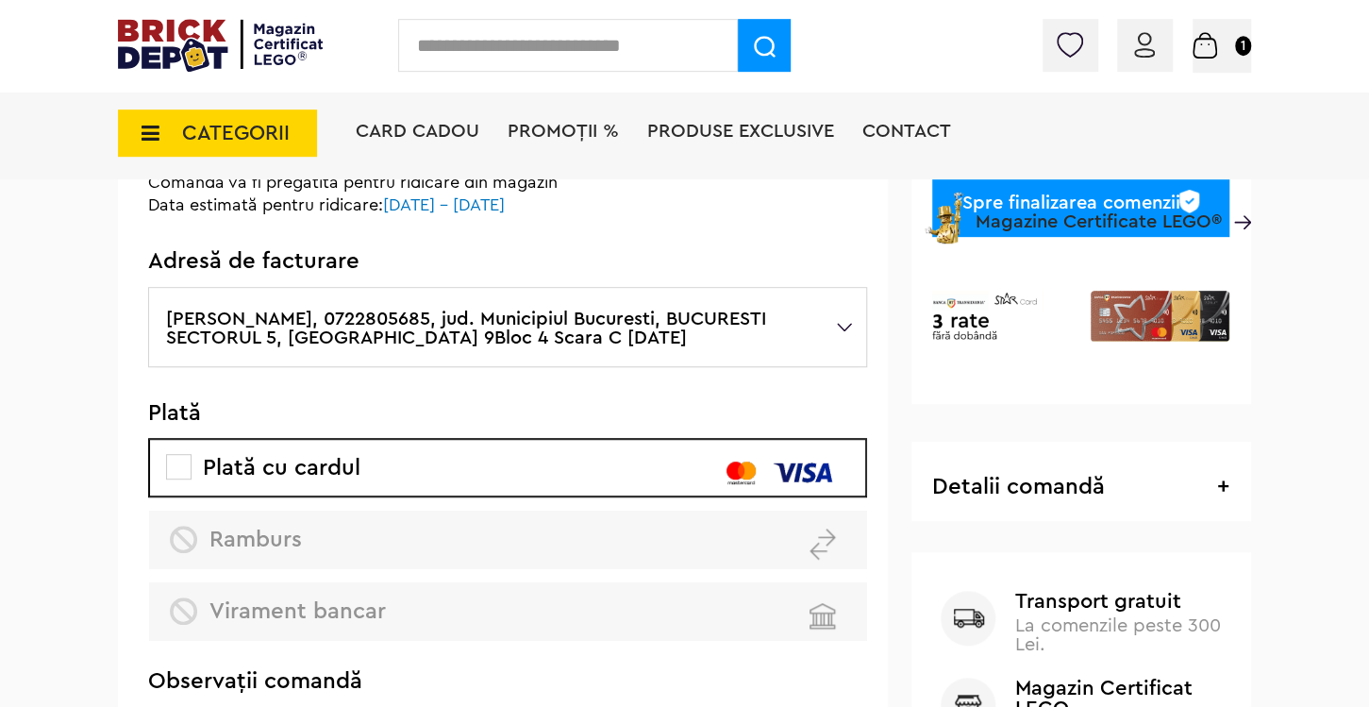
scroll to position [99, 0]
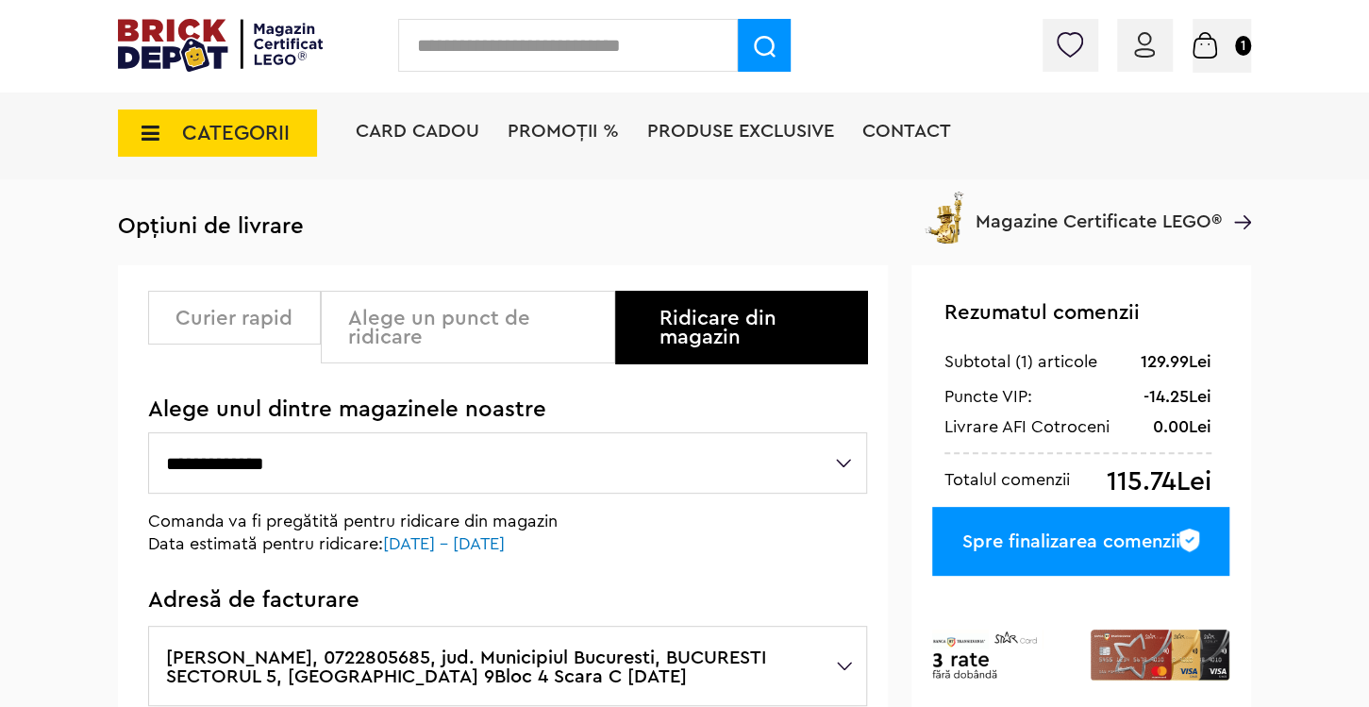
click at [1139, 543] on div "Spre finalizarea comenzii" at bounding box center [1080, 541] width 297 height 69
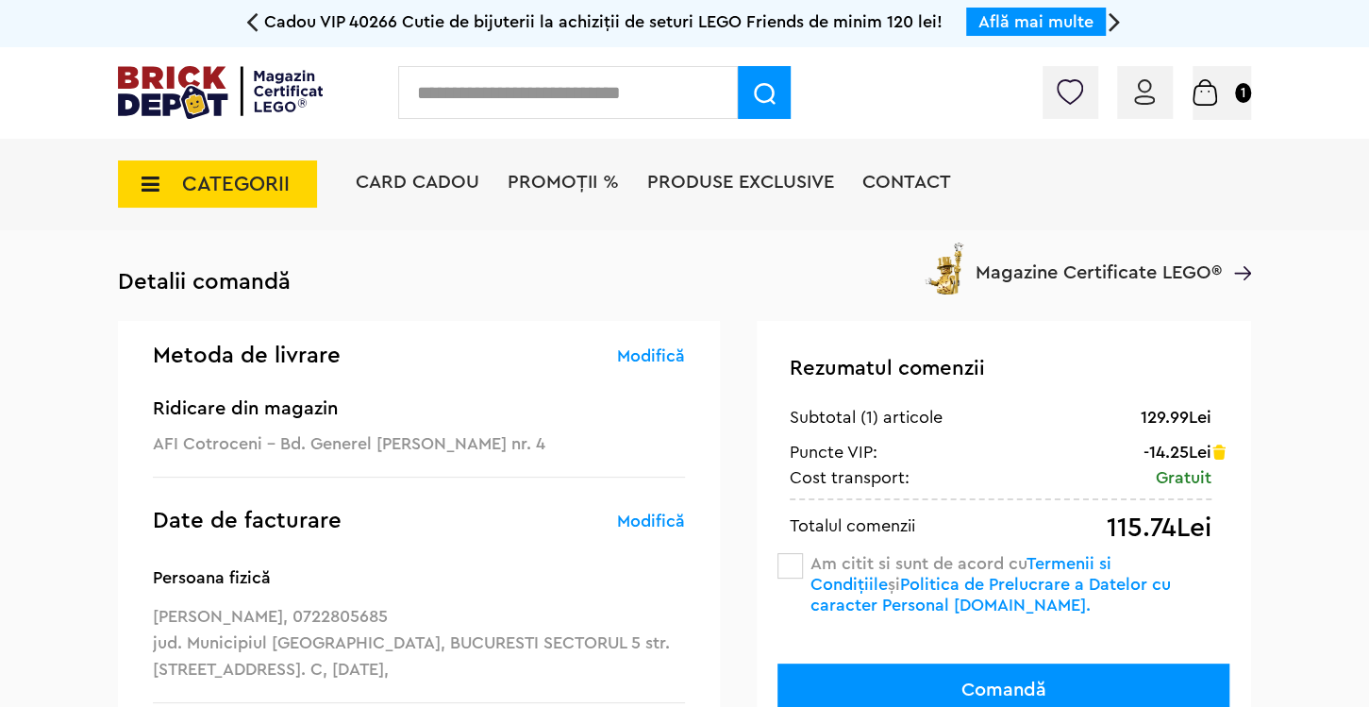
click at [786, 567] on span at bounding box center [789, 565] width 25 height 25
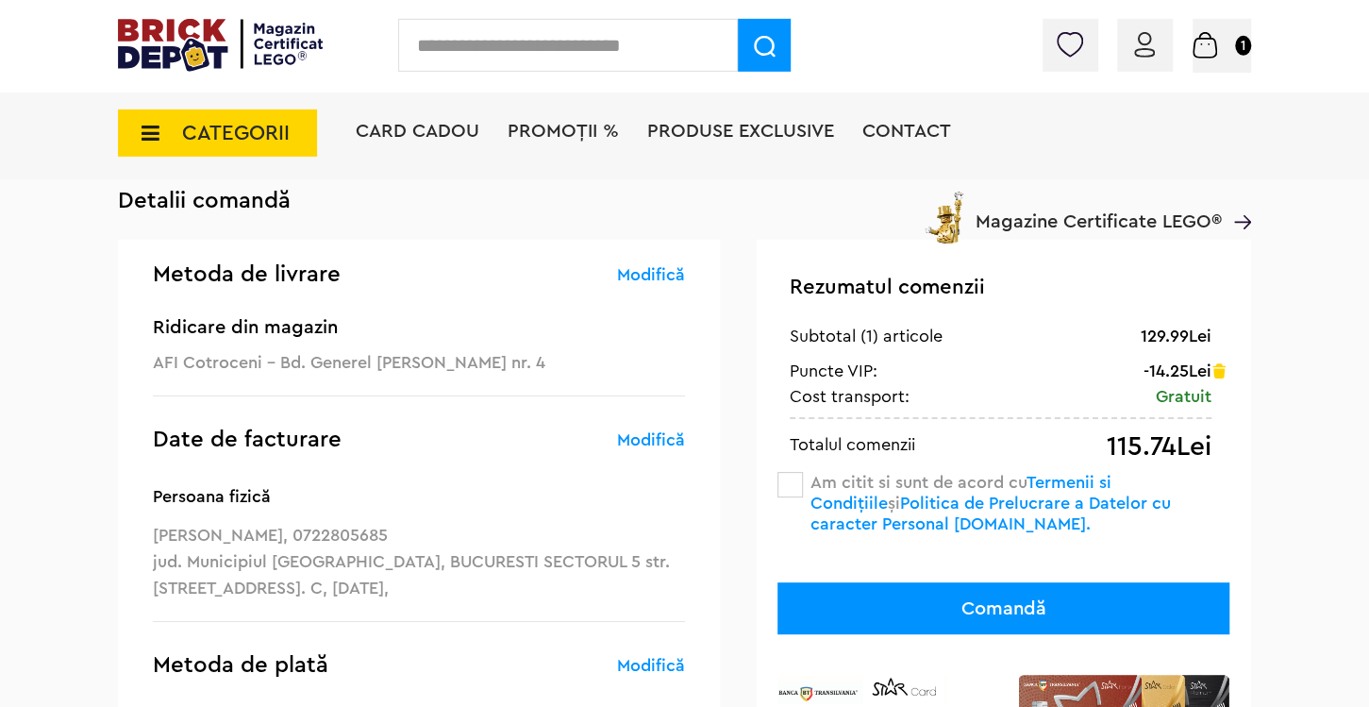
scroll to position [198, 0]
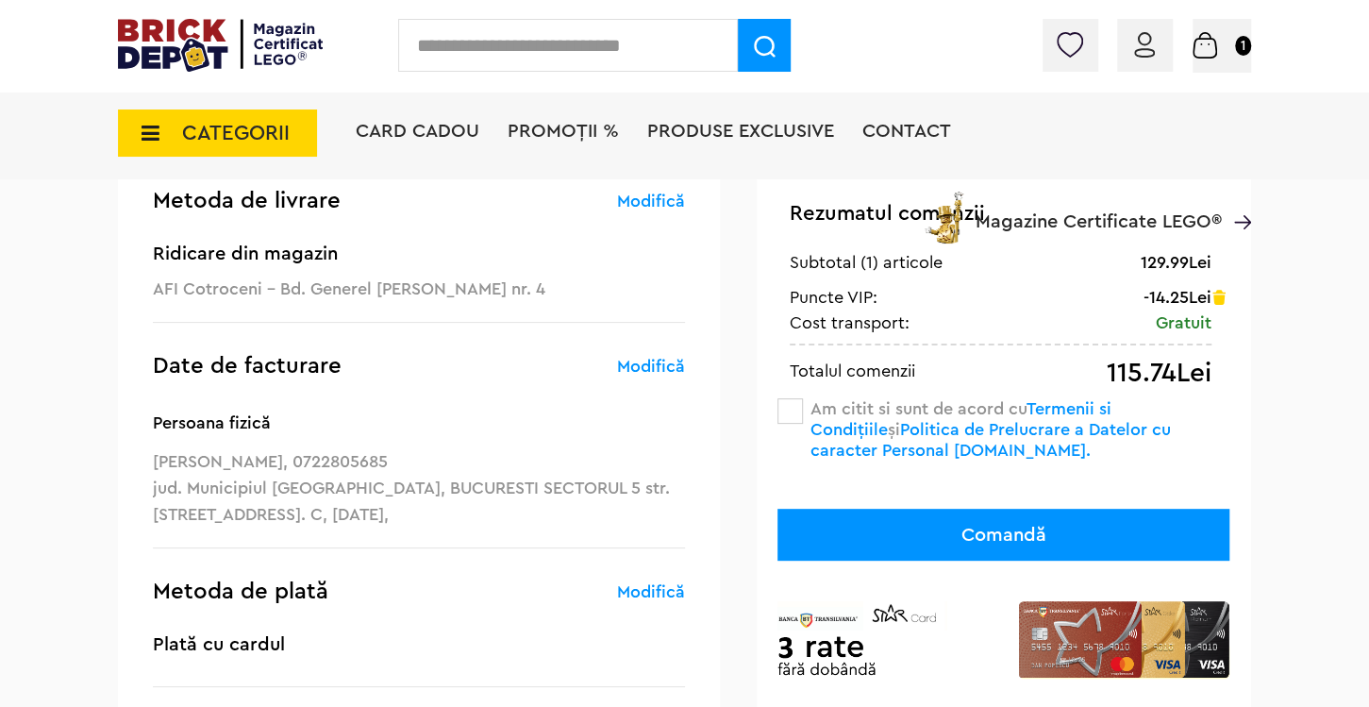
click at [1056, 540] on button "Comandă" at bounding box center [1003, 535] width 452 height 52
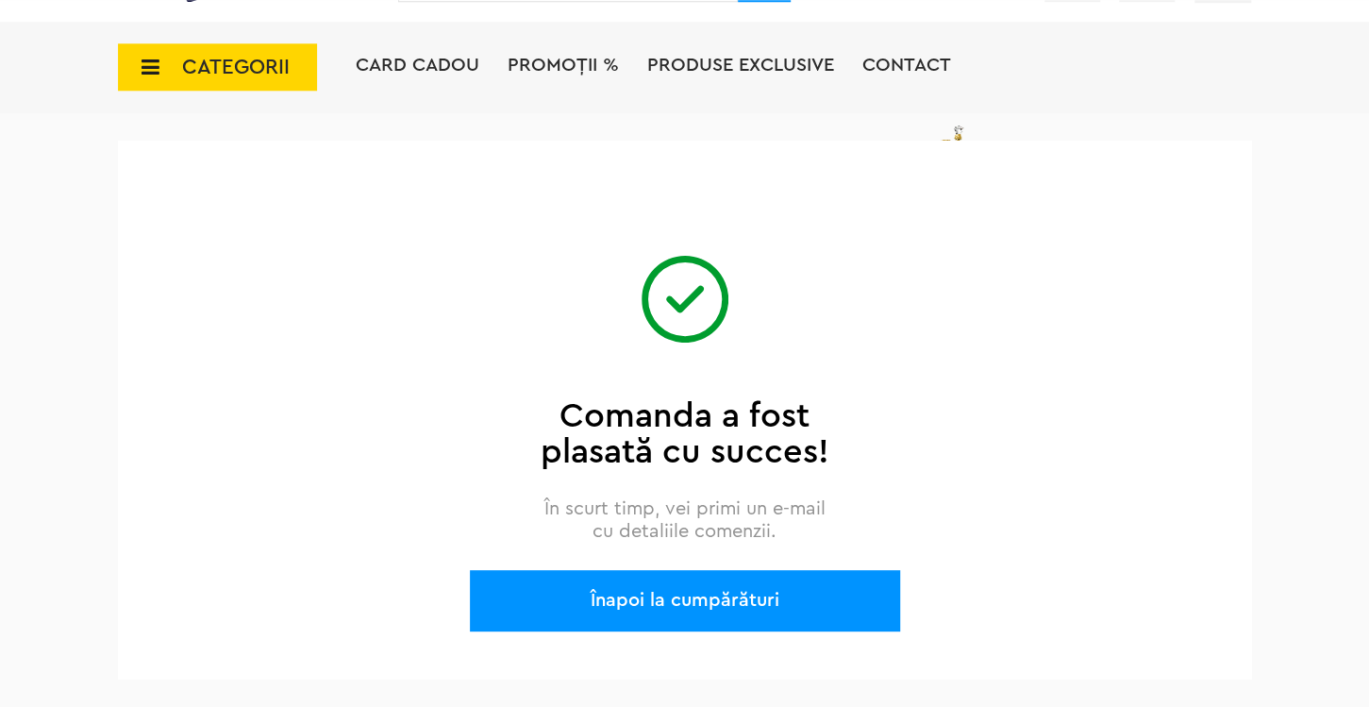
scroll to position [198, 0]
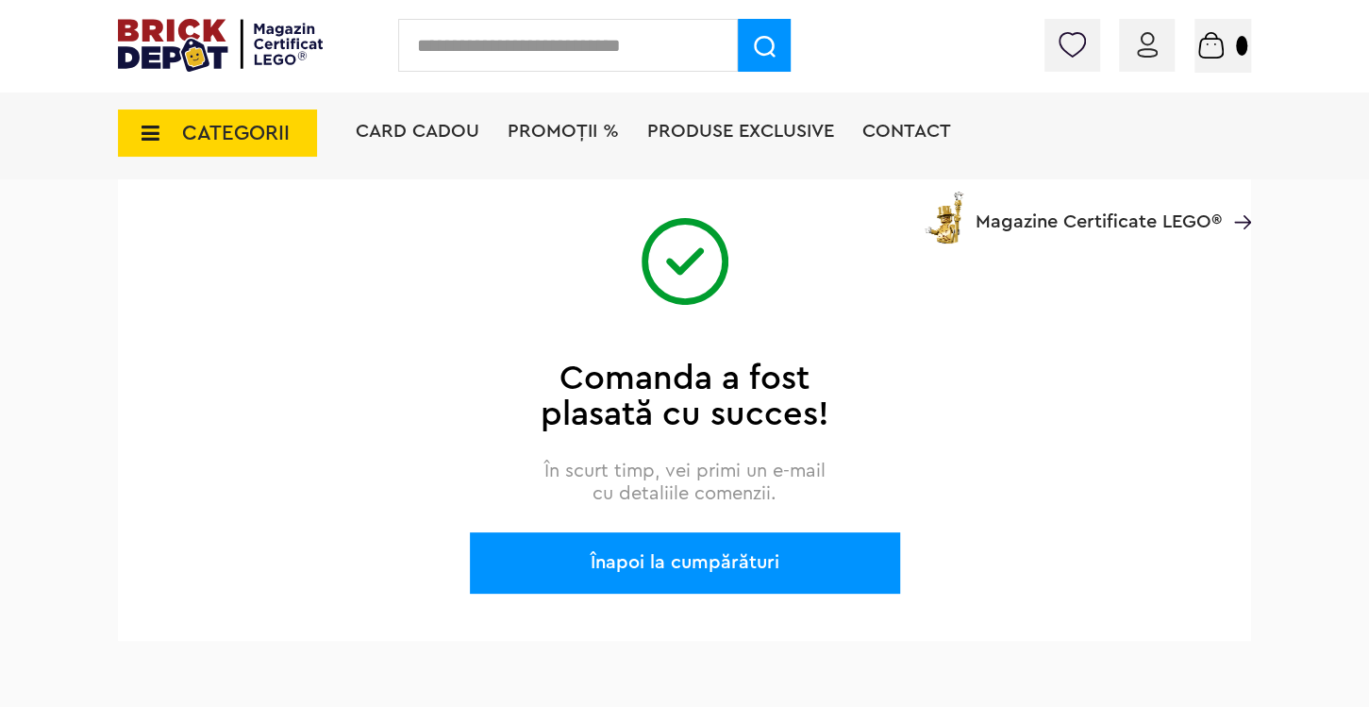
click at [1152, 45] on div at bounding box center [1148, 50] width 208 height 19
